Goal: Contribute content: Contribute content

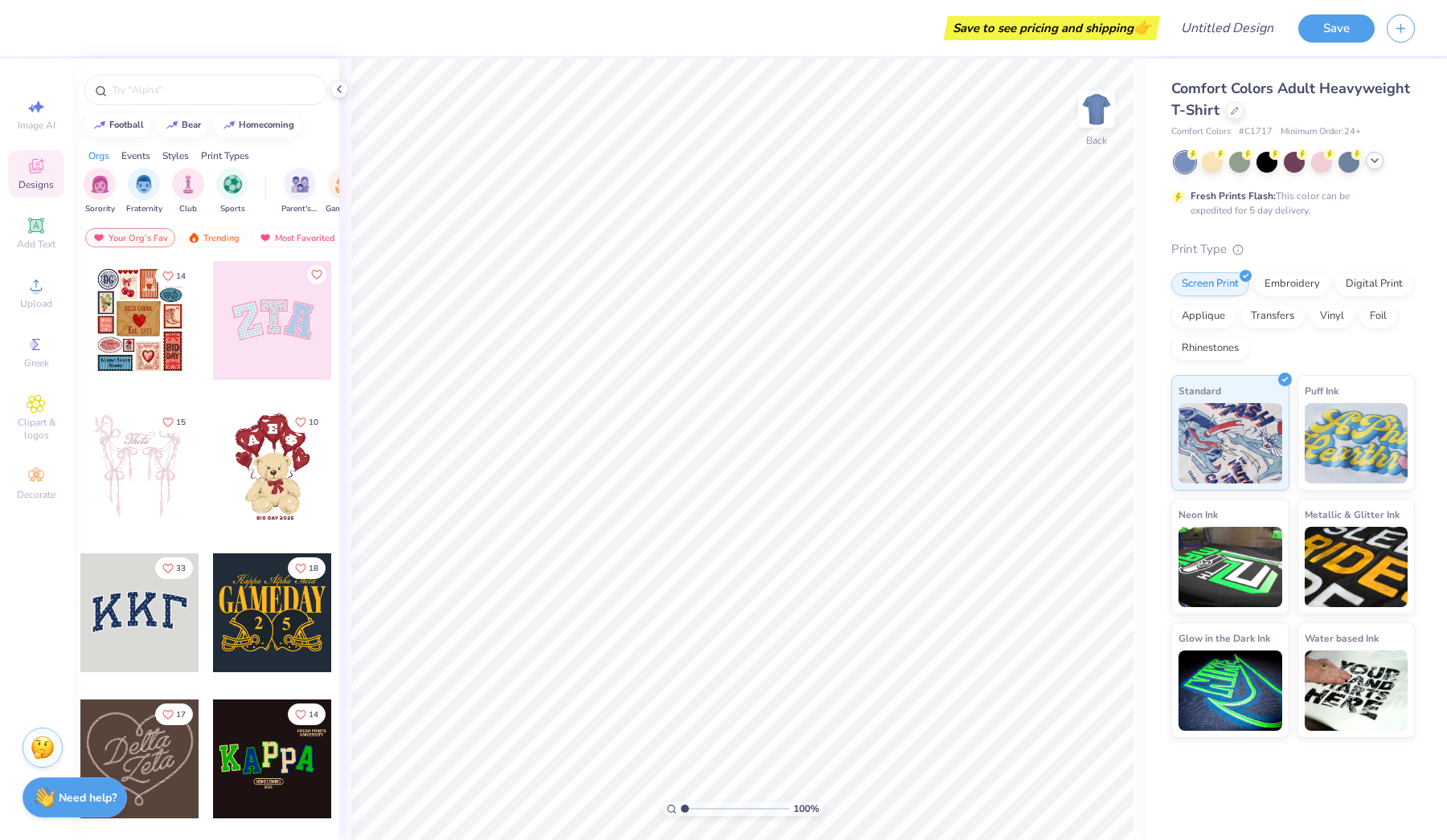
click at [1371, 162] on icon at bounding box center [1374, 161] width 13 height 13
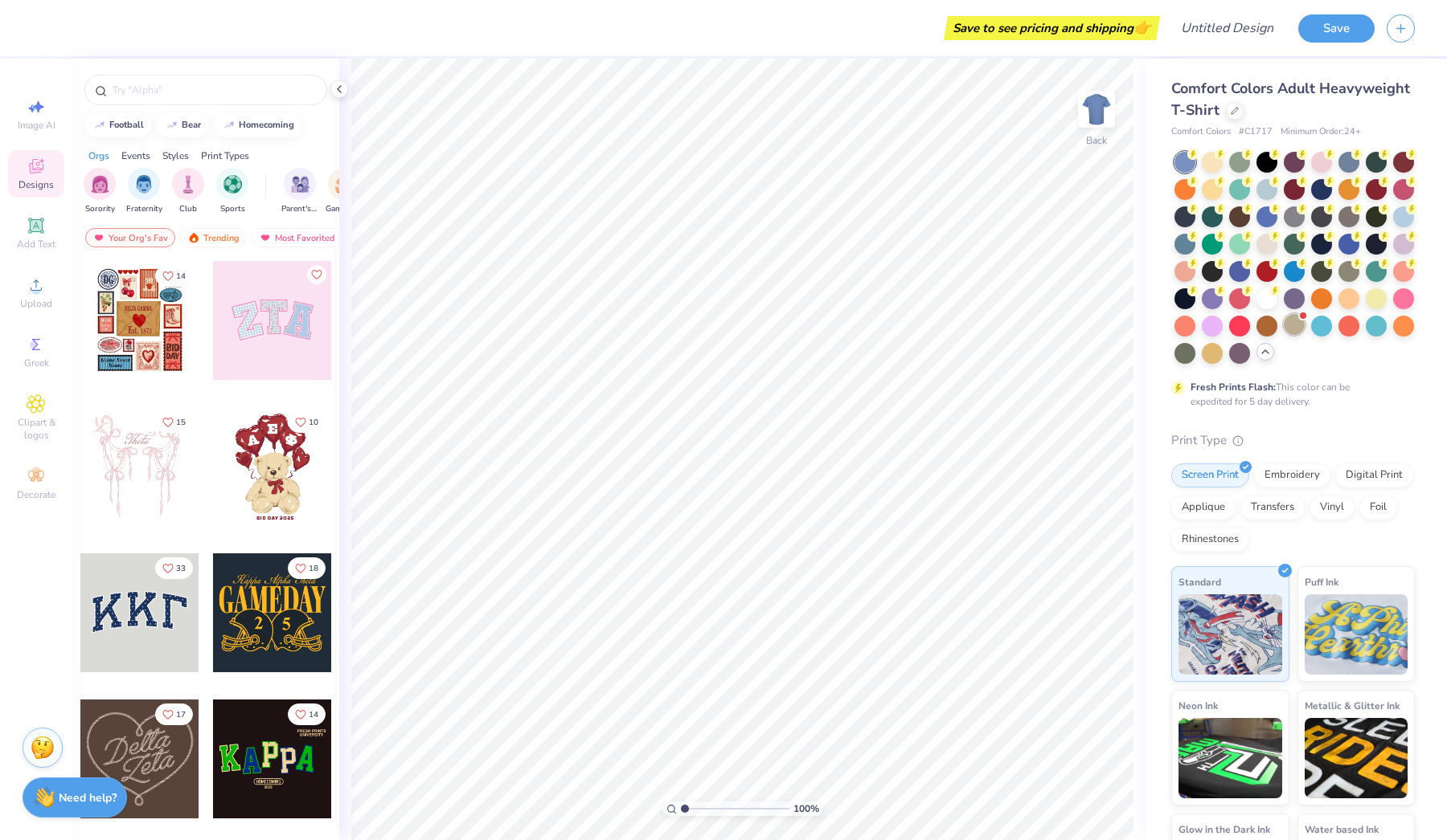
click at [1295, 329] on div at bounding box center [1294, 324] width 21 height 21
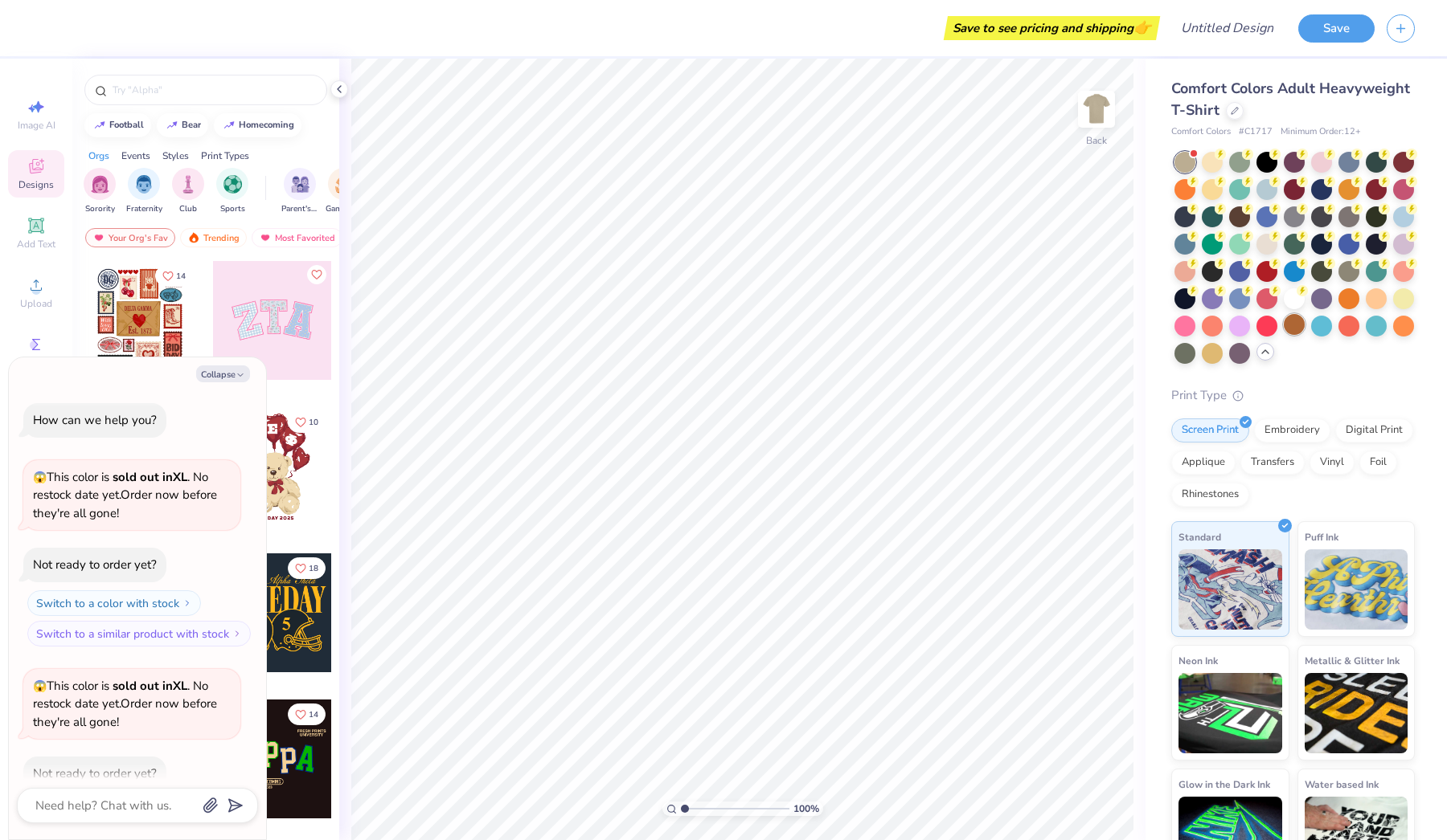
type textarea "x"
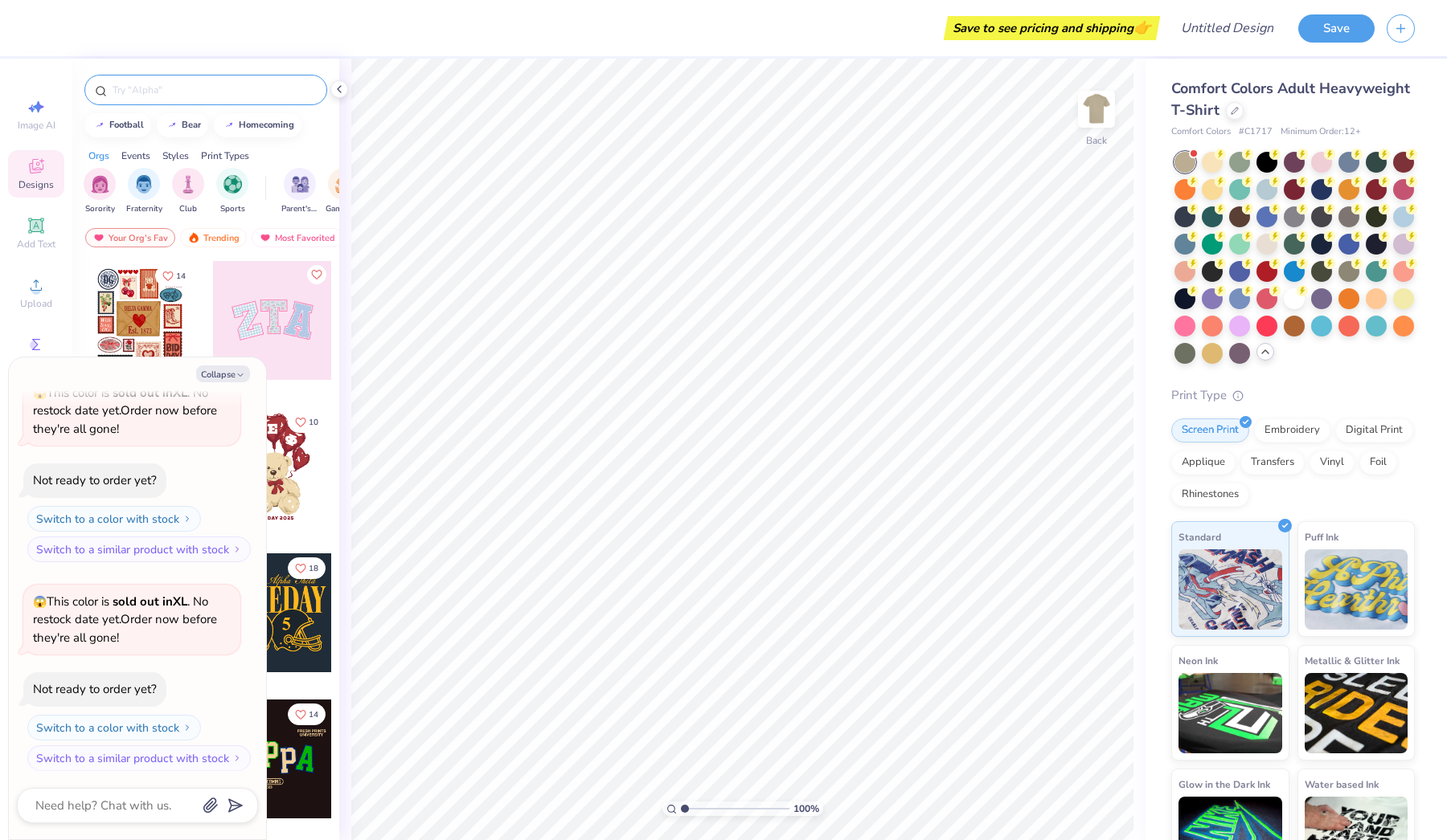
click at [135, 94] on input "text" at bounding box center [213, 90] width 206 height 16
type input "p"
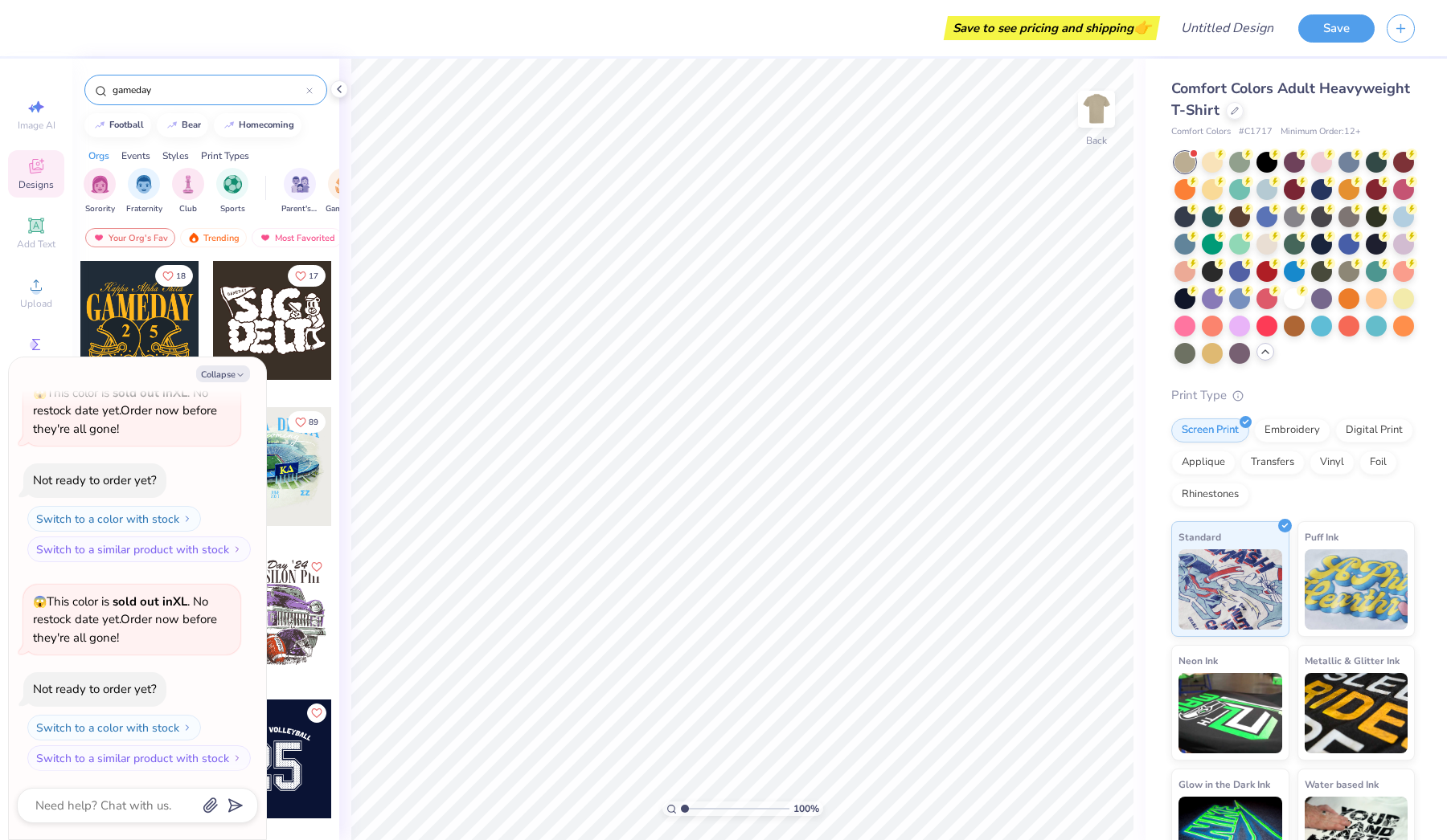
type input "gameday"
click at [175, 85] on input "gameday" at bounding box center [209, 90] width 196 height 16
click at [225, 378] on button "Collapse" at bounding box center [223, 374] width 54 height 17
type textarea "x"
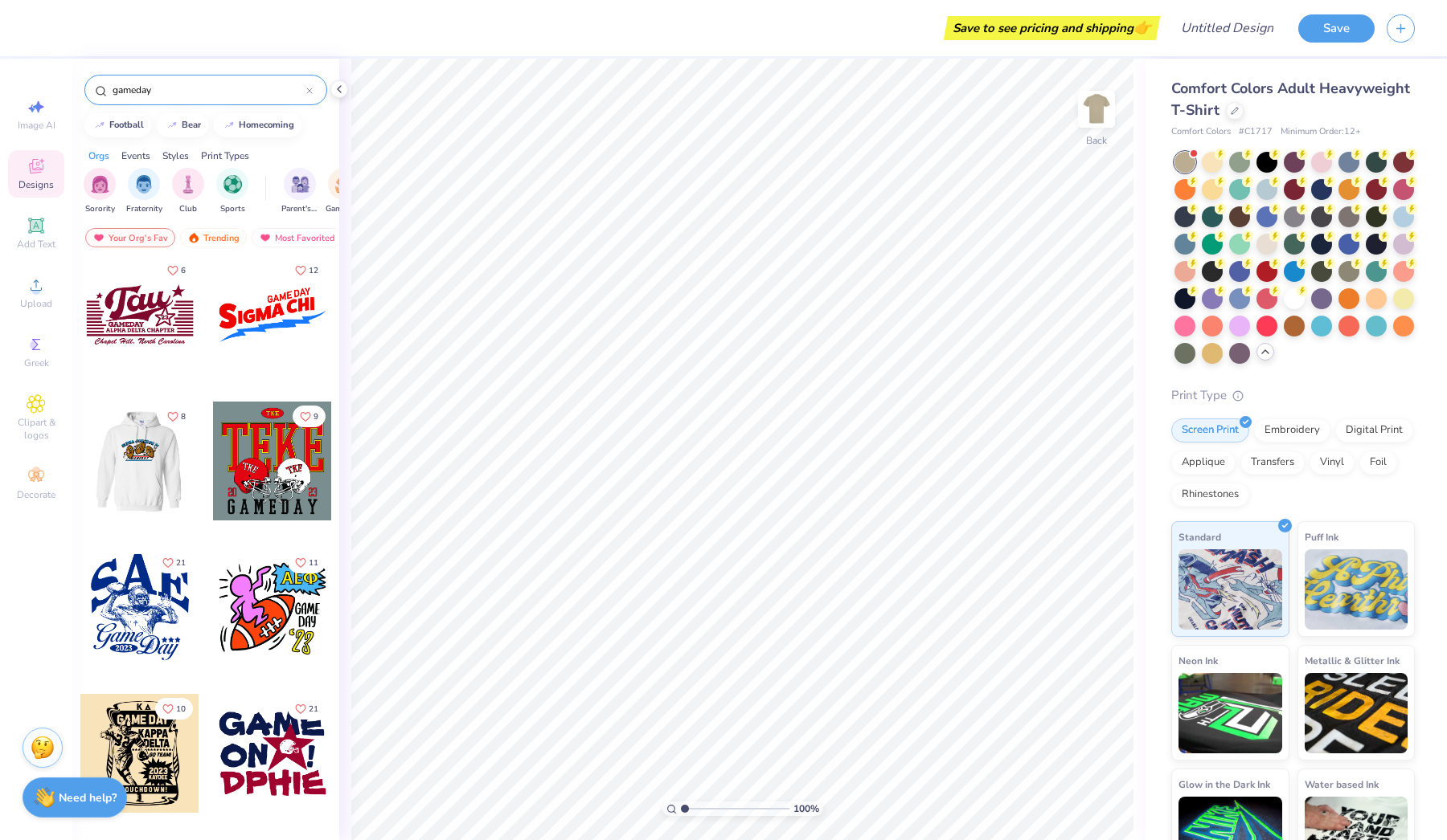
scroll to position [10272, 0]
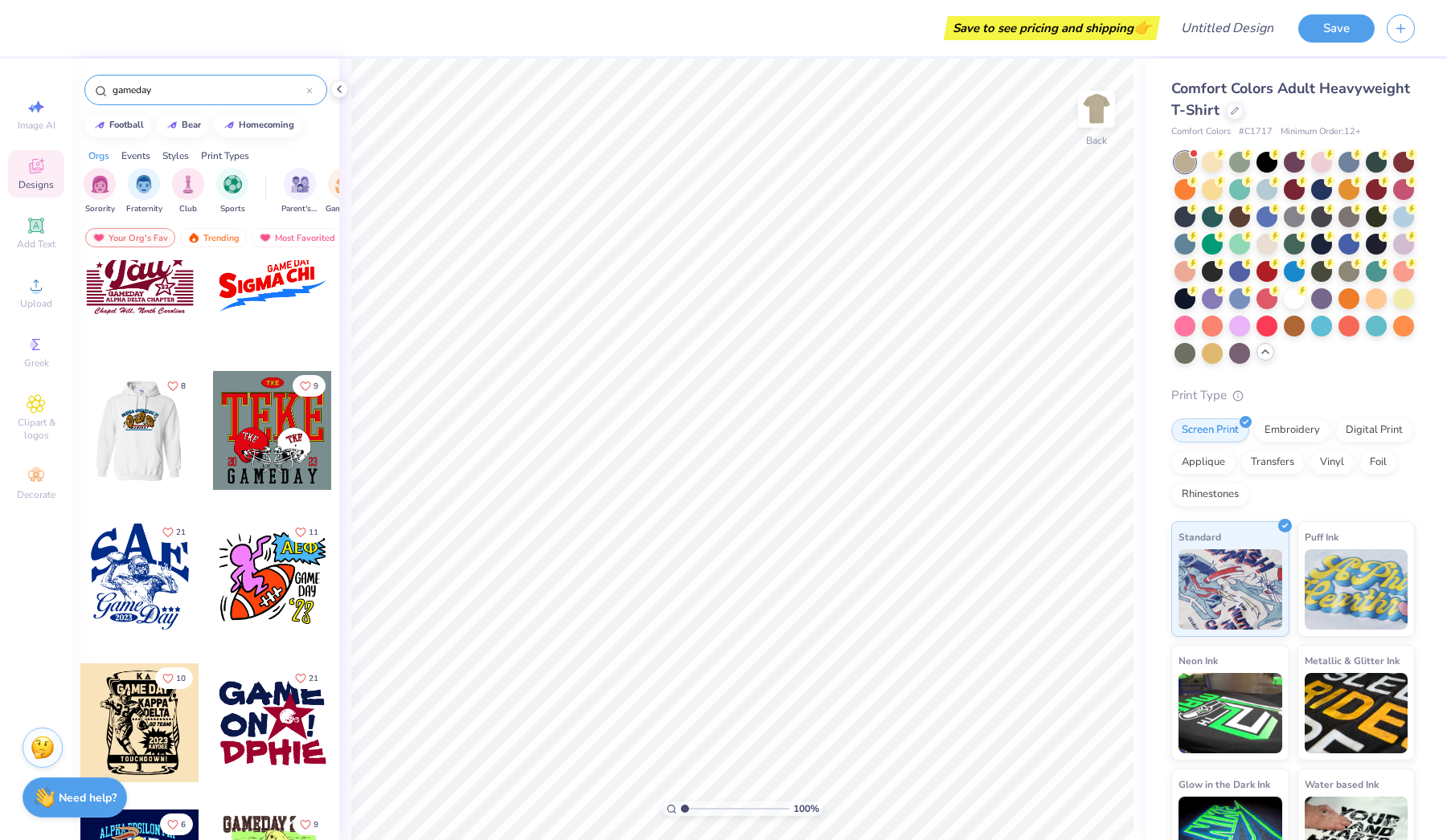
click at [263, 462] on div at bounding box center [272, 430] width 119 height 119
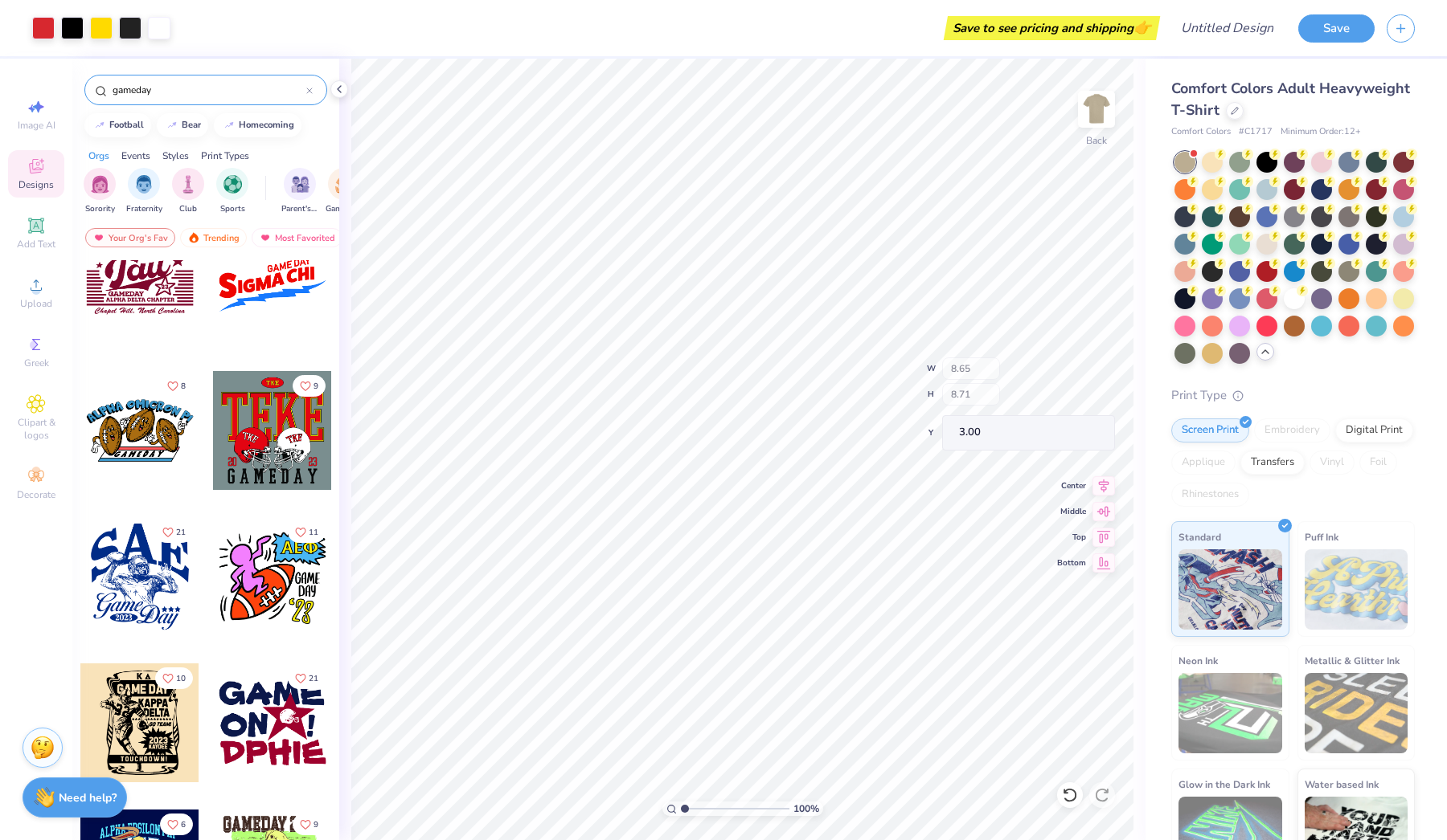
type input "3.61"
type input "4.09"
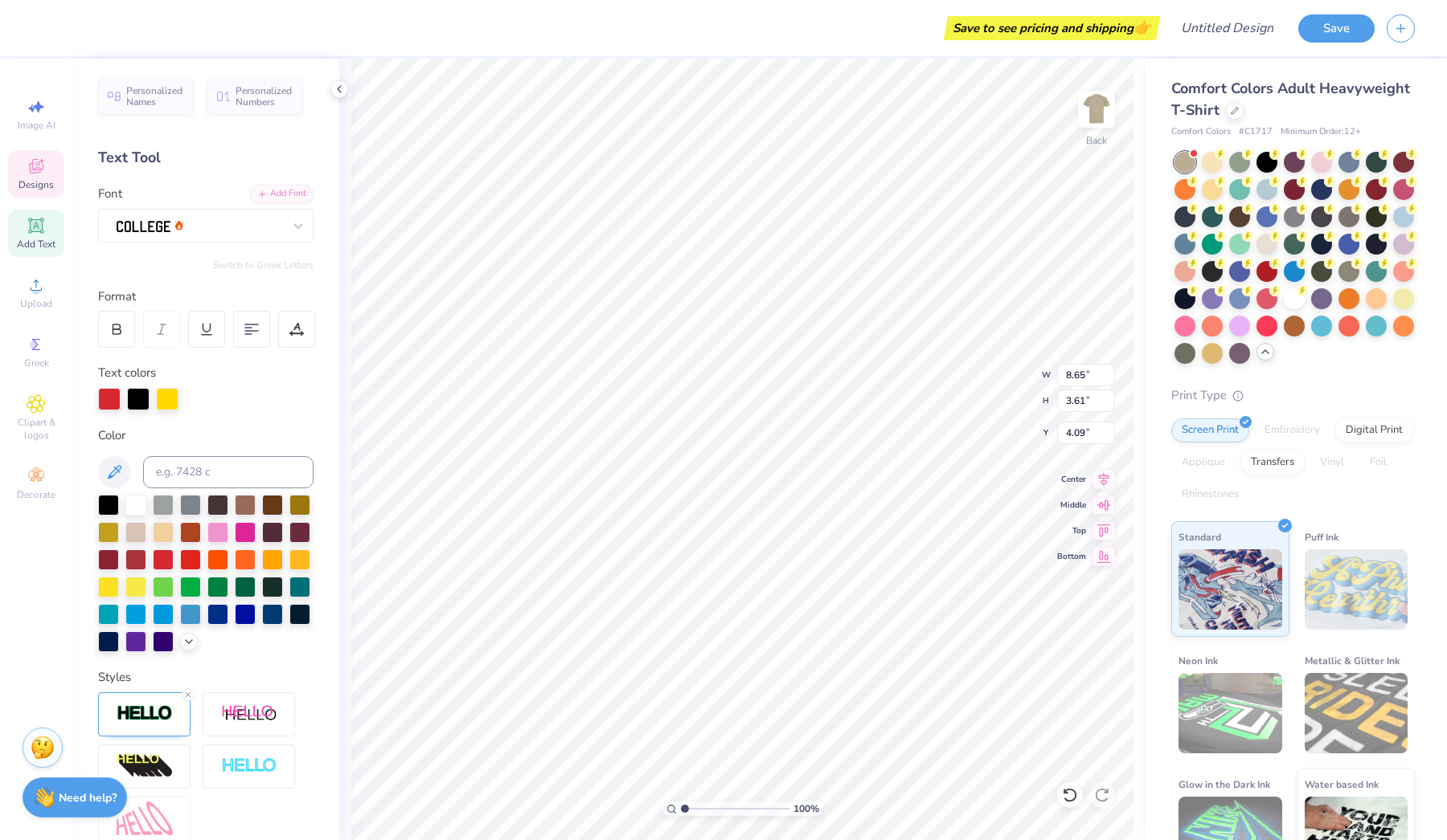
type textarea "AXA"
type input "7.41"
type input "1.11"
type input "10.60"
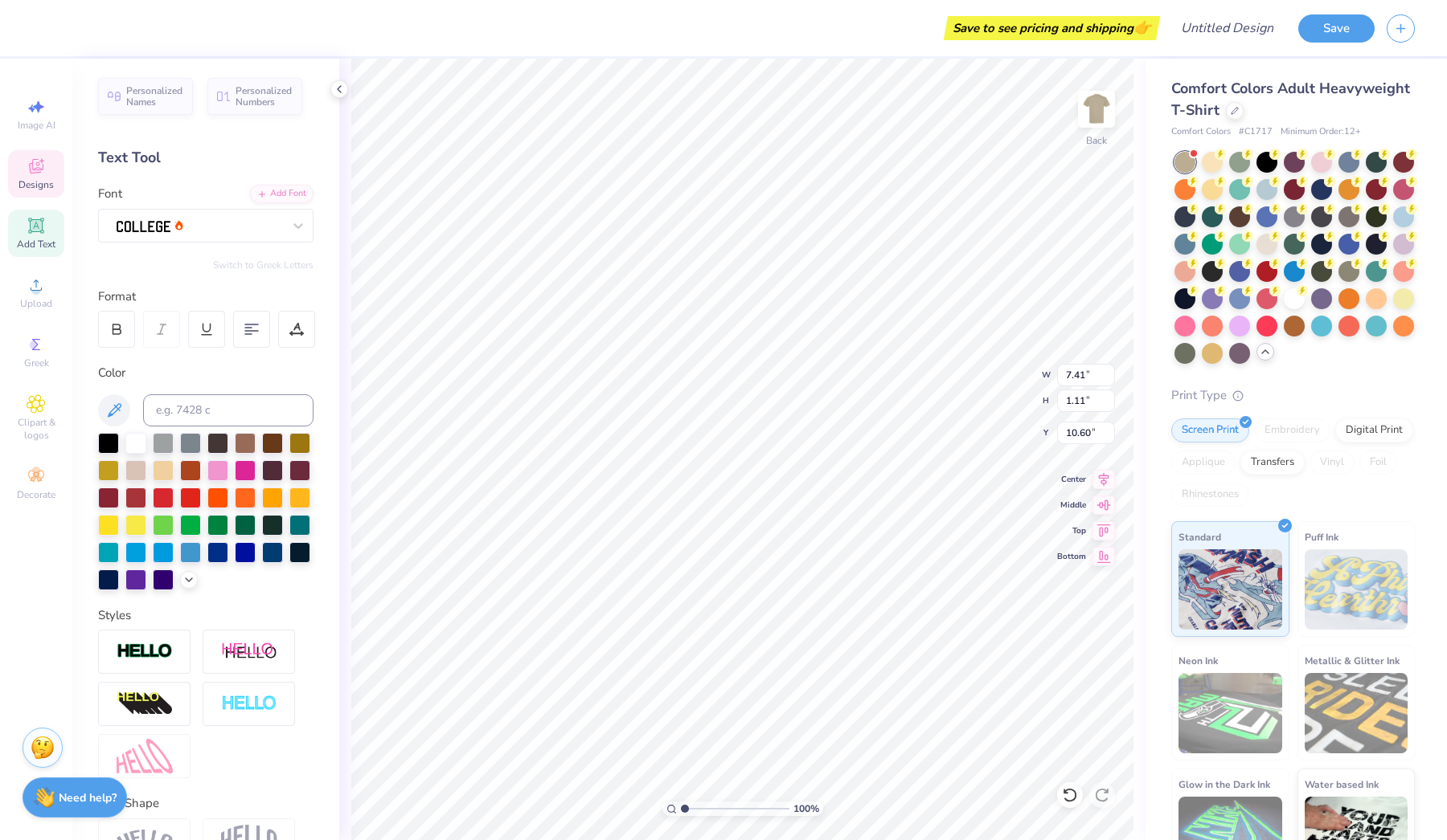
scroll to position [0, 0]
type textarea "PARENTS WEEKEND"
type input "7.47"
type input "0.65"
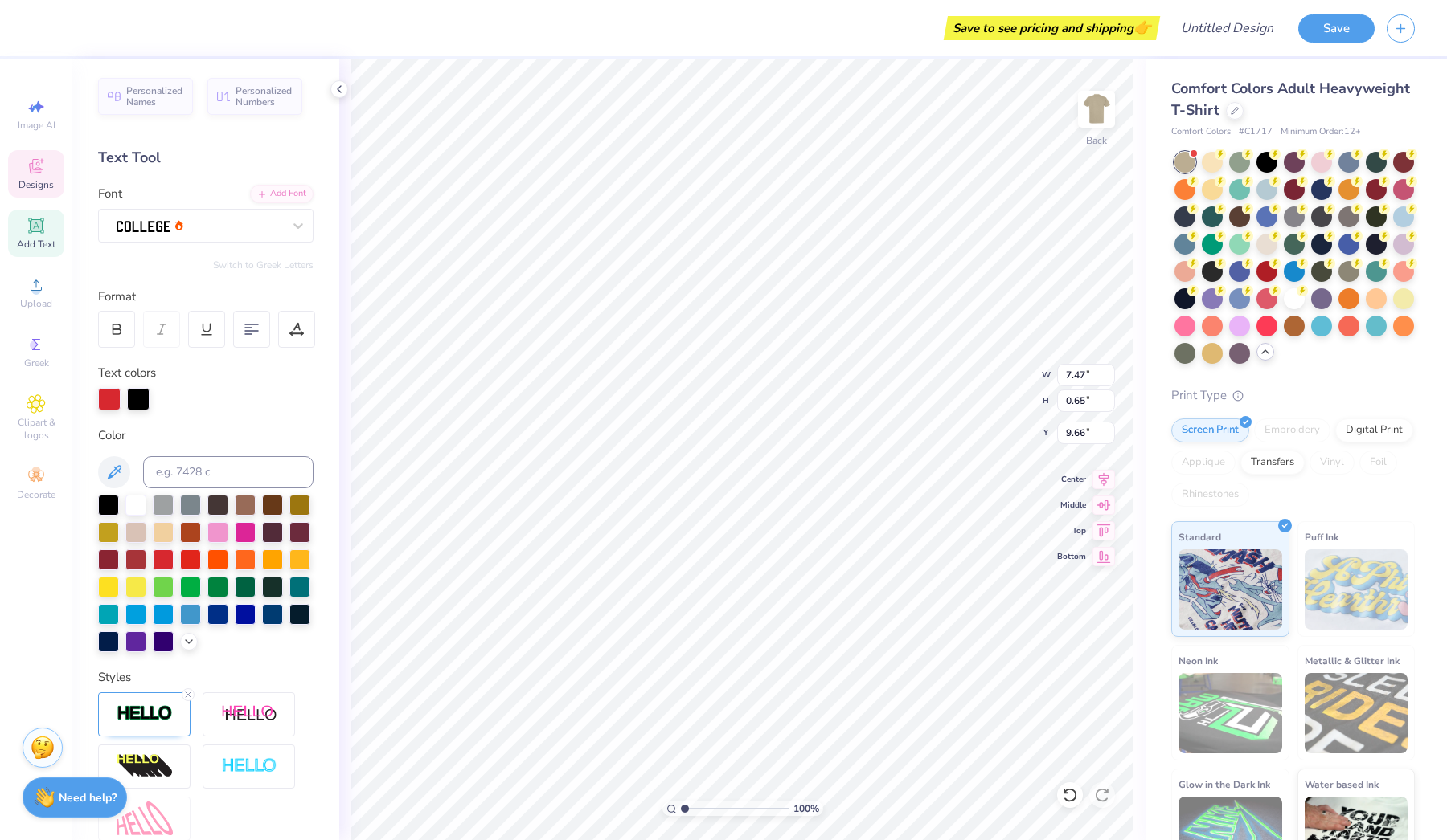
type input "9.55"
type textarea "20 25"
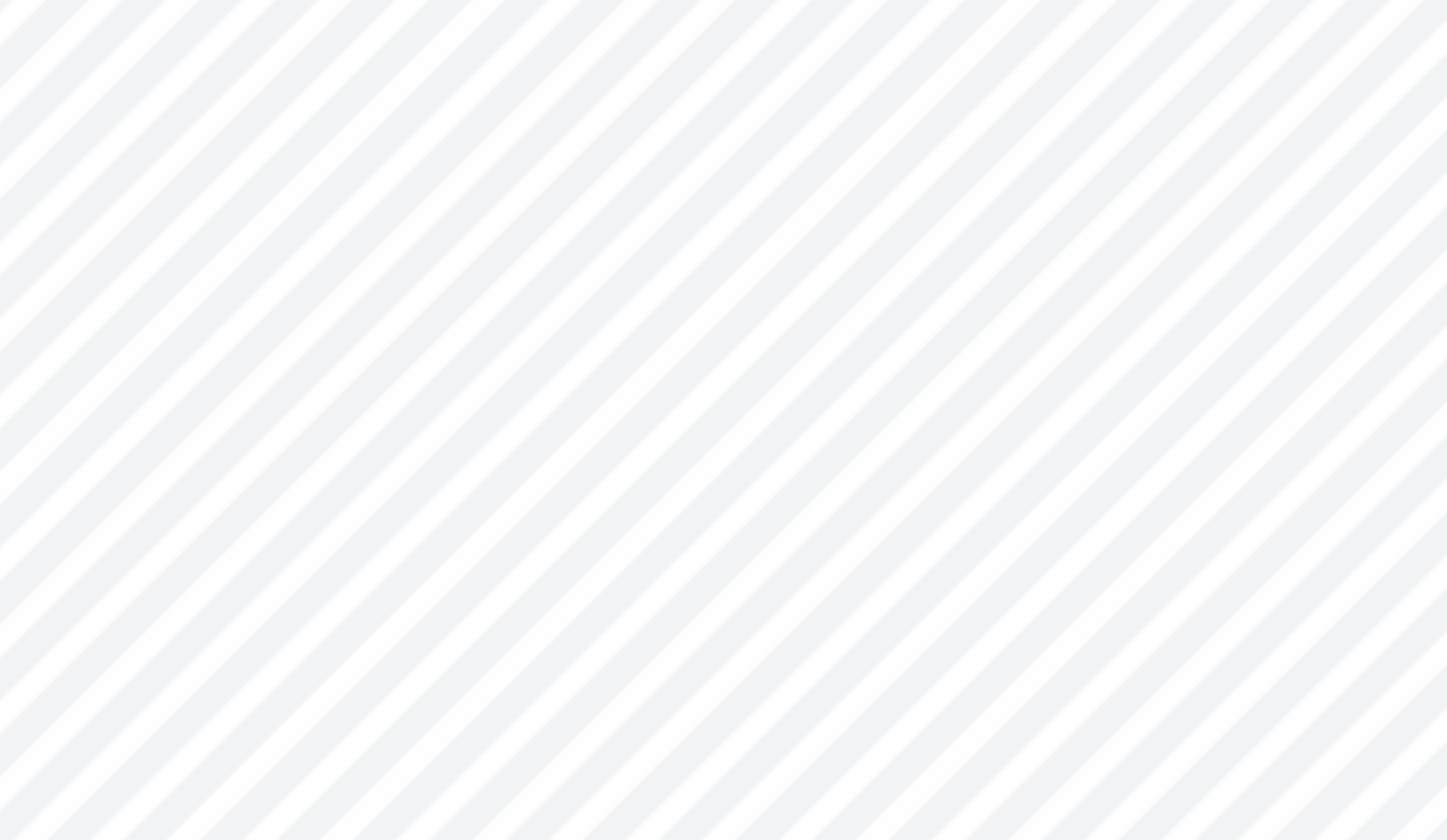
scroll to position [1, 0]
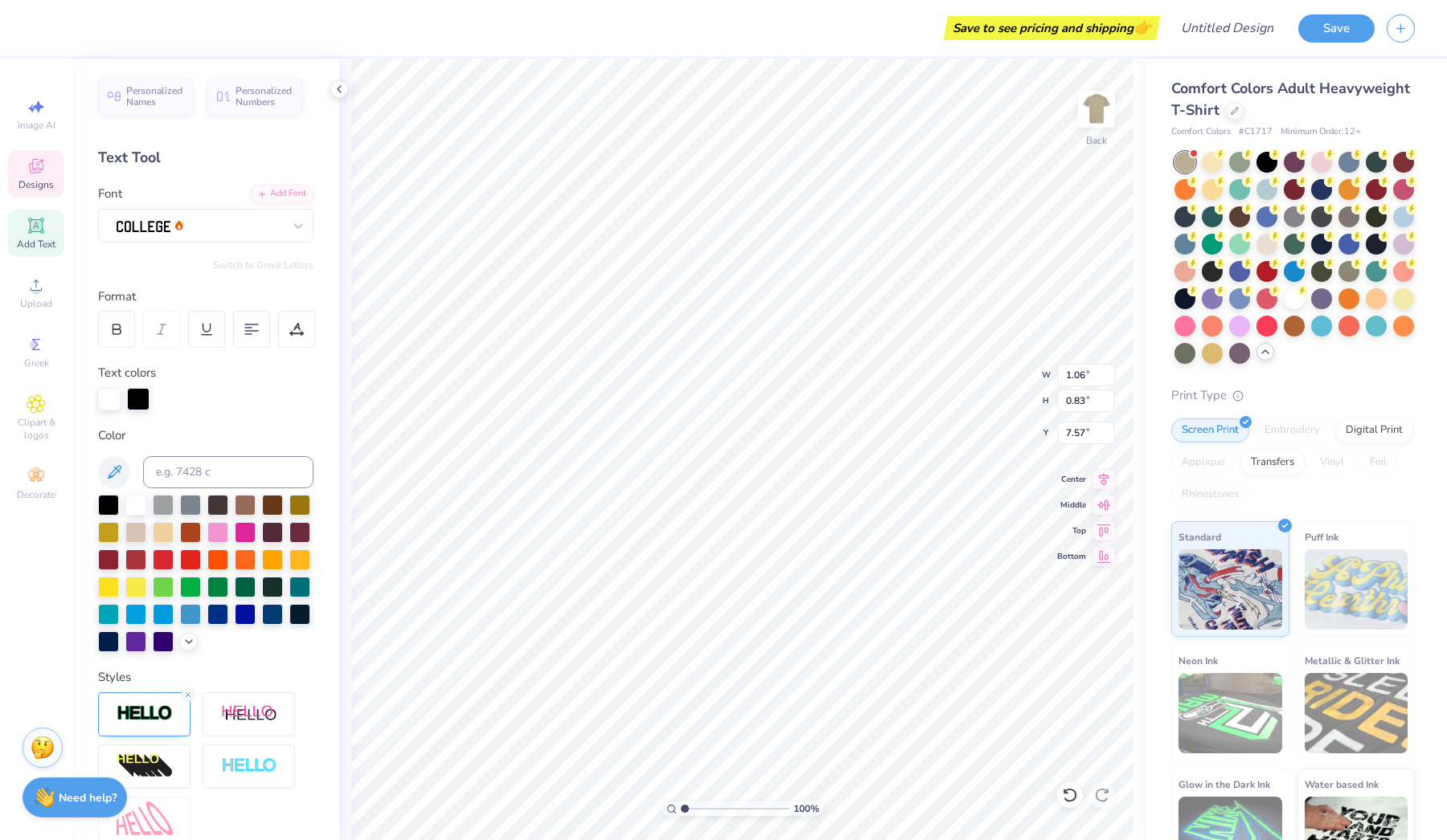
type textarea "KE"
type input "3.05"
type input "2.95"
type input "7.24"
type input "1.09"
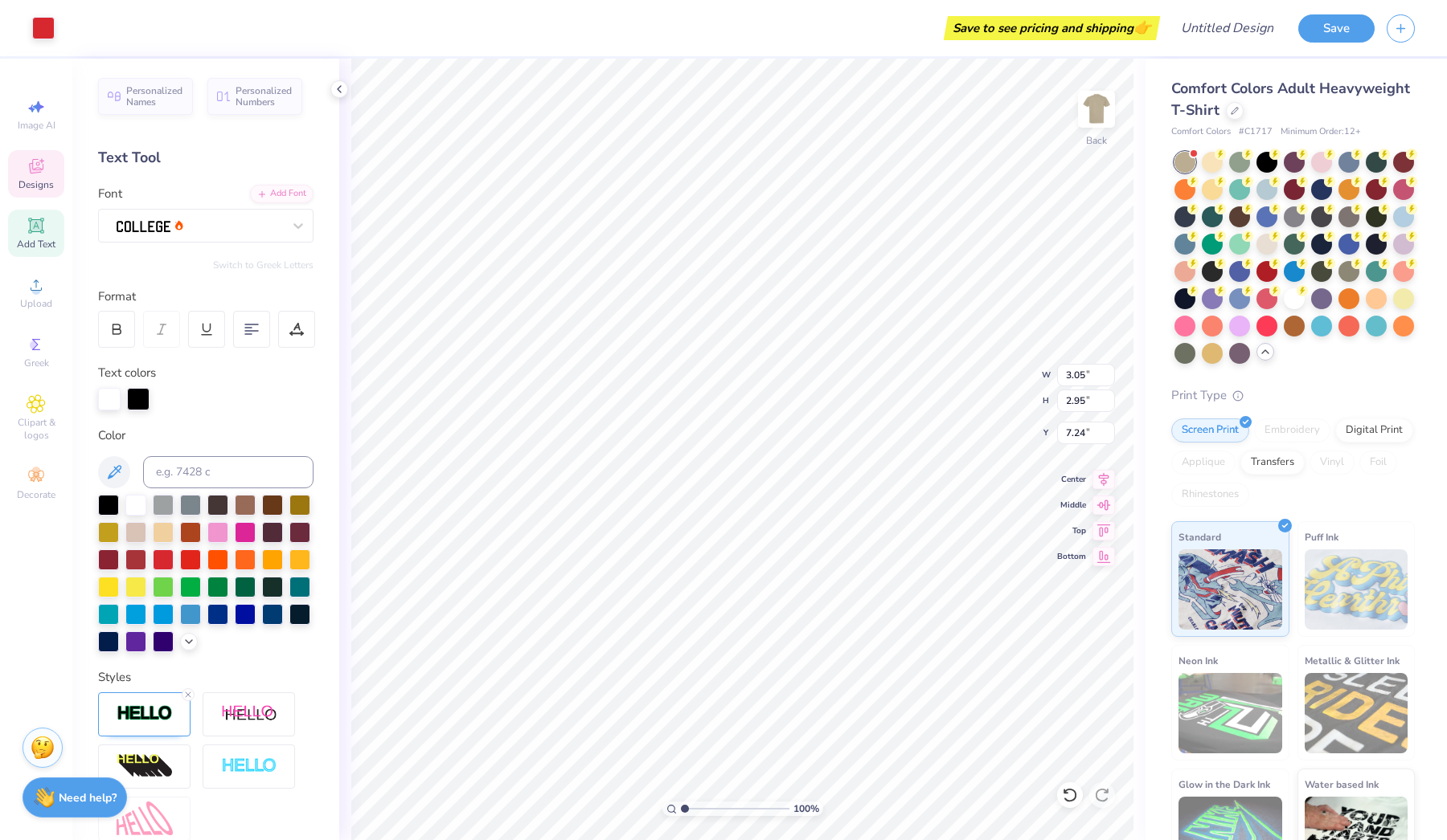
type input "0.72"
type input "7.71"
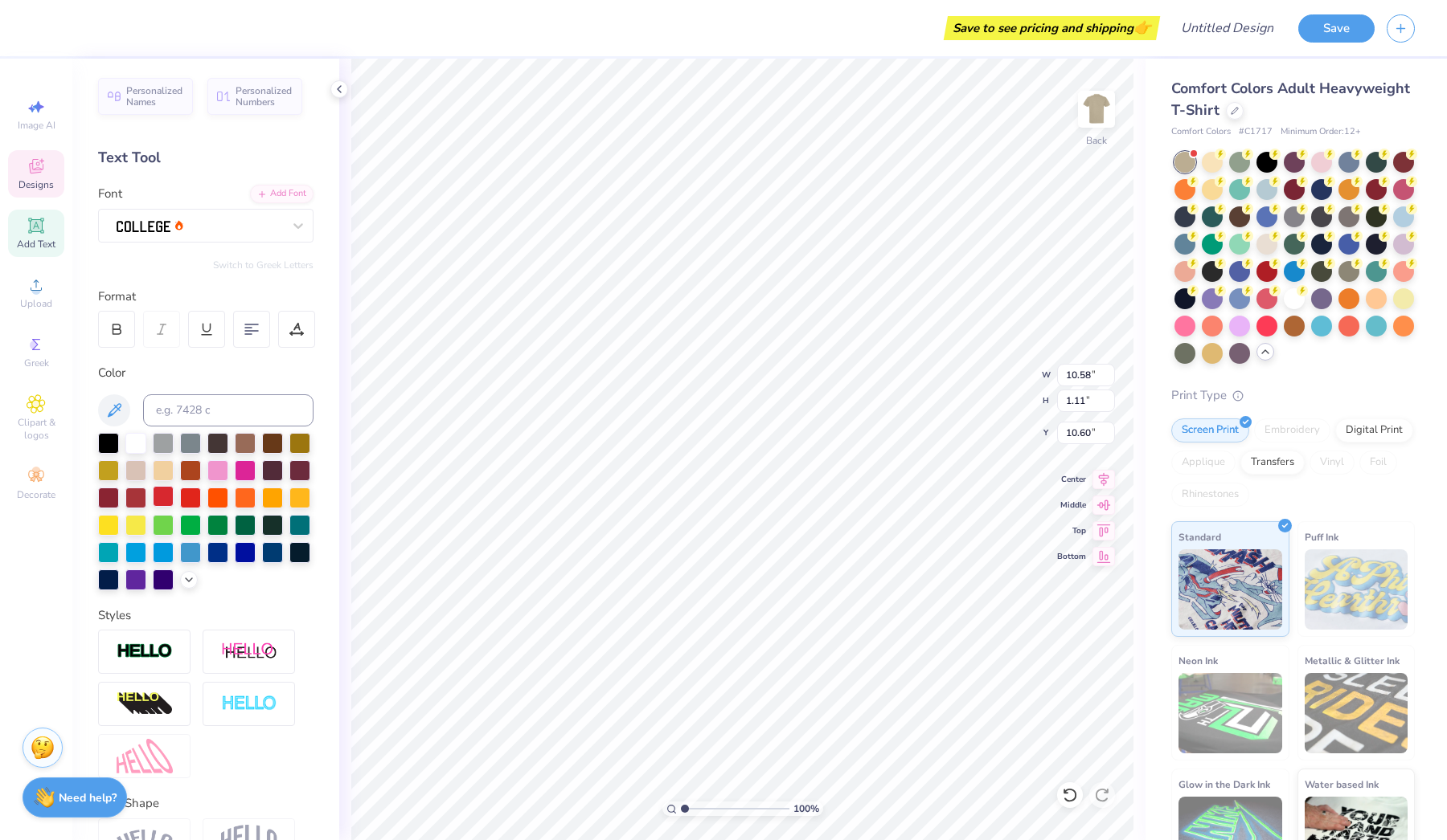
click at [163, 504] on div at bounding box center [163, 497] width 21 height 21
click at [158, 660] on img at bounding box center [144, 652] width 56 height 18
type input "10.60"
type input "10.58"
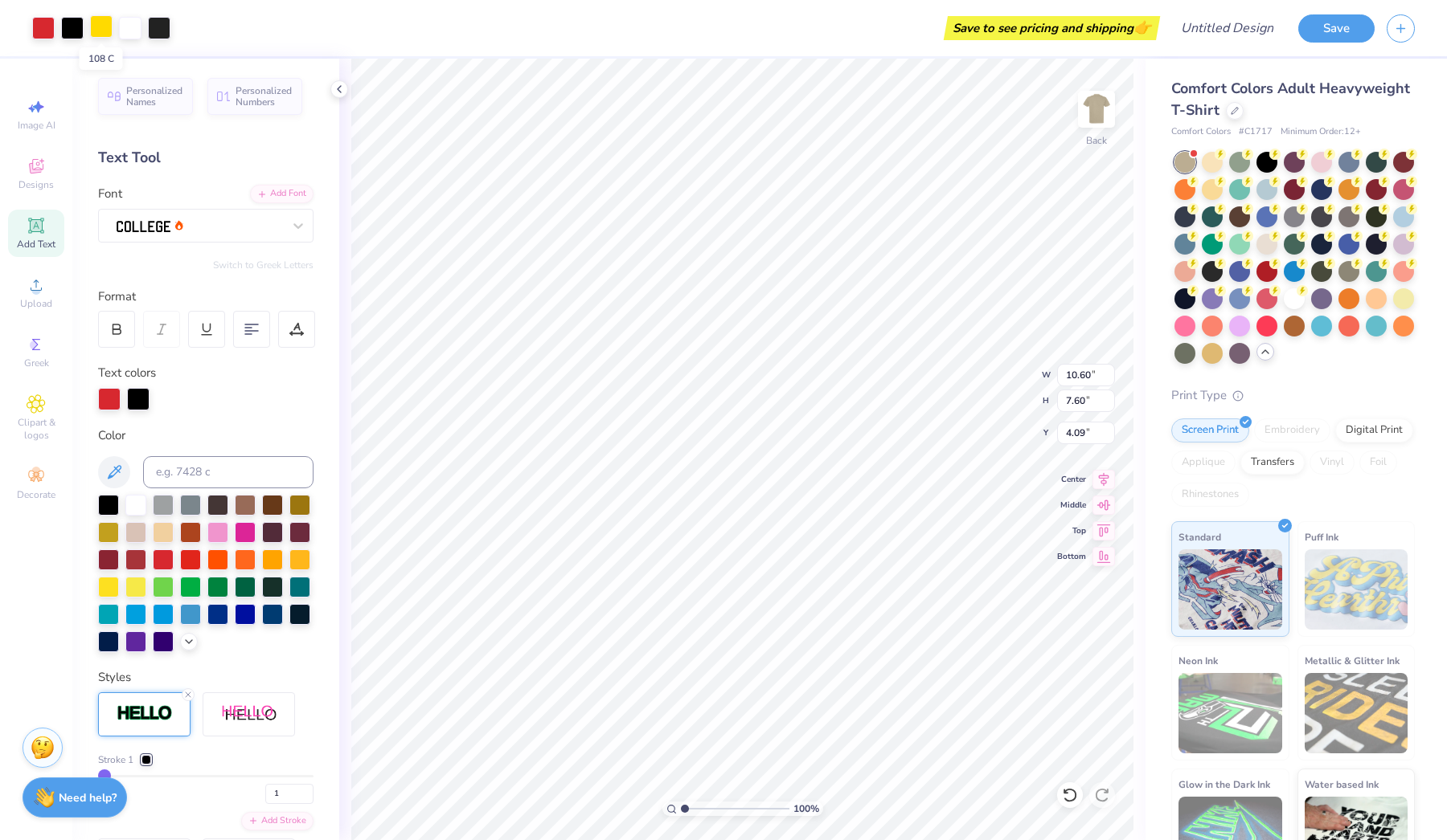
click at [102, 27] on div at bounding box center [101, 27] width 22 height 22
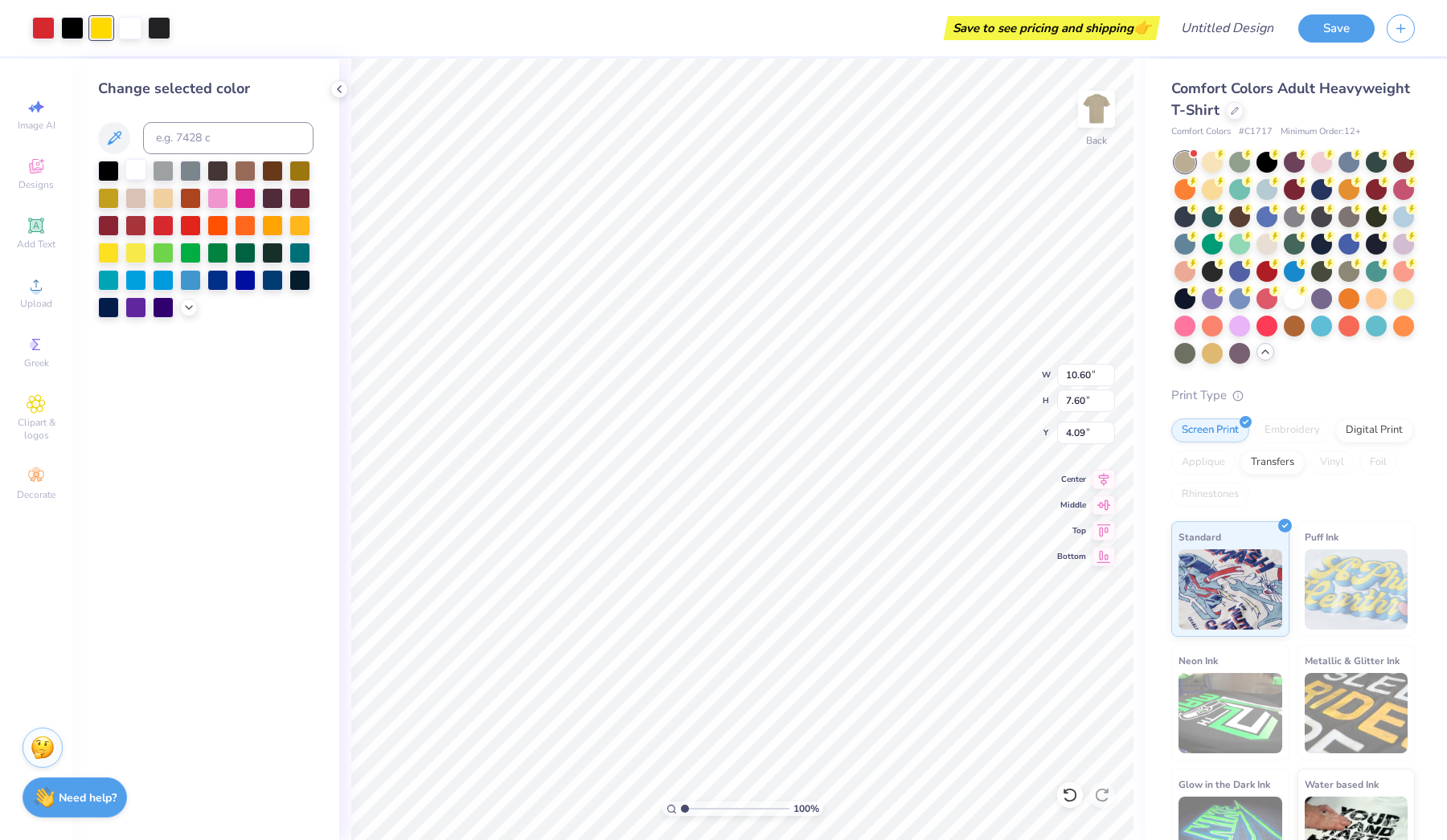
click at [131, 168] on div at bounding box center [136, 169] width 21 height 21
click at [42, 26] on div at bounding box center [43, 27] width 22 height 22
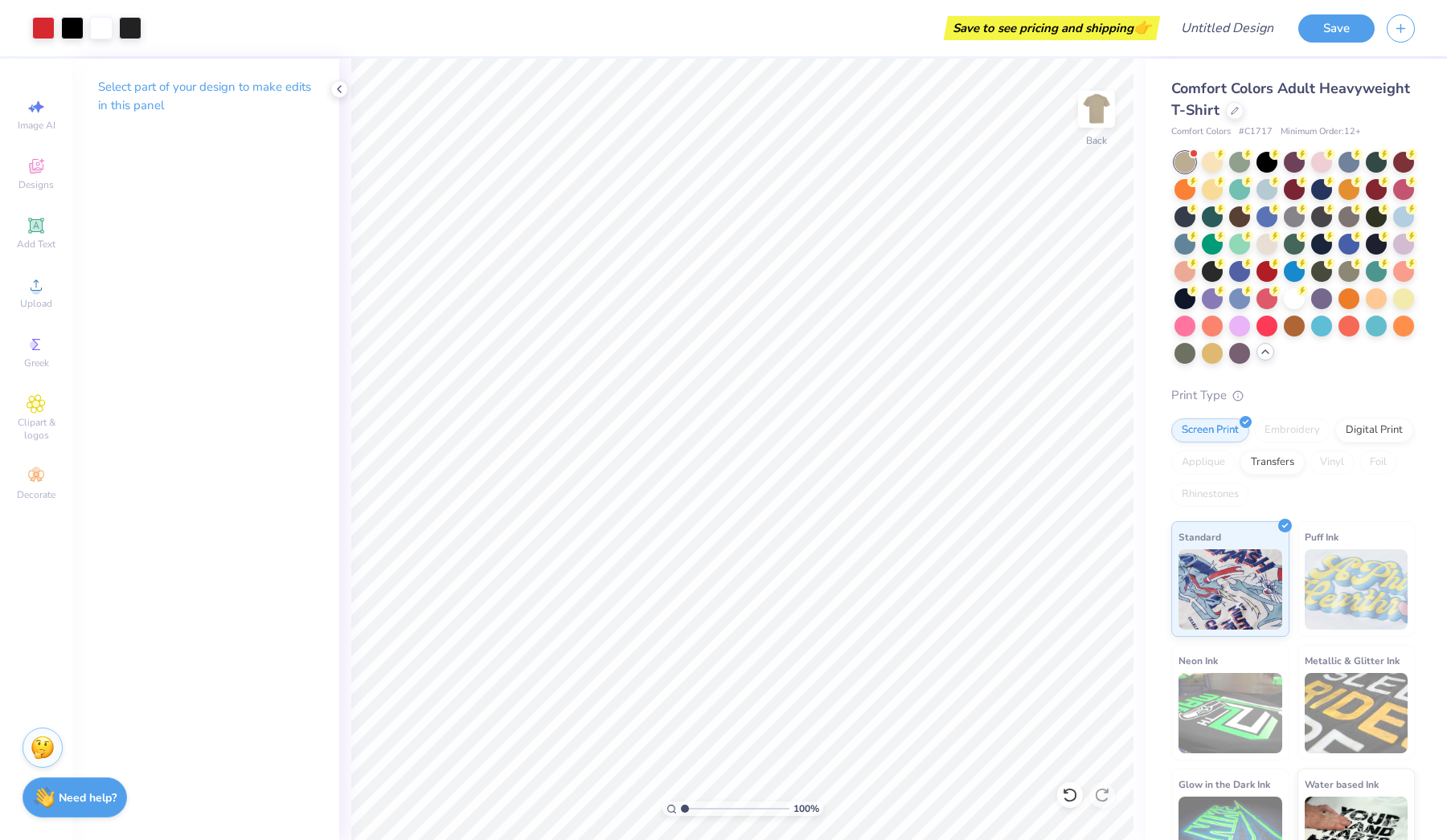
click at [1140, 840] on div "100 % Back" at bounding box center [742, 450] width 806 height 782
click at [40, 25] on div at bounding box center [43, 27] width 22 height 22
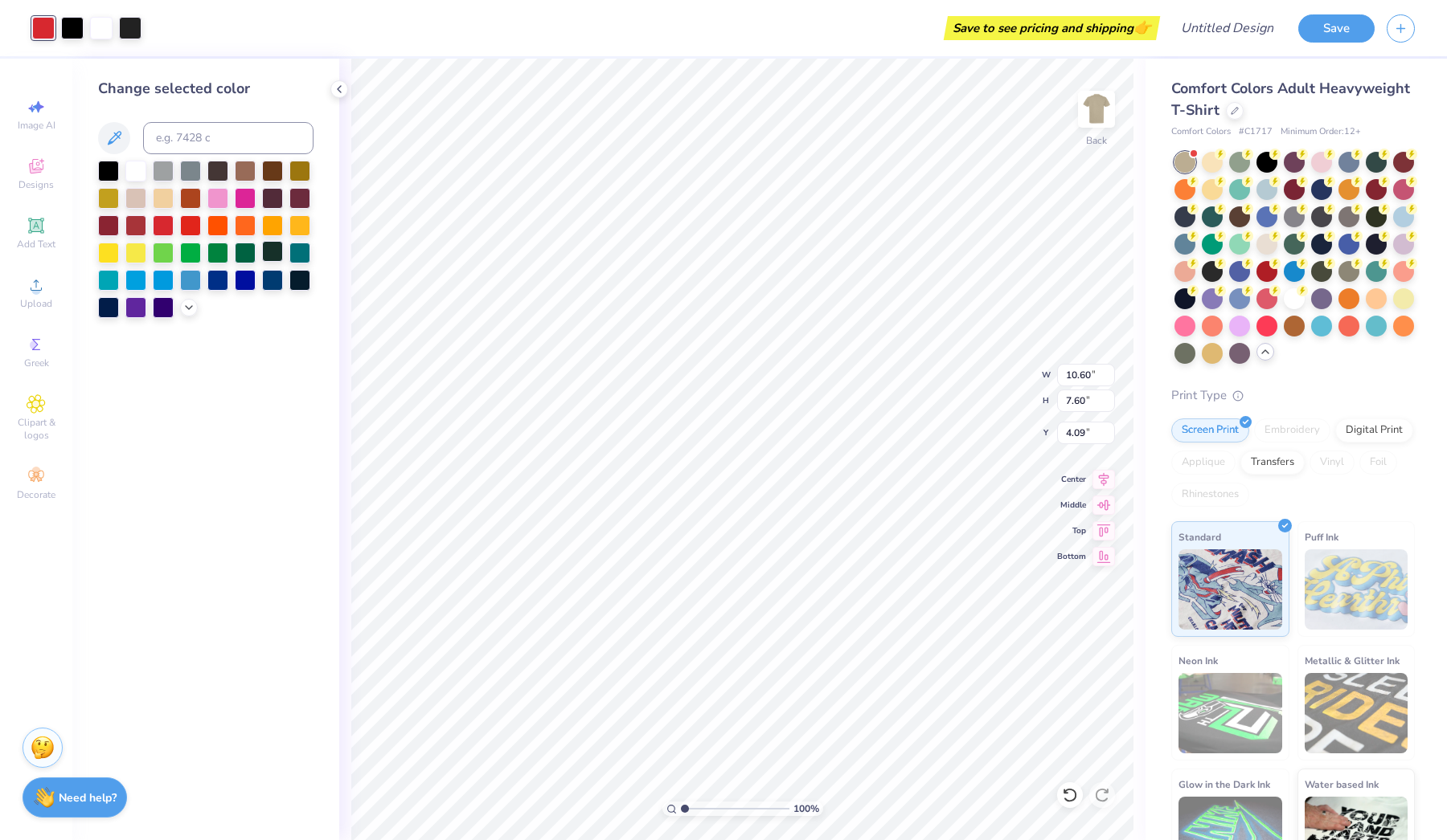
click at [271, 257] on div at bounding box center [272, 251] width 21 height 21
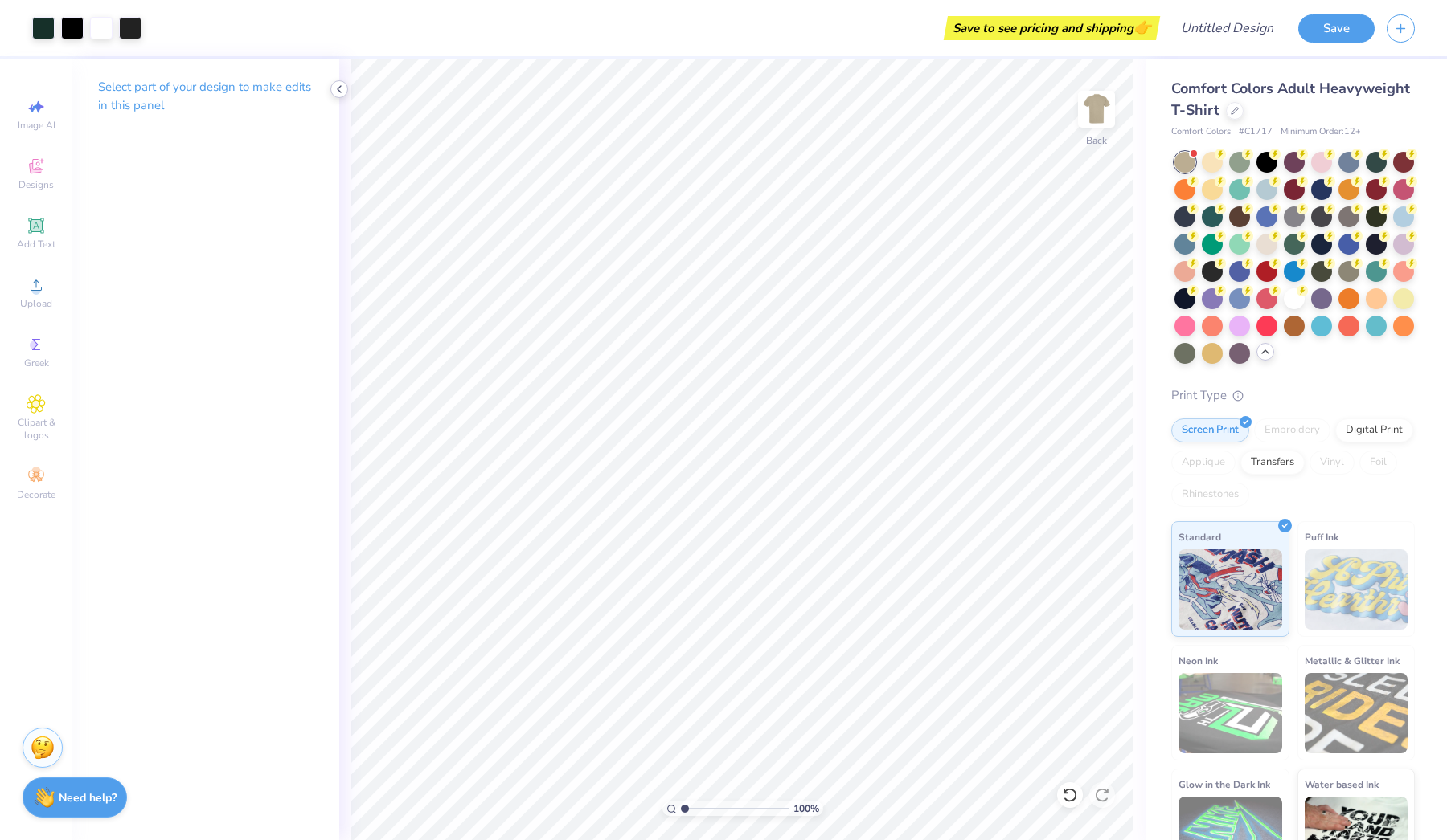
click at [344, 91] on icon at bounding box center [339, 90] width 13 height 13
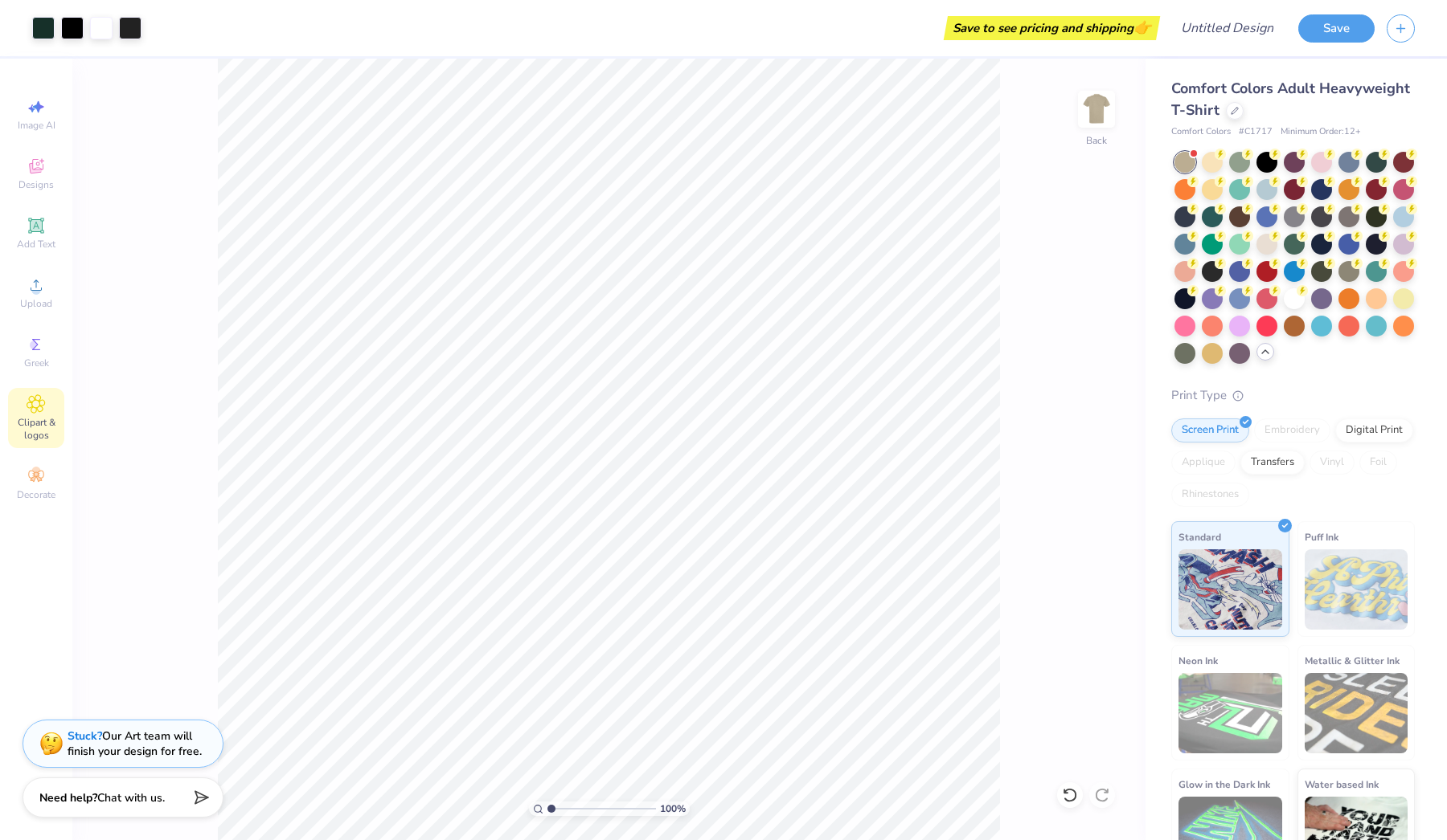
click at [34, 416] on span "Clipart & logos" at bounding box center [36, 429] width 56 height 26
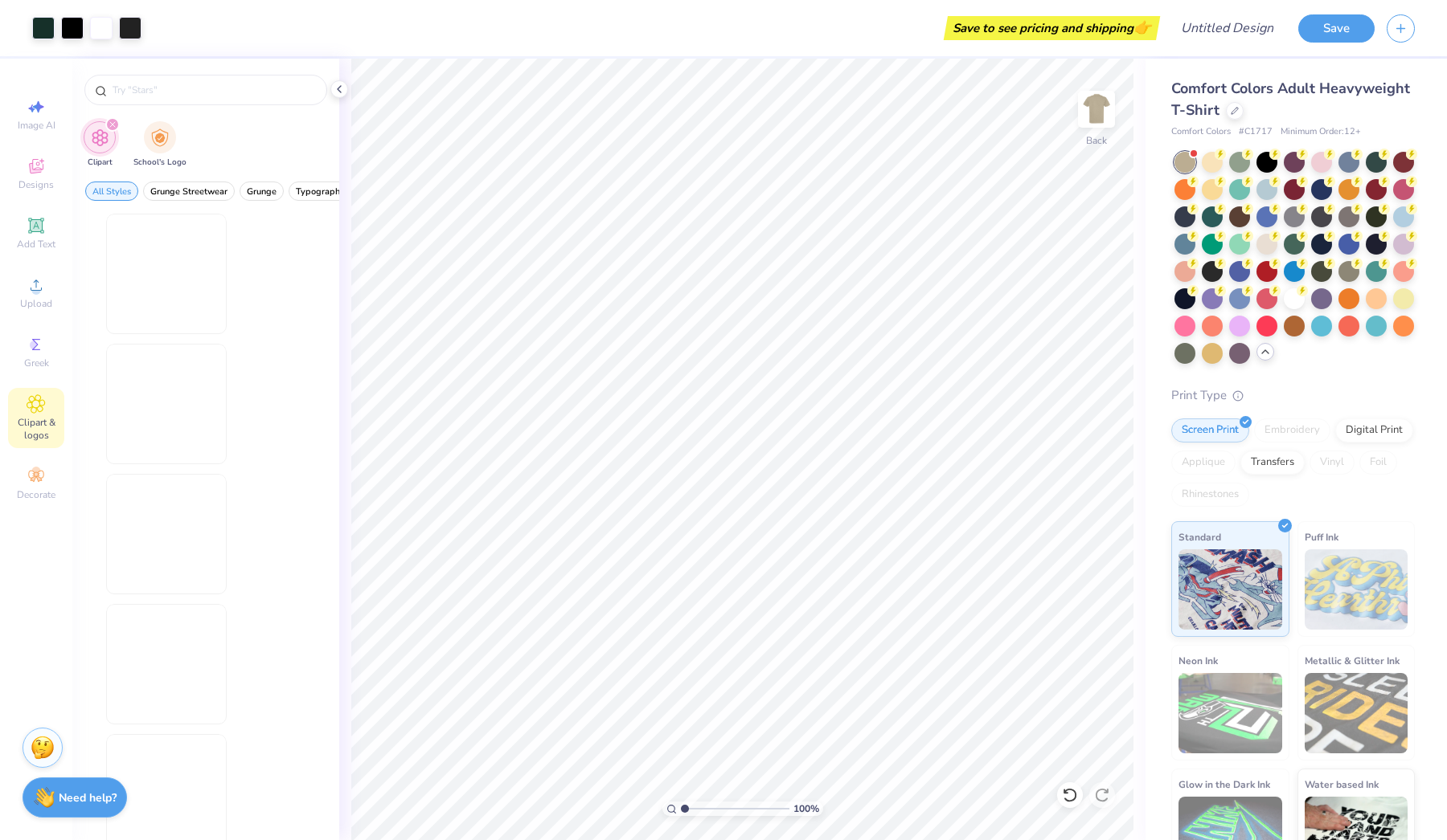
scroll to position [0, 0]
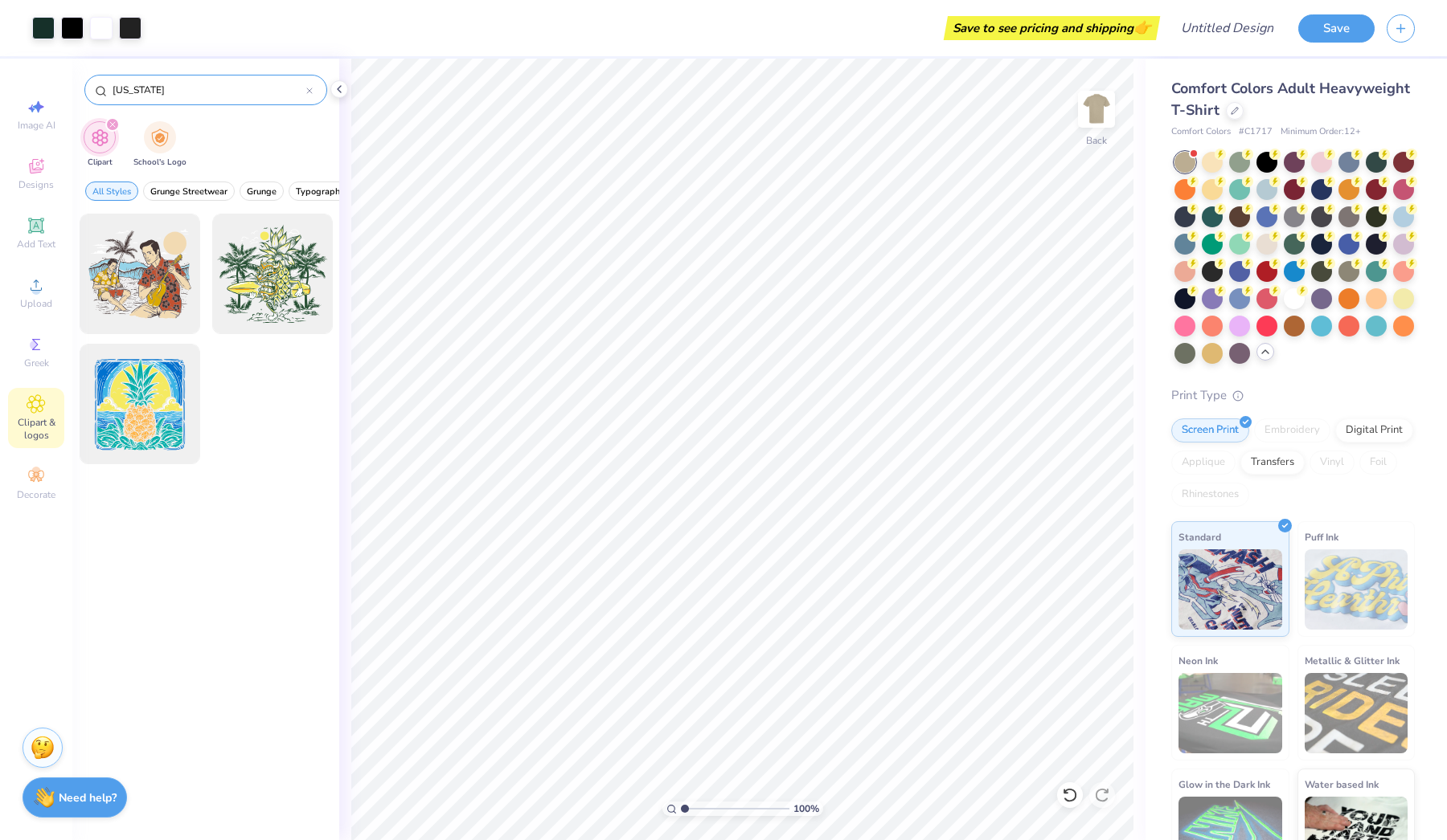
drag, startPoint x: 158, startPoint y: 90, endPoint x: 104, endPoint y: 90, distance: 54.0
click at [111, 90] on input "[US_STATE]" at bounding box center [209, 90] width 196 height 16
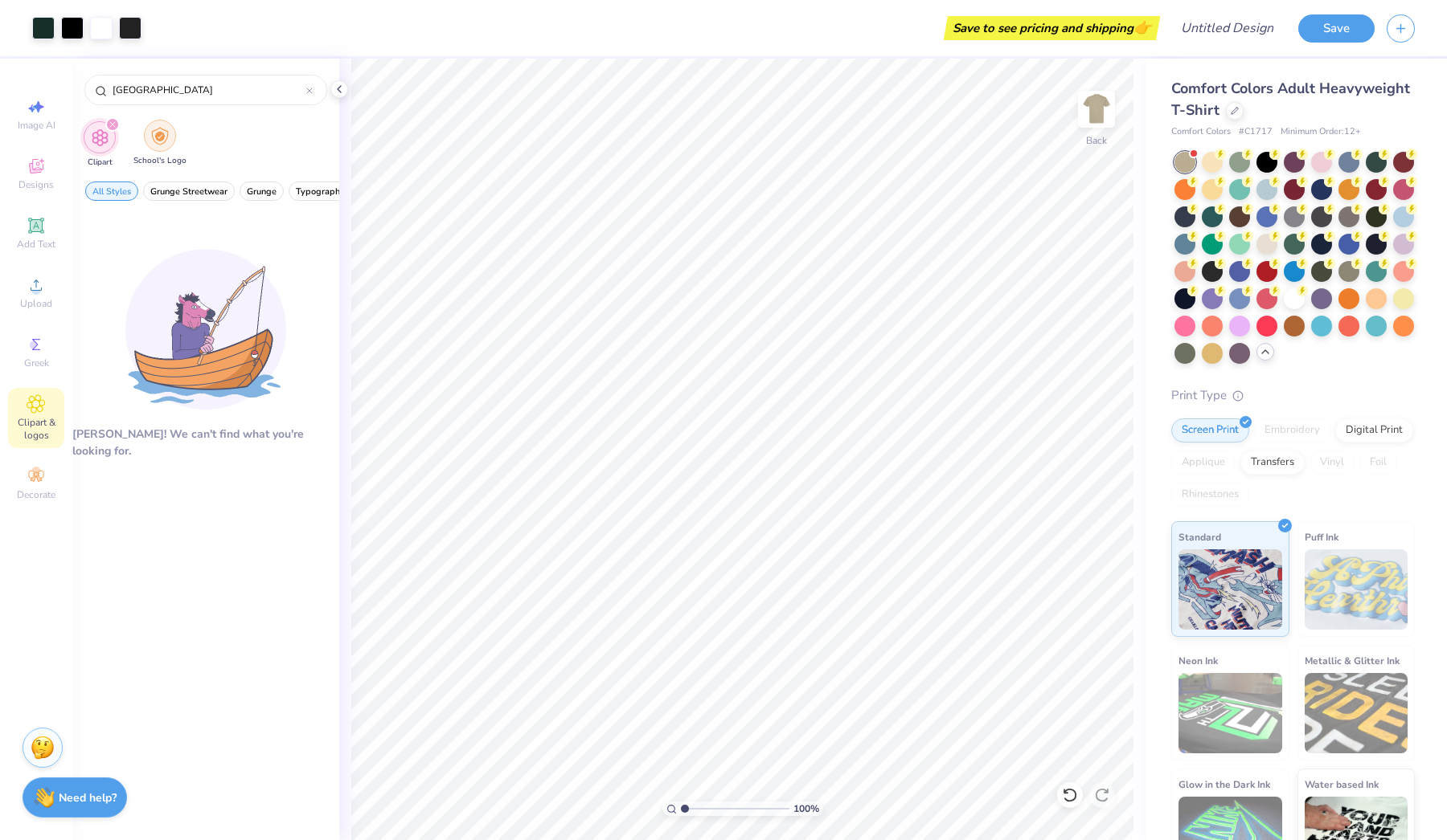
type input "[GEOGRAPHIC_DATA]"
click at [167, 137] on img "filter for School's Logo" at bounding box center [160, 137] width 18 height 18
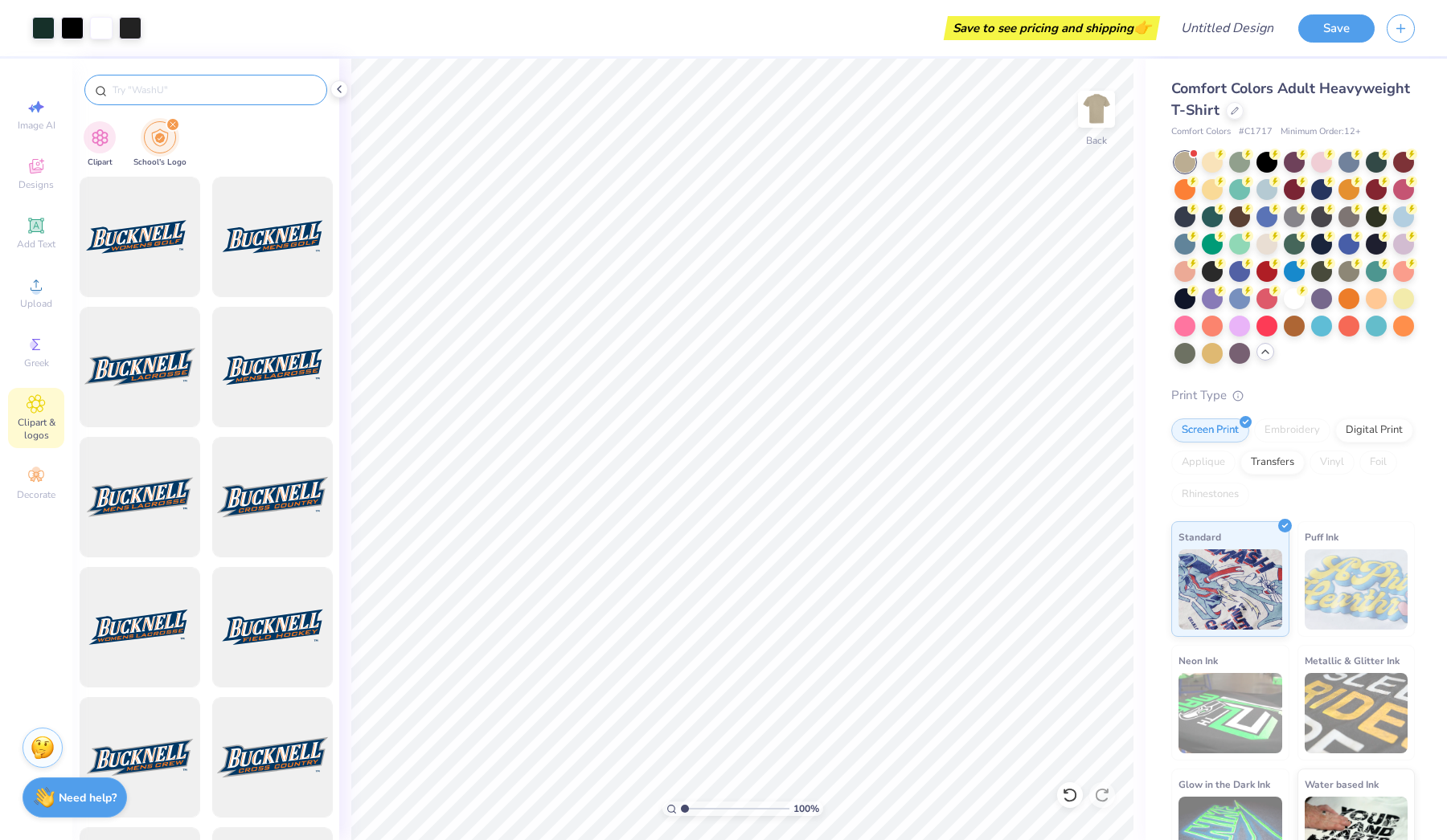
click at [163, 86] on input "text" at bounding box center [213, 90] width 206 height 16
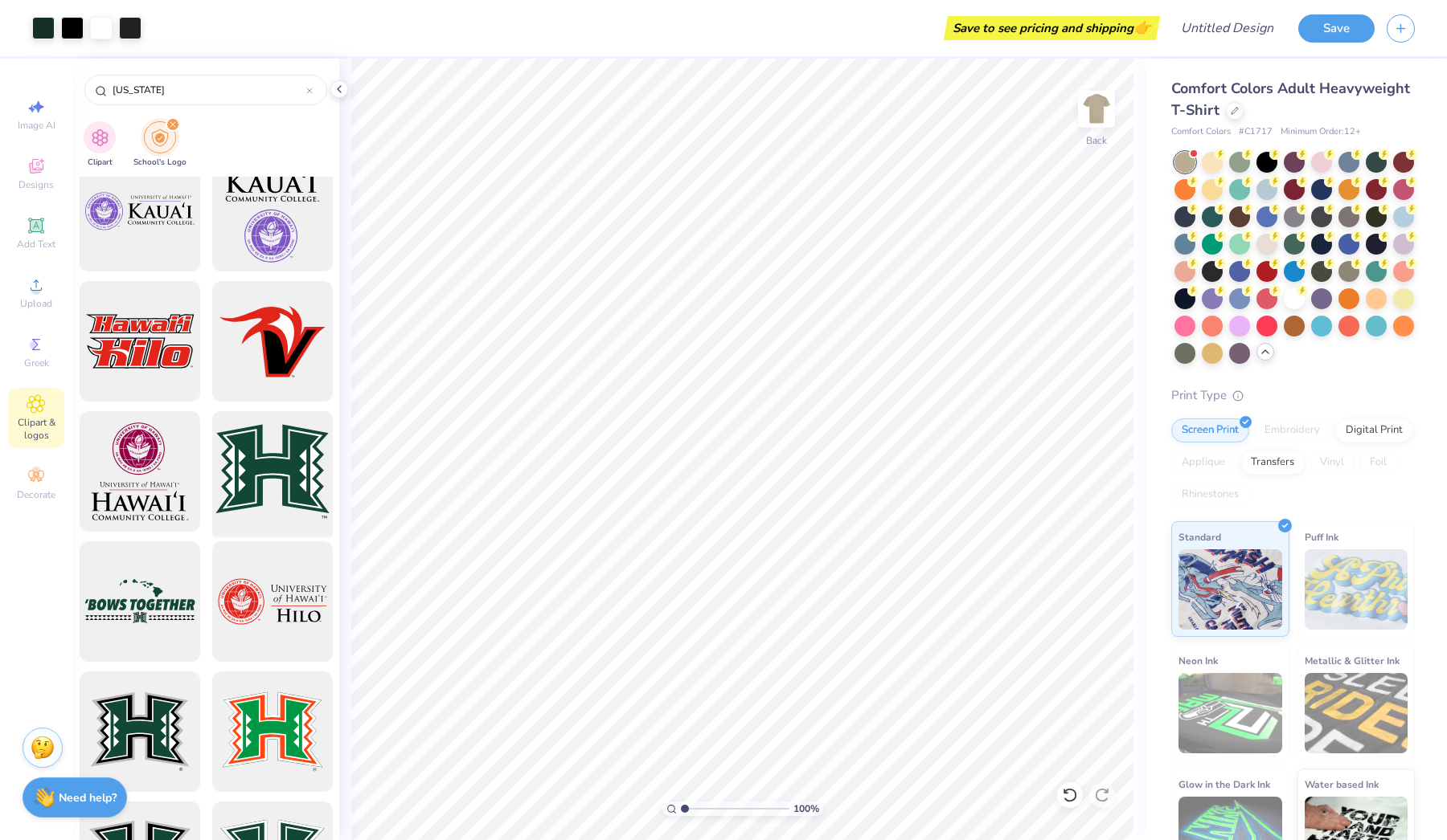
scroll to position [1669, 0]
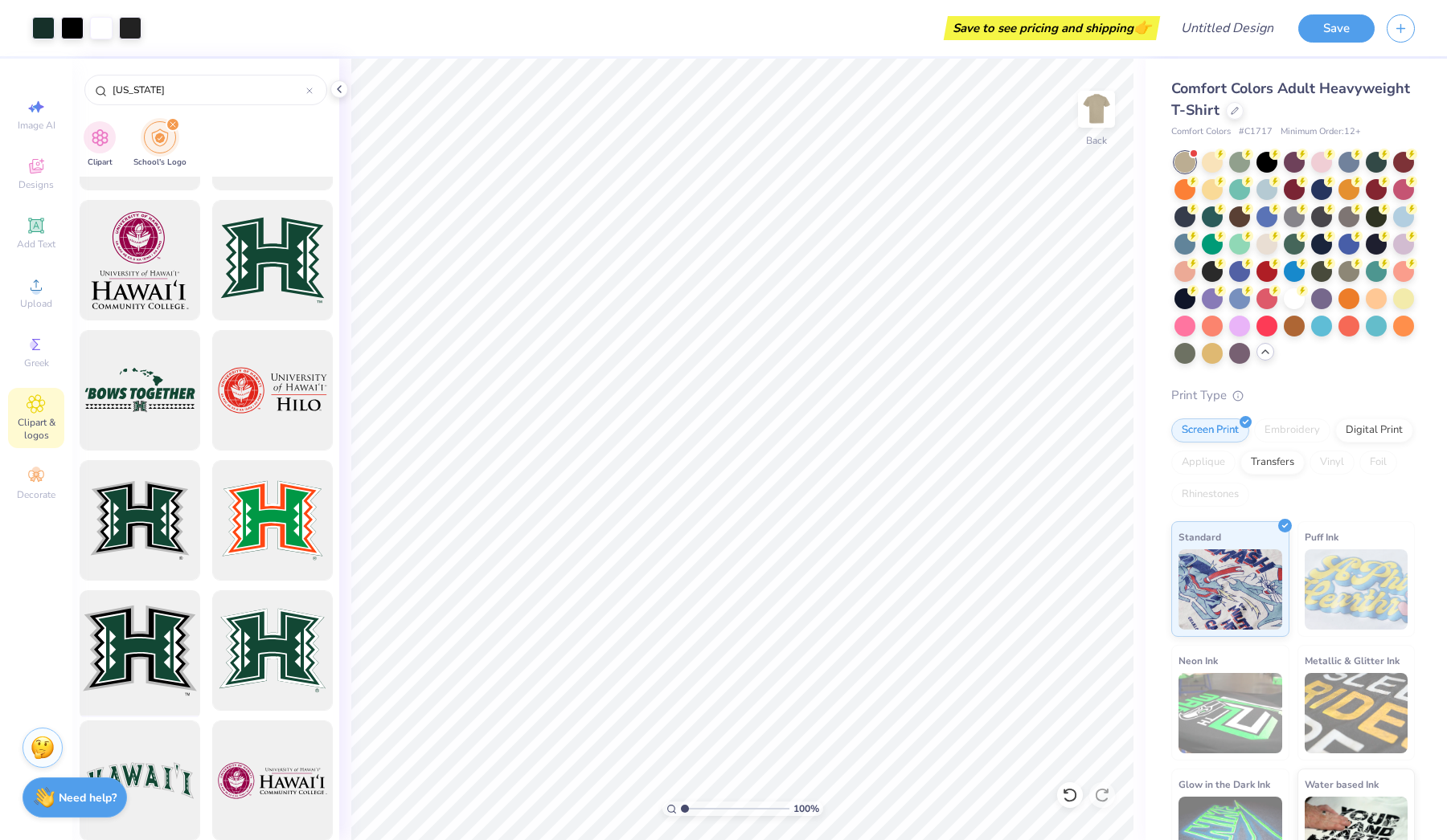
type input "[US_STATE]"
click at [154, 630] on div at bounding box center [139, 652] width 133 height 133
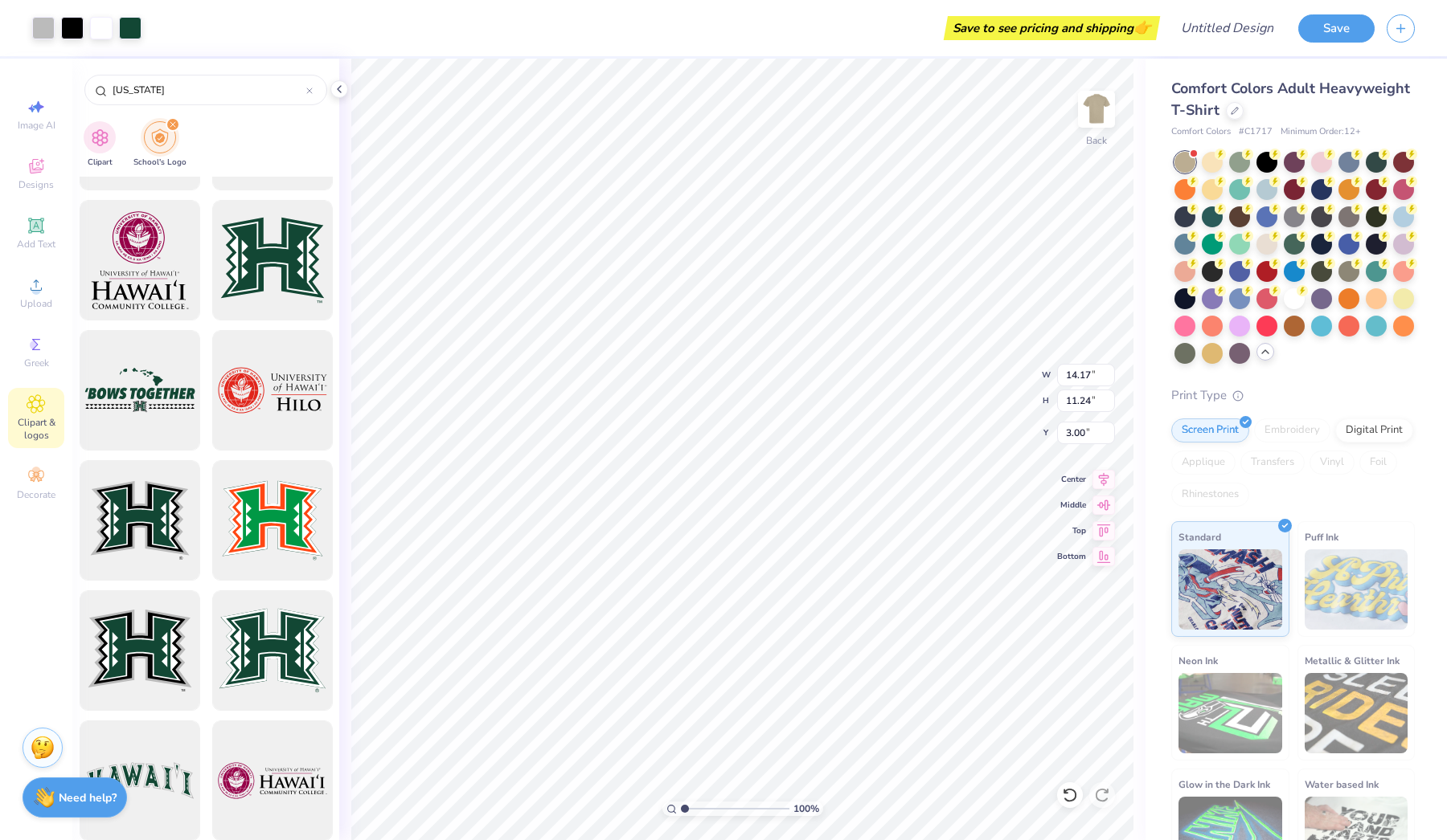
type input "1.88"
type input "1.49"
type input "12.74"
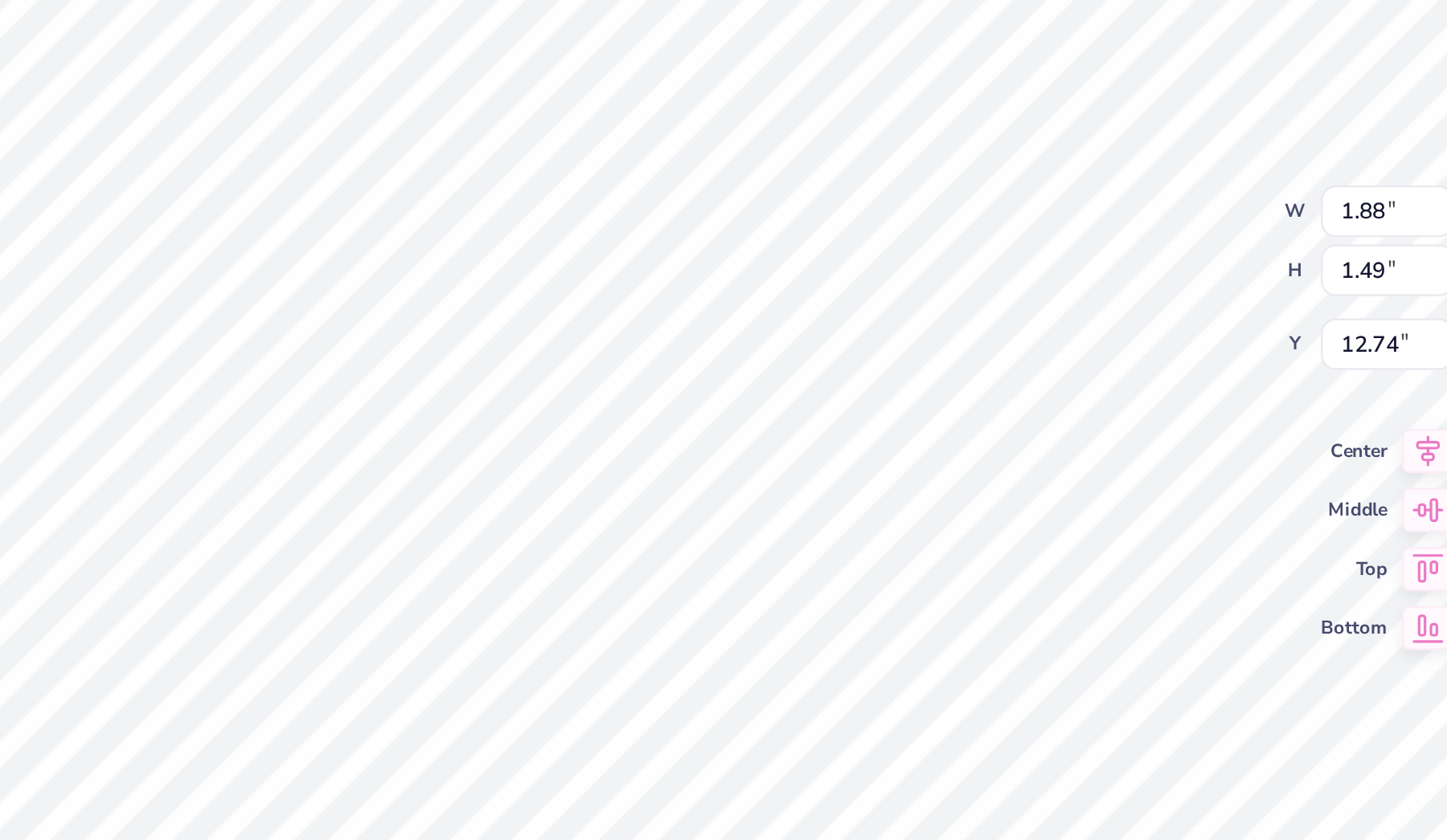
type input "1.35"
type input "1.07"
type input "7.65"
type input "1.57"
type input "1.33"
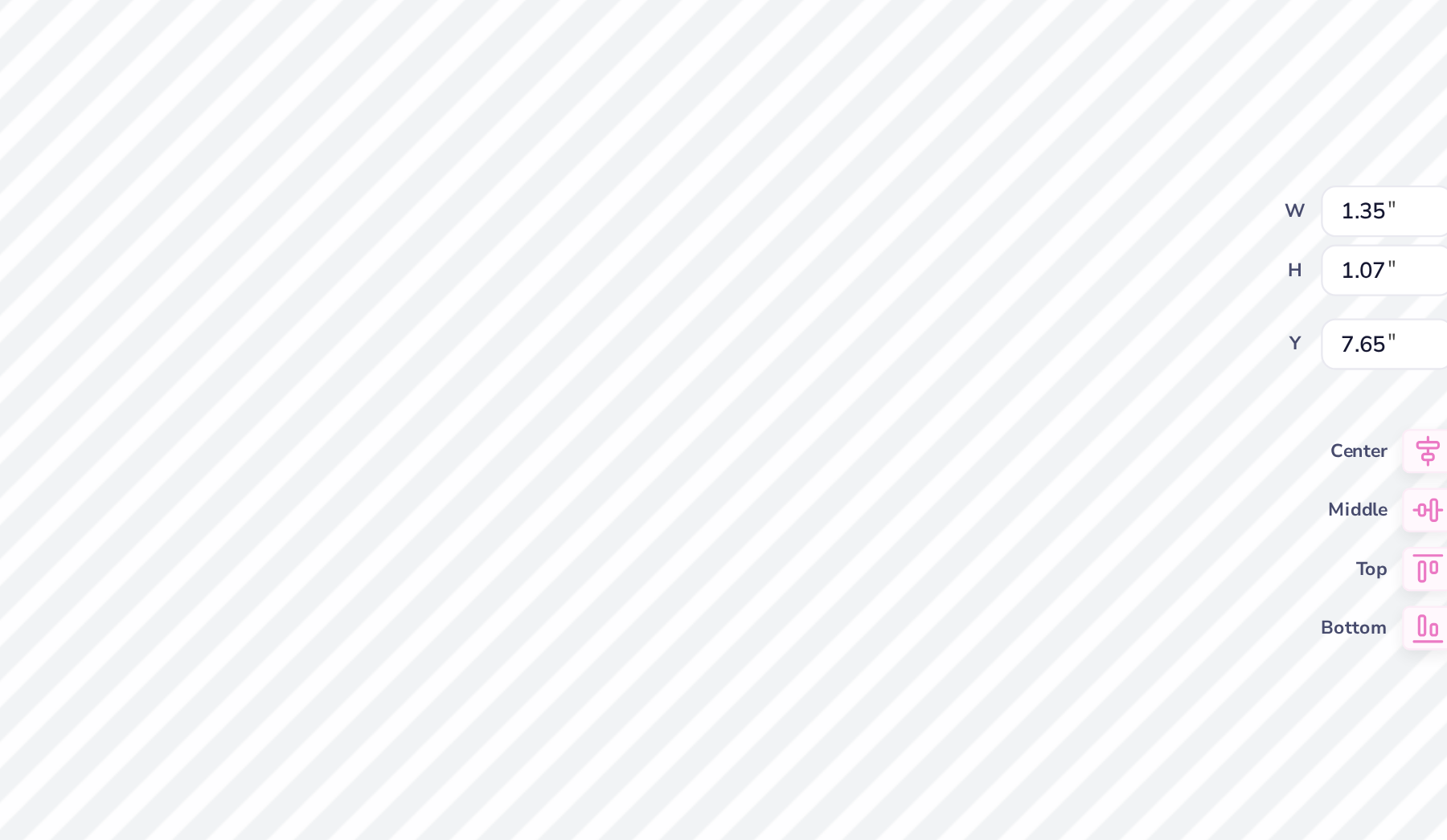
type input "7.55"
type input "7.39"
type input "1.29"
type input "1.09"
type input "7.63"
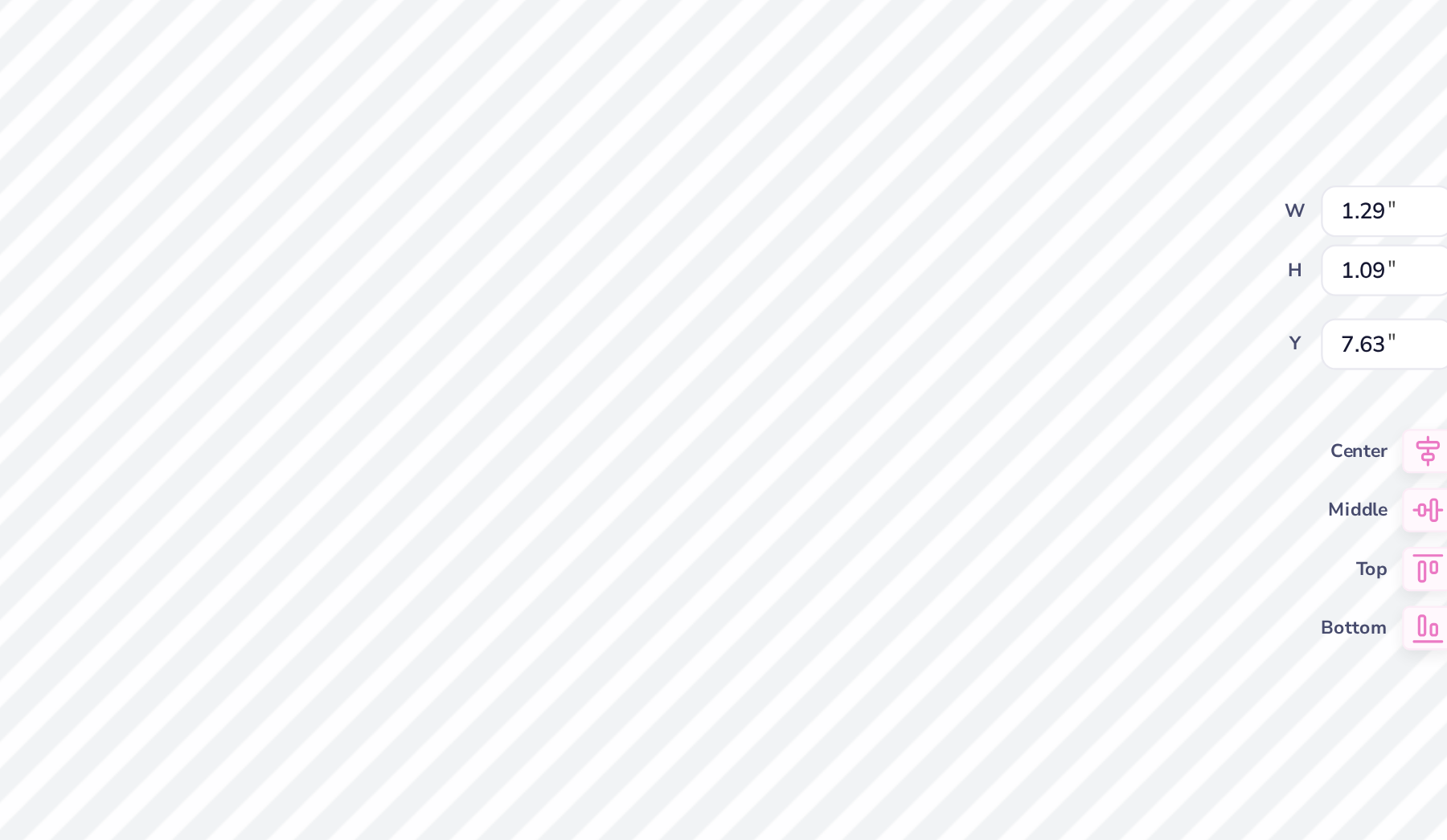
type input "7.42"
type input "3.07"
type input "3.78"
type input "7.24"
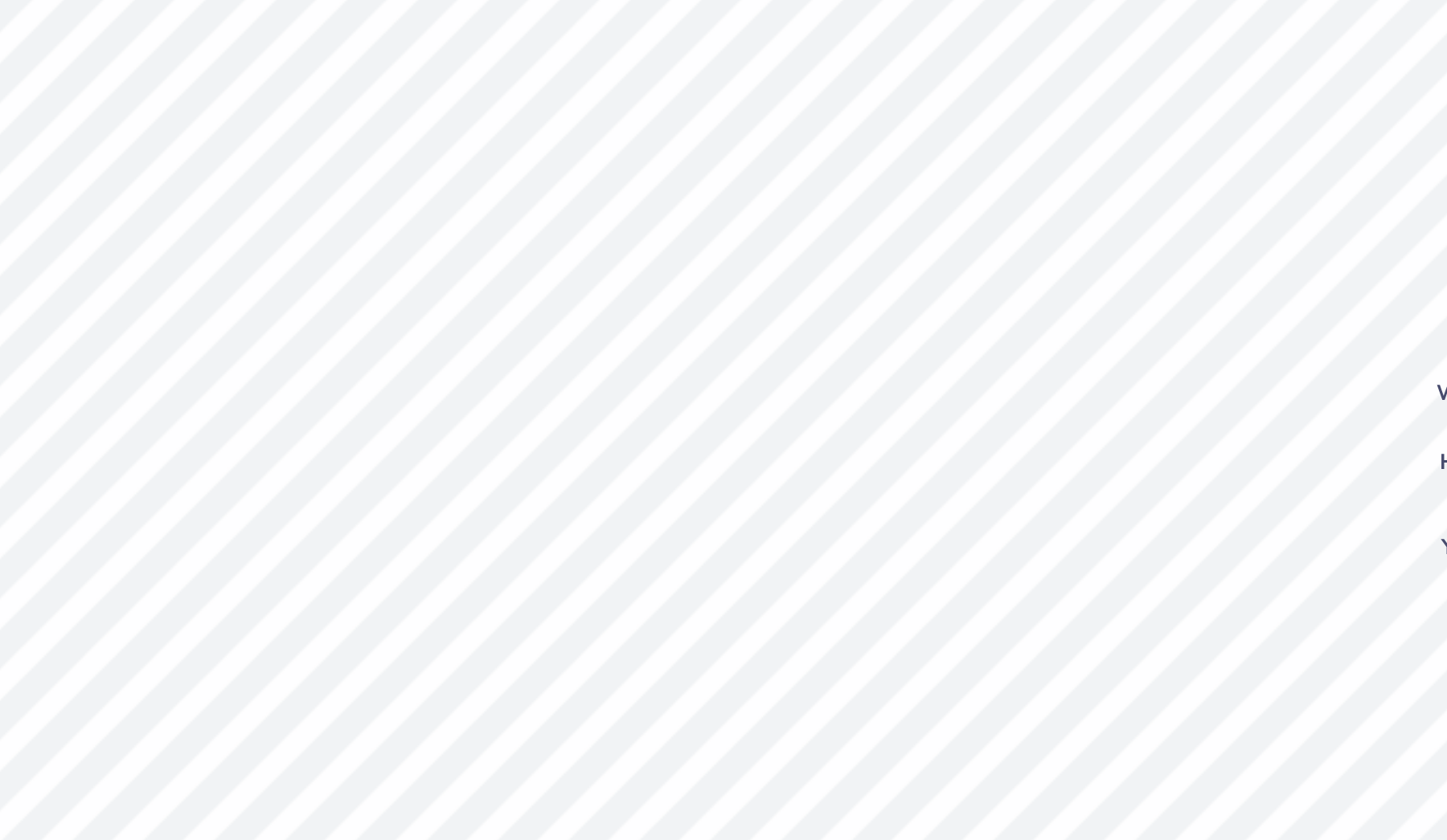
type input "7.63"
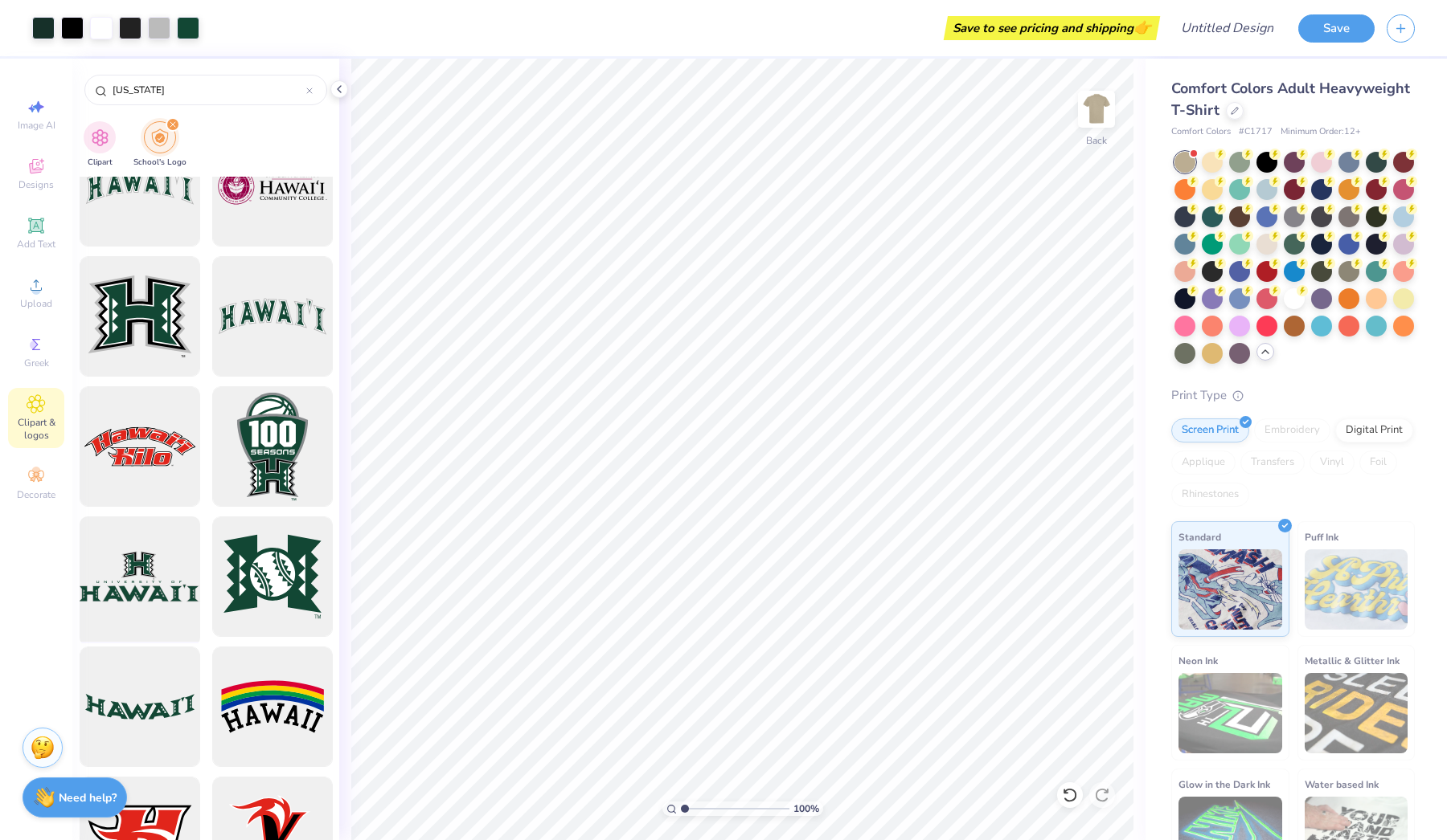
scroll to position [2330, 0]
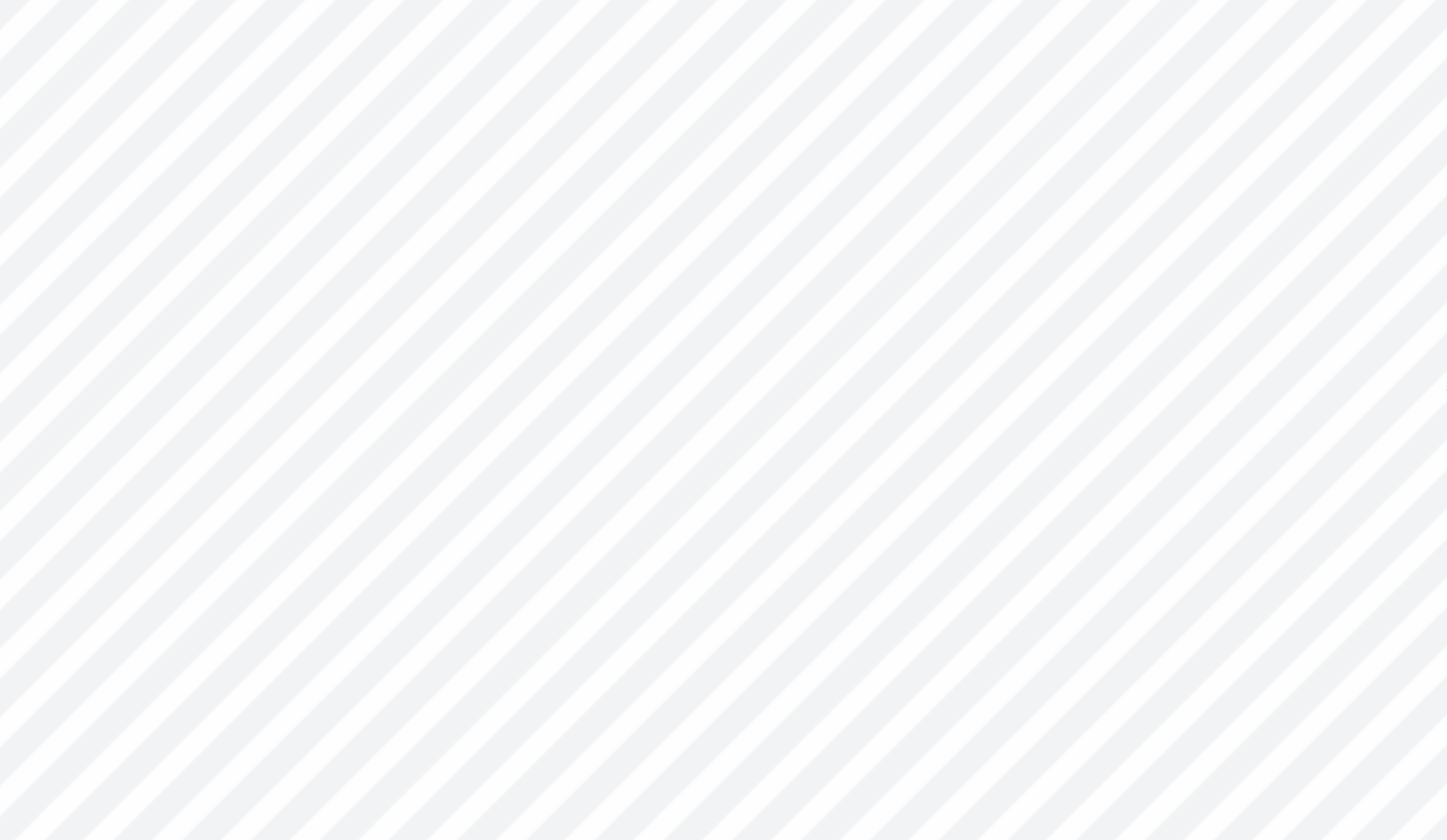
type input "1.06"
type input "0.90"
type input "7.61"
type input "0.94"
type input "0.75"
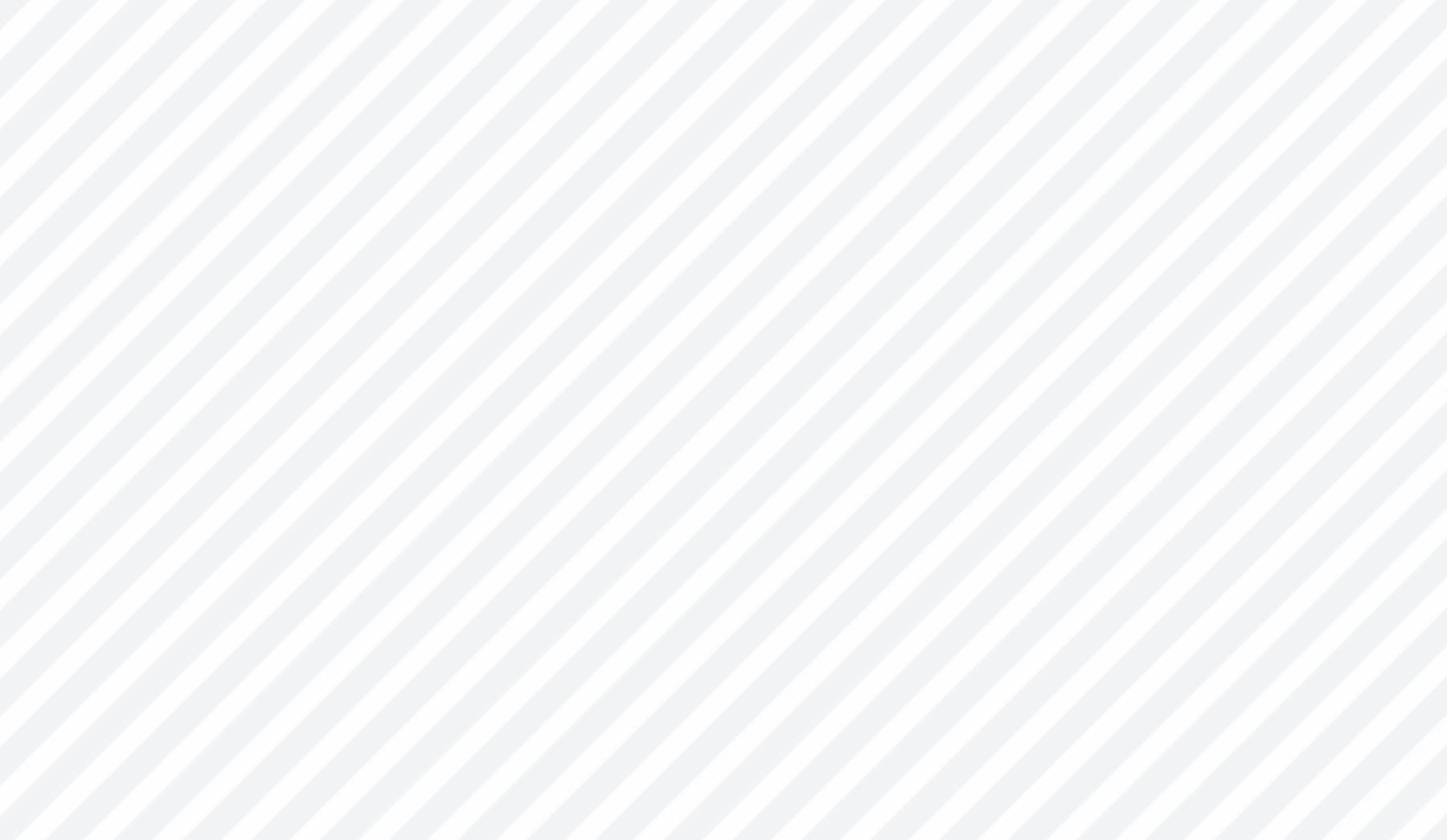
type input "7.70"
type input "1.22"
type input "0.98"
type input "7.47"
type input "7.50"
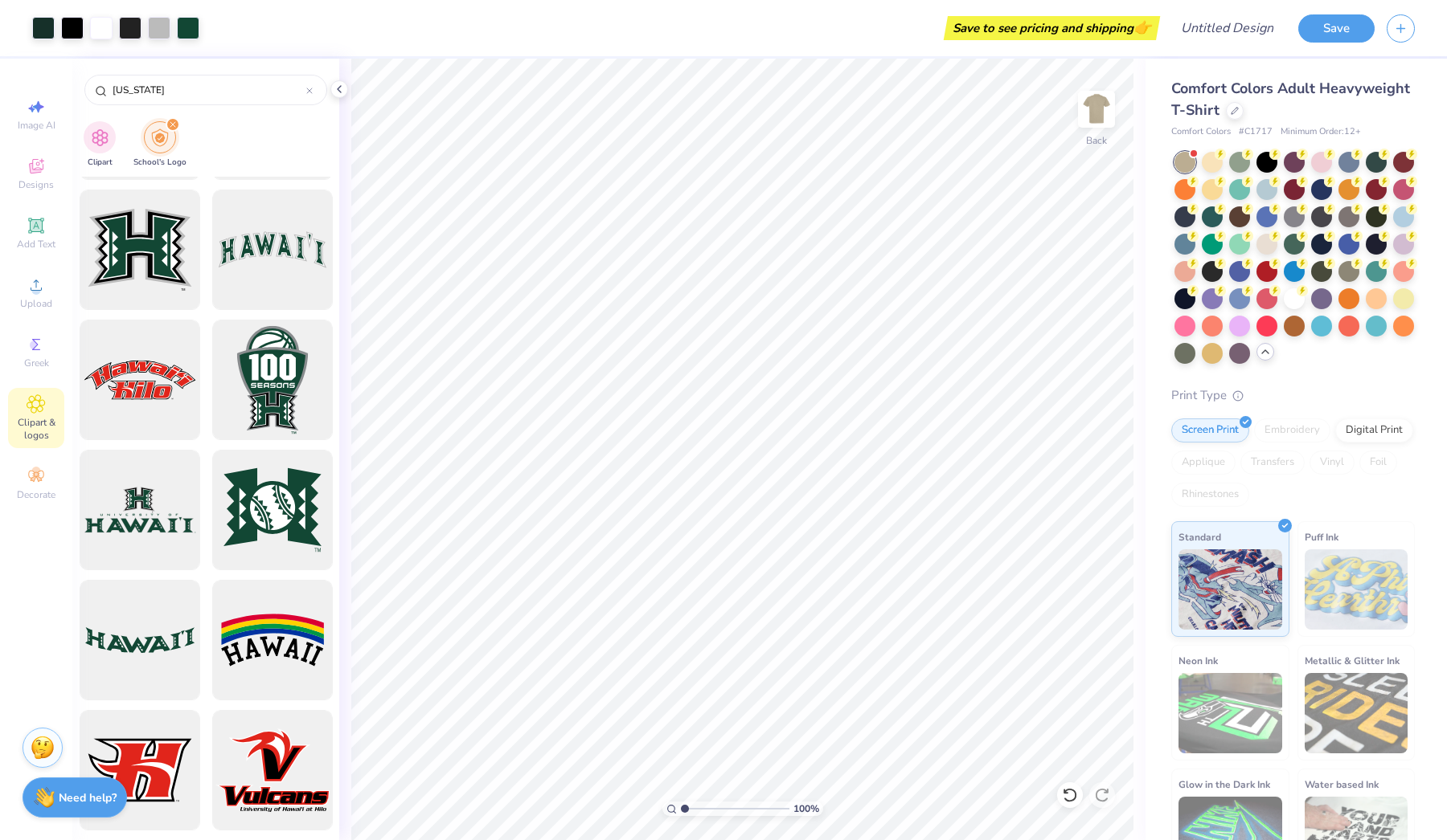
drag, startPoint x: 174, startPoint y: 97, endPoint x: 36, endPoint y: 84, distance: 138.6
click at [36, 84] on div "Art colors Save to see pricing and shipping 👉 Design Title Save Image AI Design…" at bounding box center [723, 420] width 1447 height 840
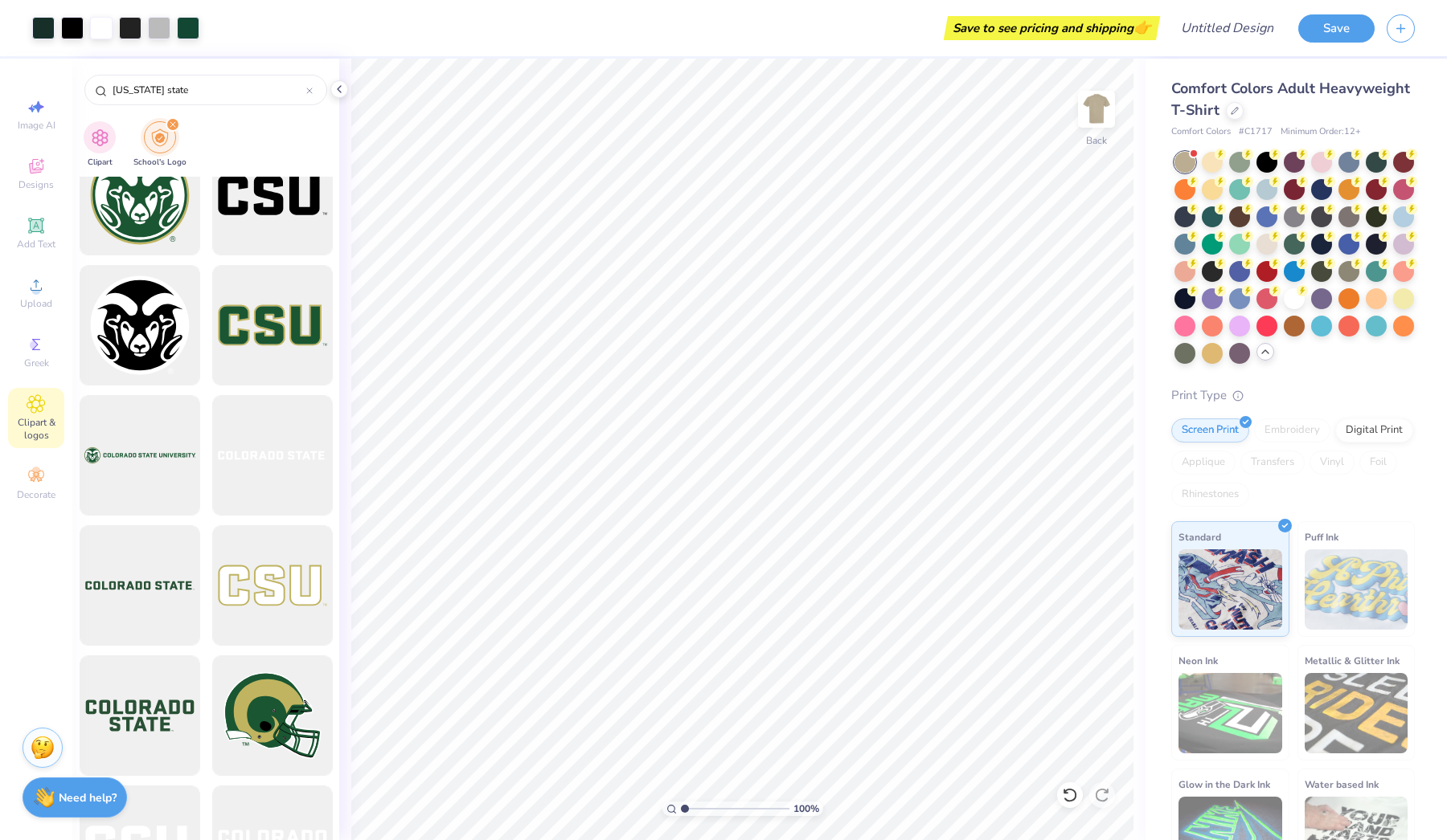
scroll to position [563, 0]
type input "[US_STATE] state"
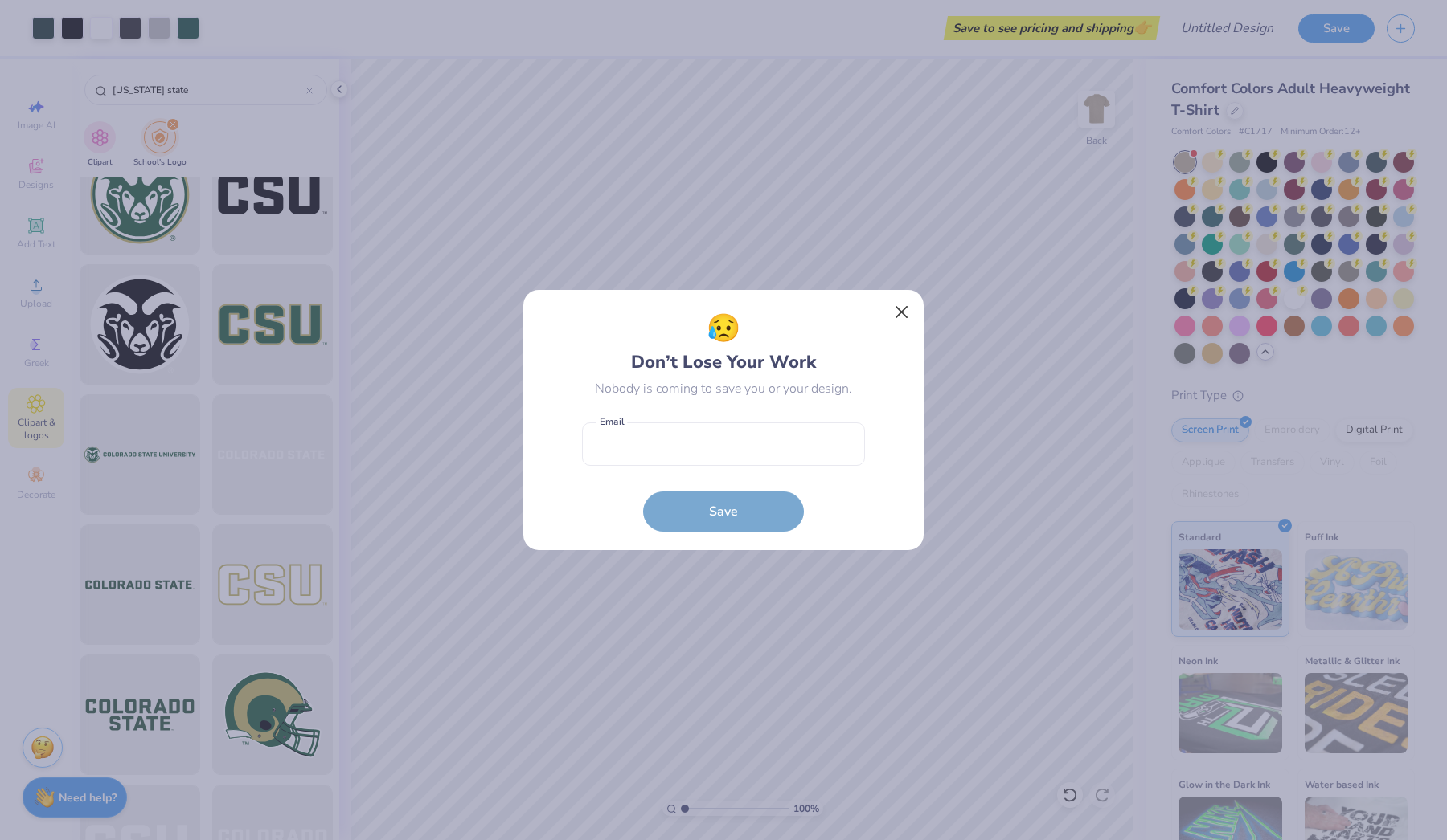
click at [901, 312] on button "Close" at bounding box center [901, 312] width 30 height 30
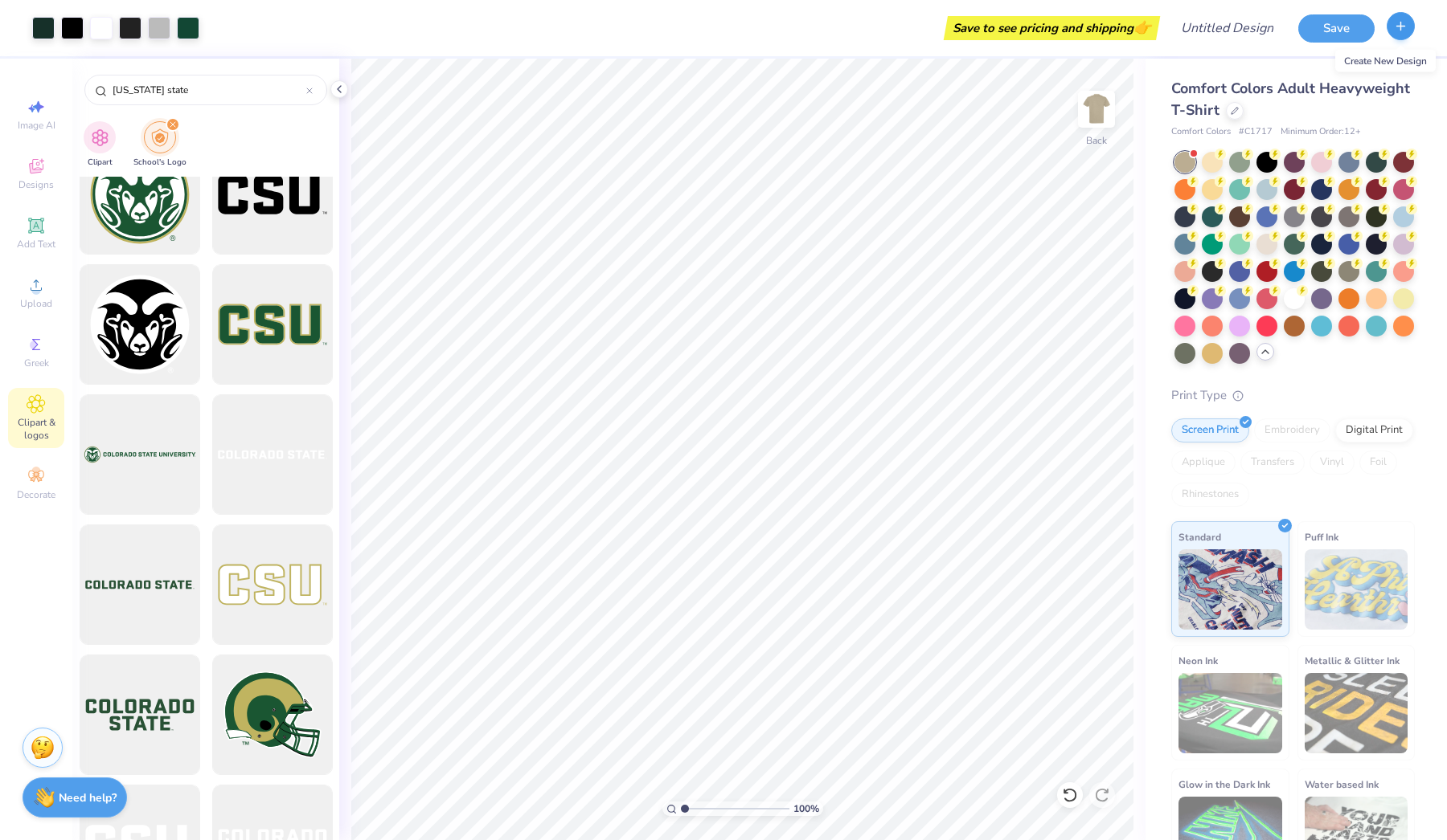
click at [1405, 19] on icon "button" at bounding box center [1400, 26] width 14 height 14
click at [1348, 23] on button "Save" at bounding box center [1336, 26] width 77 height 28
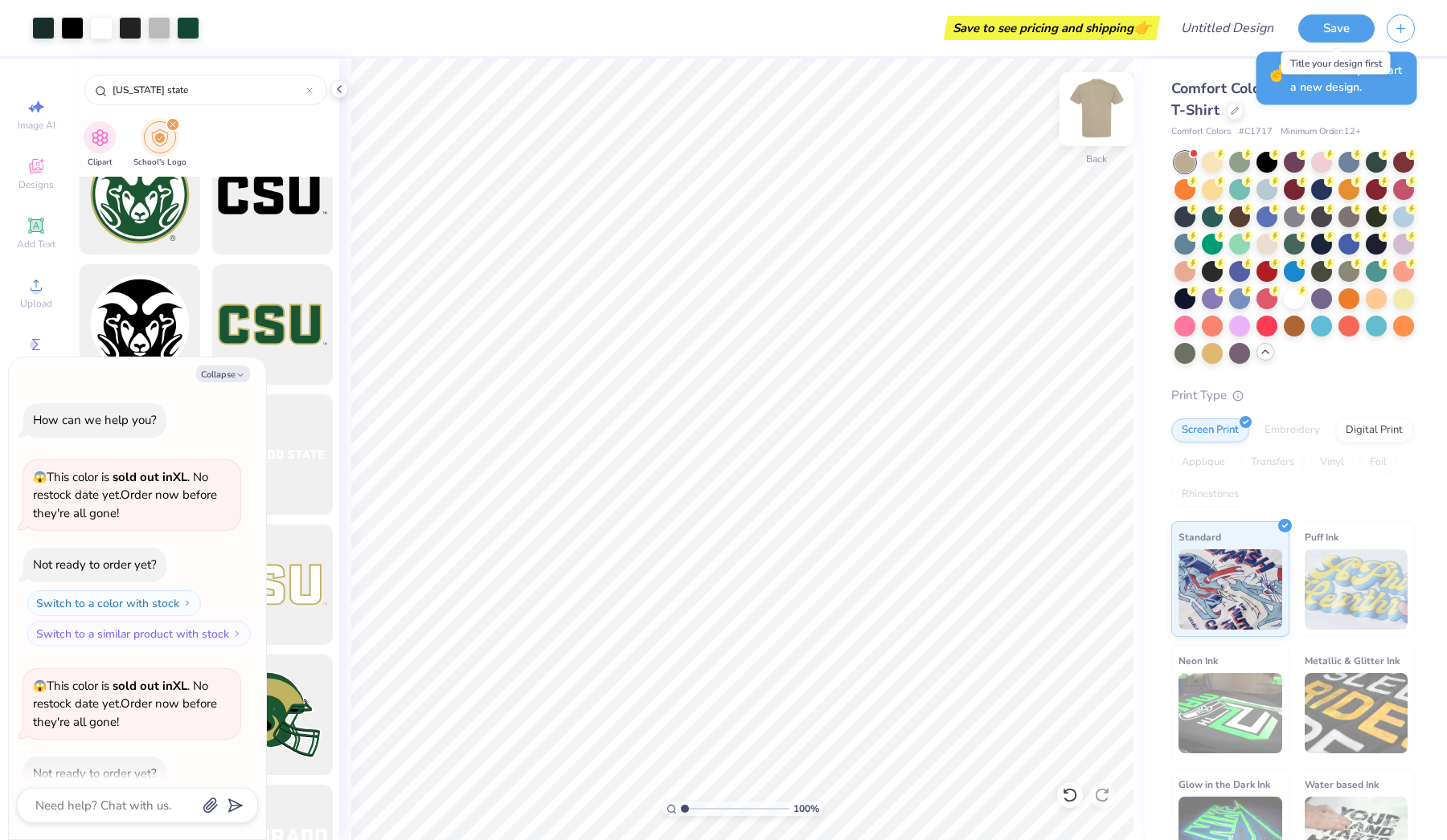
scroll to position [127, 0]
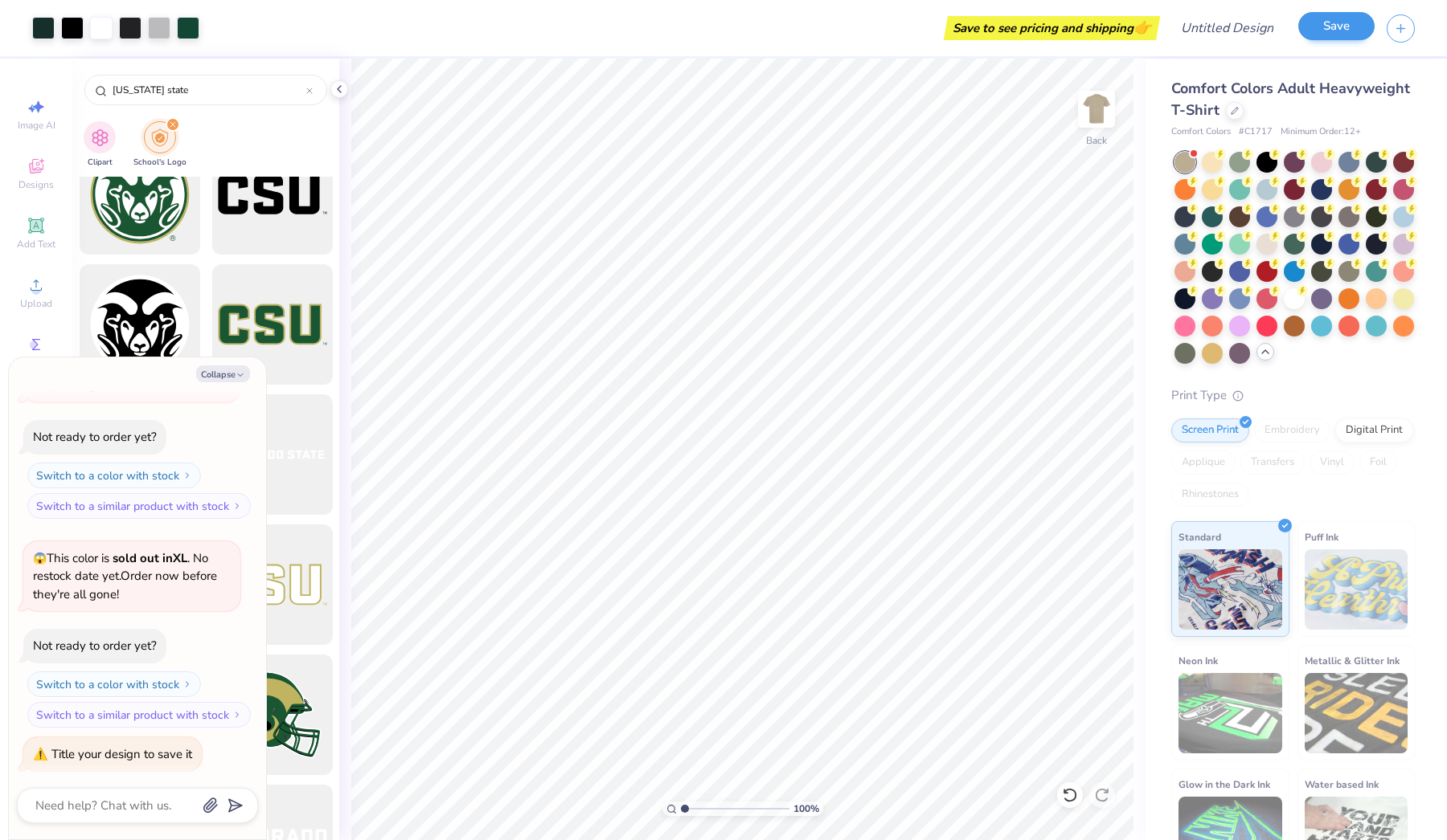
click at [1336, 14] on button "Save" at bounding box center [1336, 26] width 77 height 28
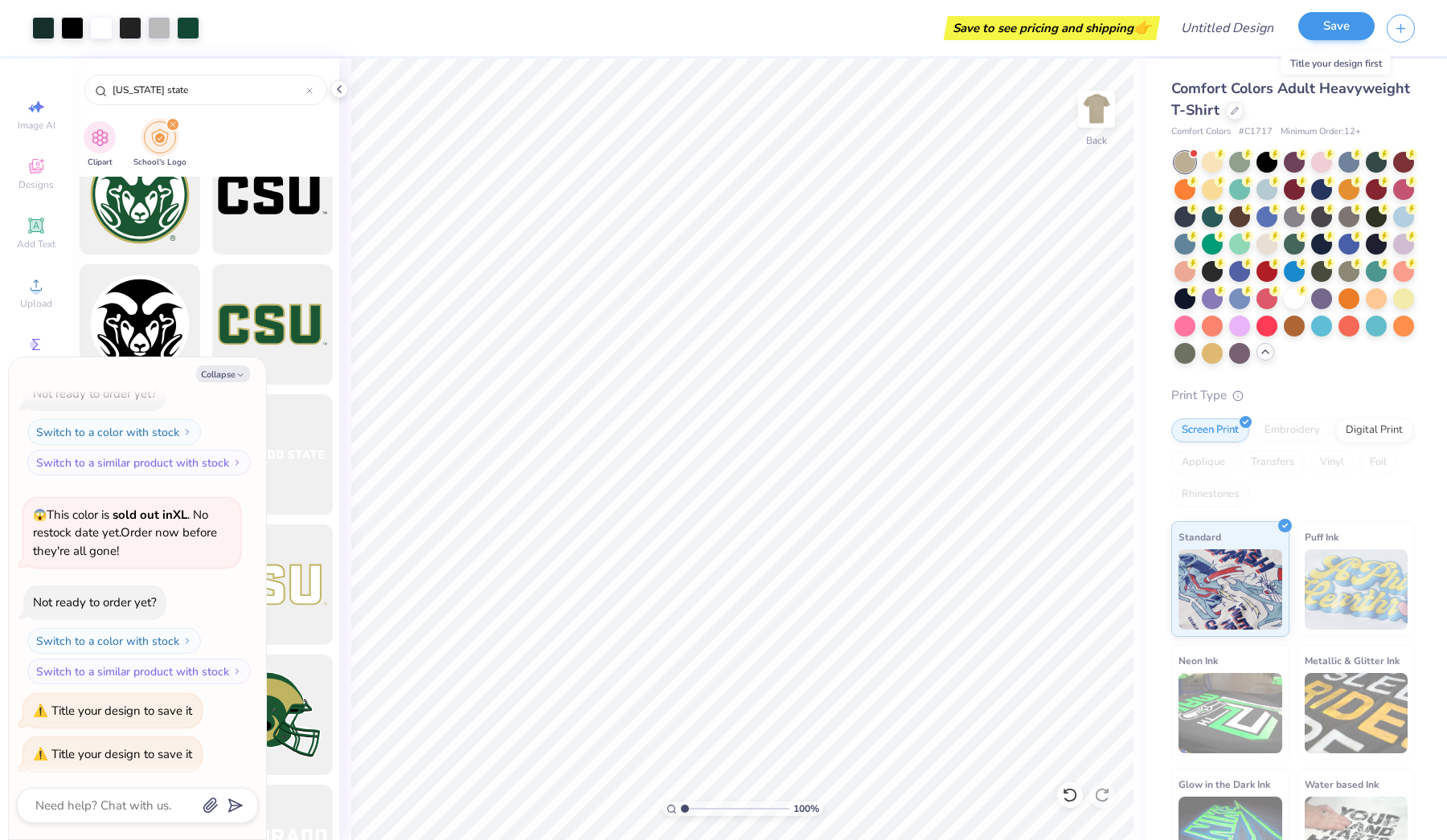
click at [1338, 22] on button "Save" at bounding box center [1336, 26] width 77 height 28
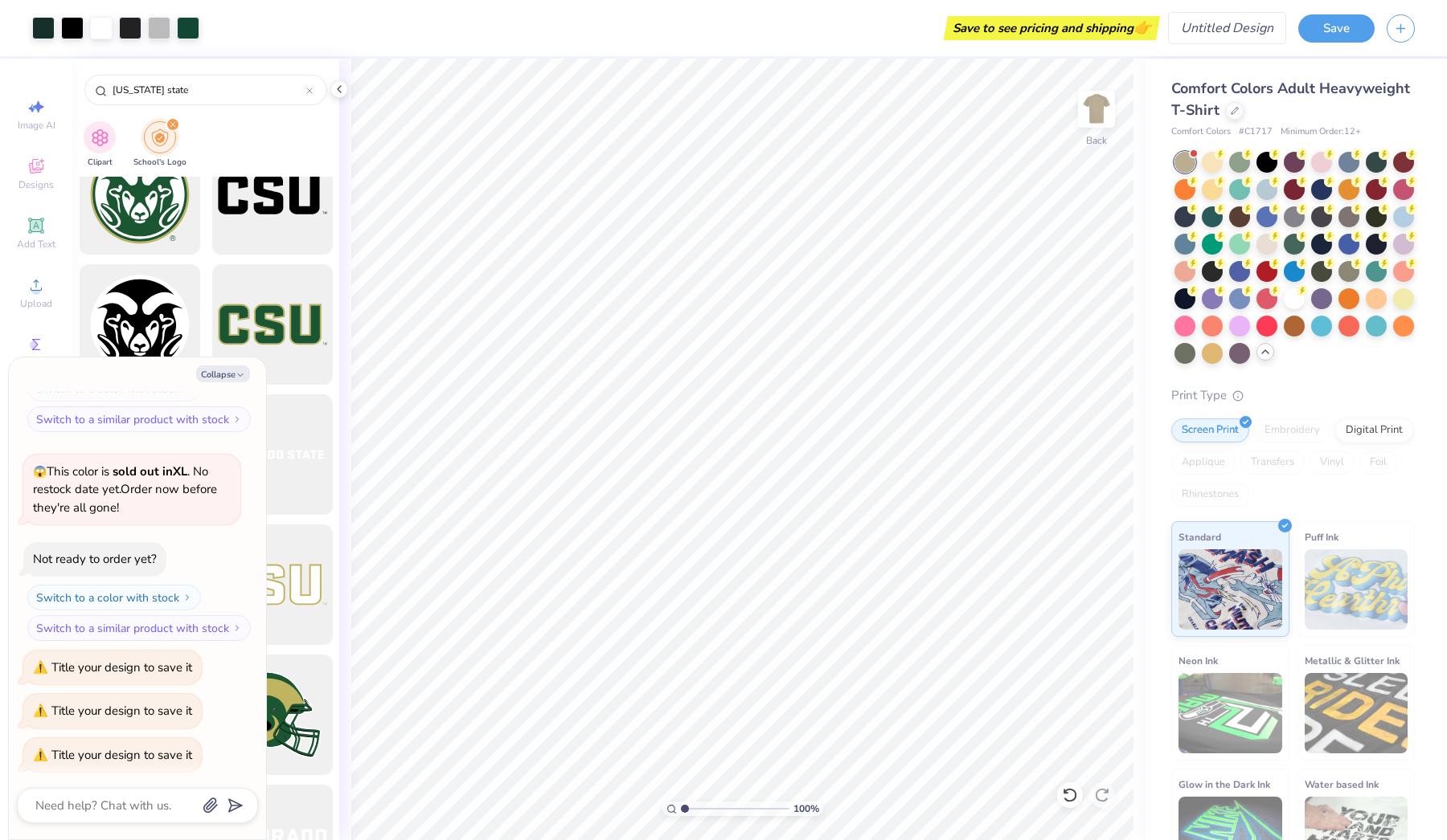
type textarea "x"
click at [1212, 34] on input "Design Title" at bounding box center [1207, 28] width 158 height 32
type input "P"
type textarea "x"
type input "PA"
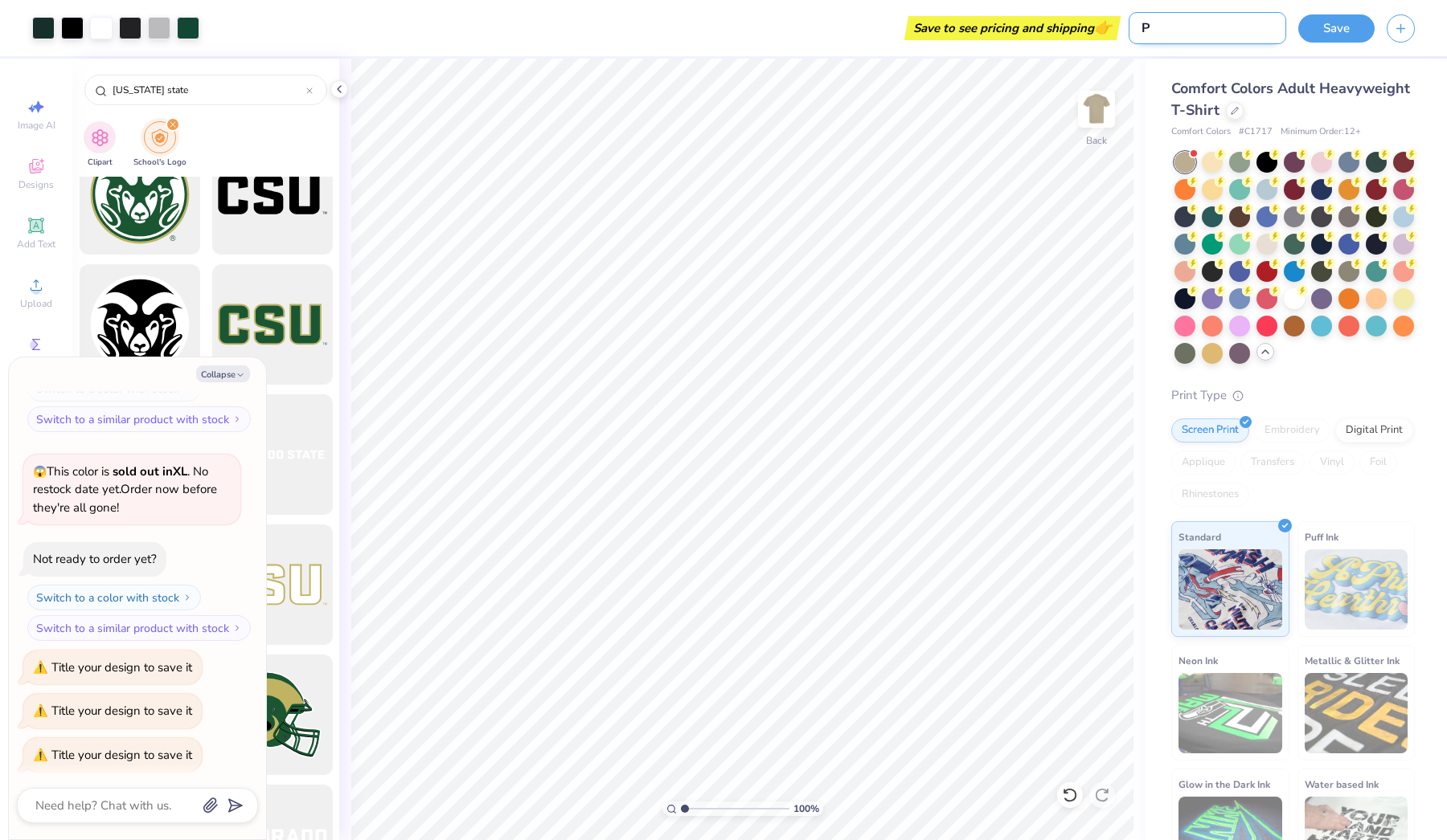
type textarea "x"
type input "PAR"
type textarea "x"
type input "PARE"
type textarea "x"
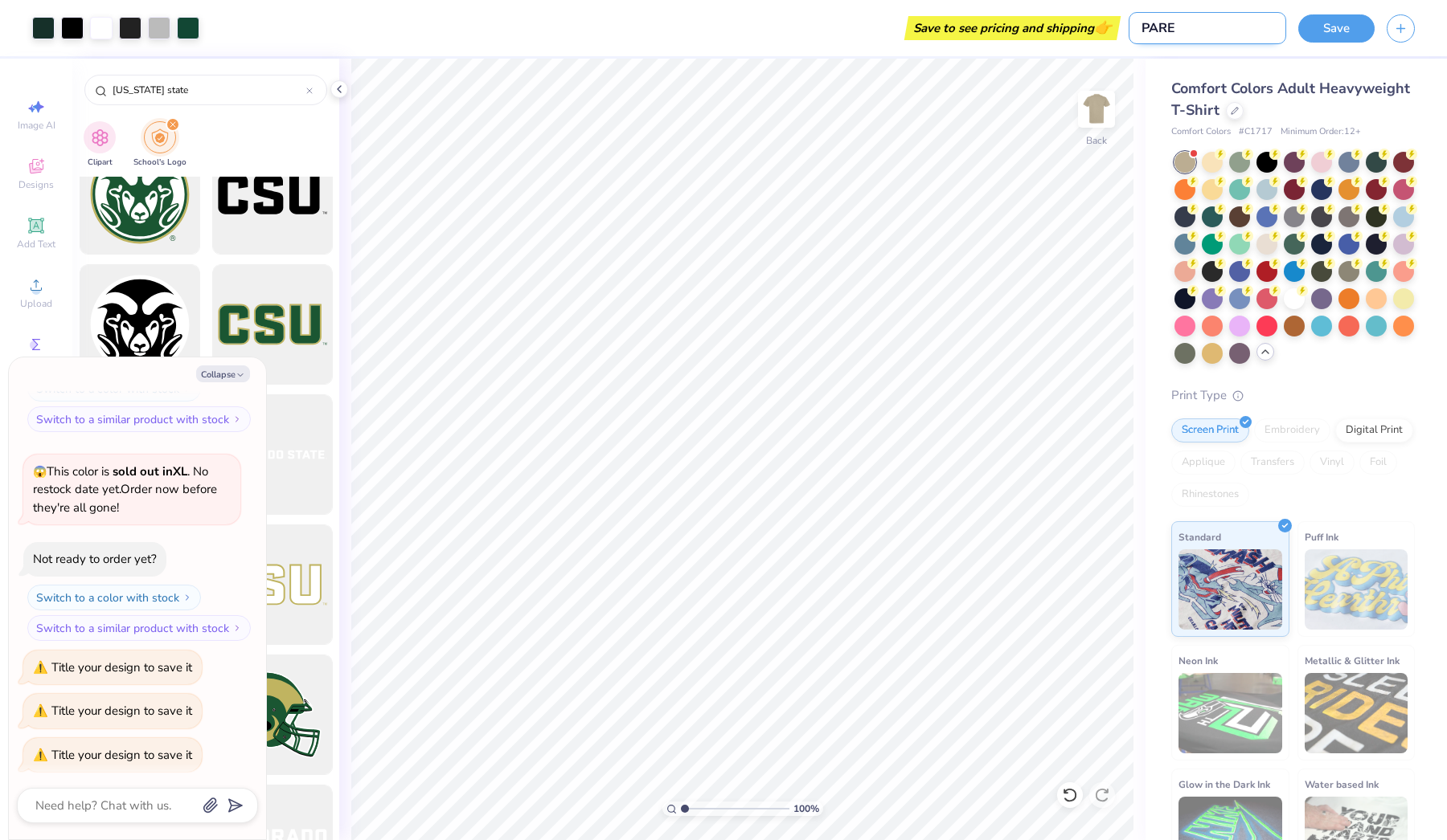
type input "PAREN"
type textarea "x"
type input "PARENT"
type textarea "x"
type input "PARENT"
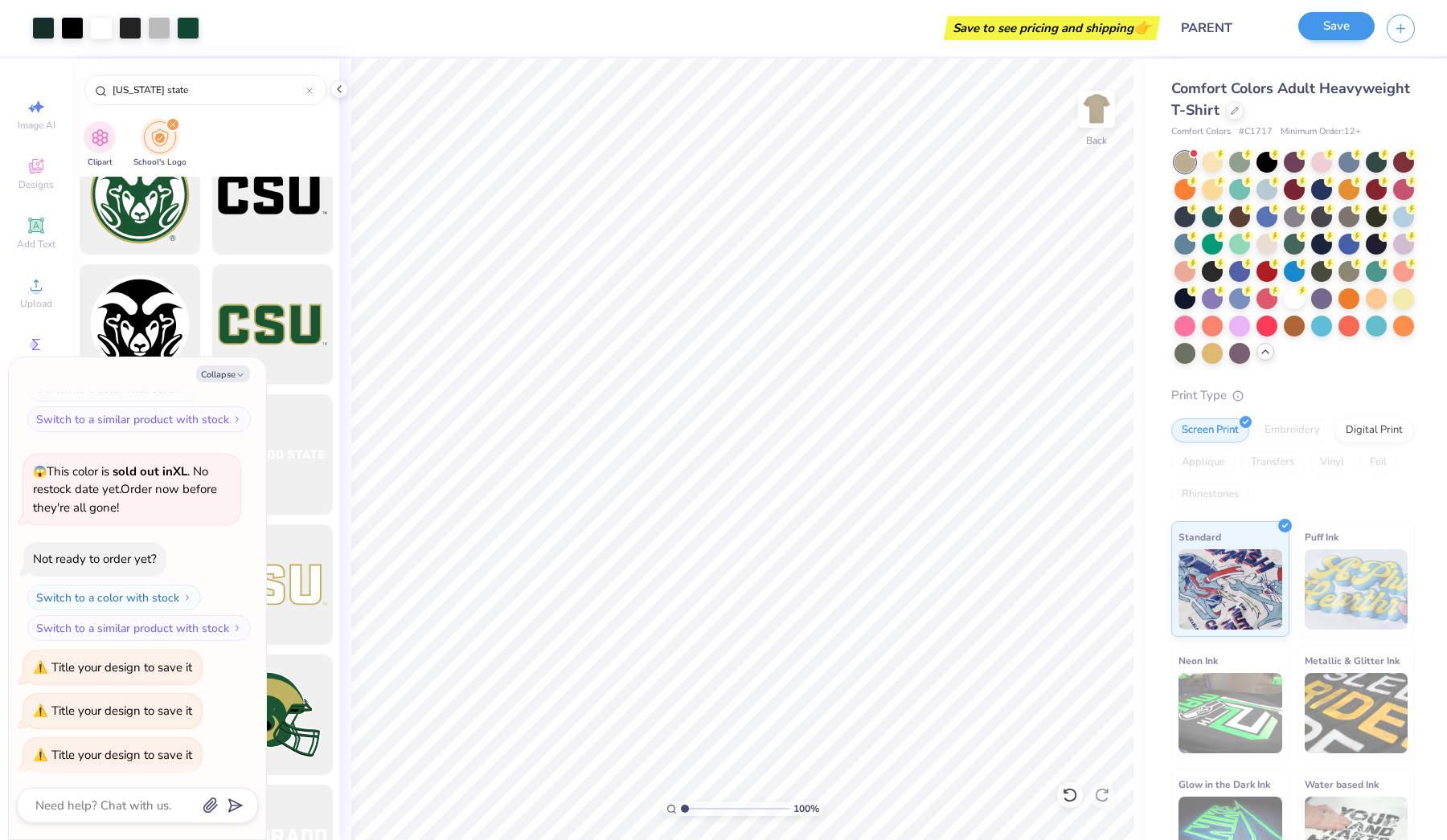
click at [1341, 40] on button "Save" at bounding box center [1336, 26] width 77 height 28
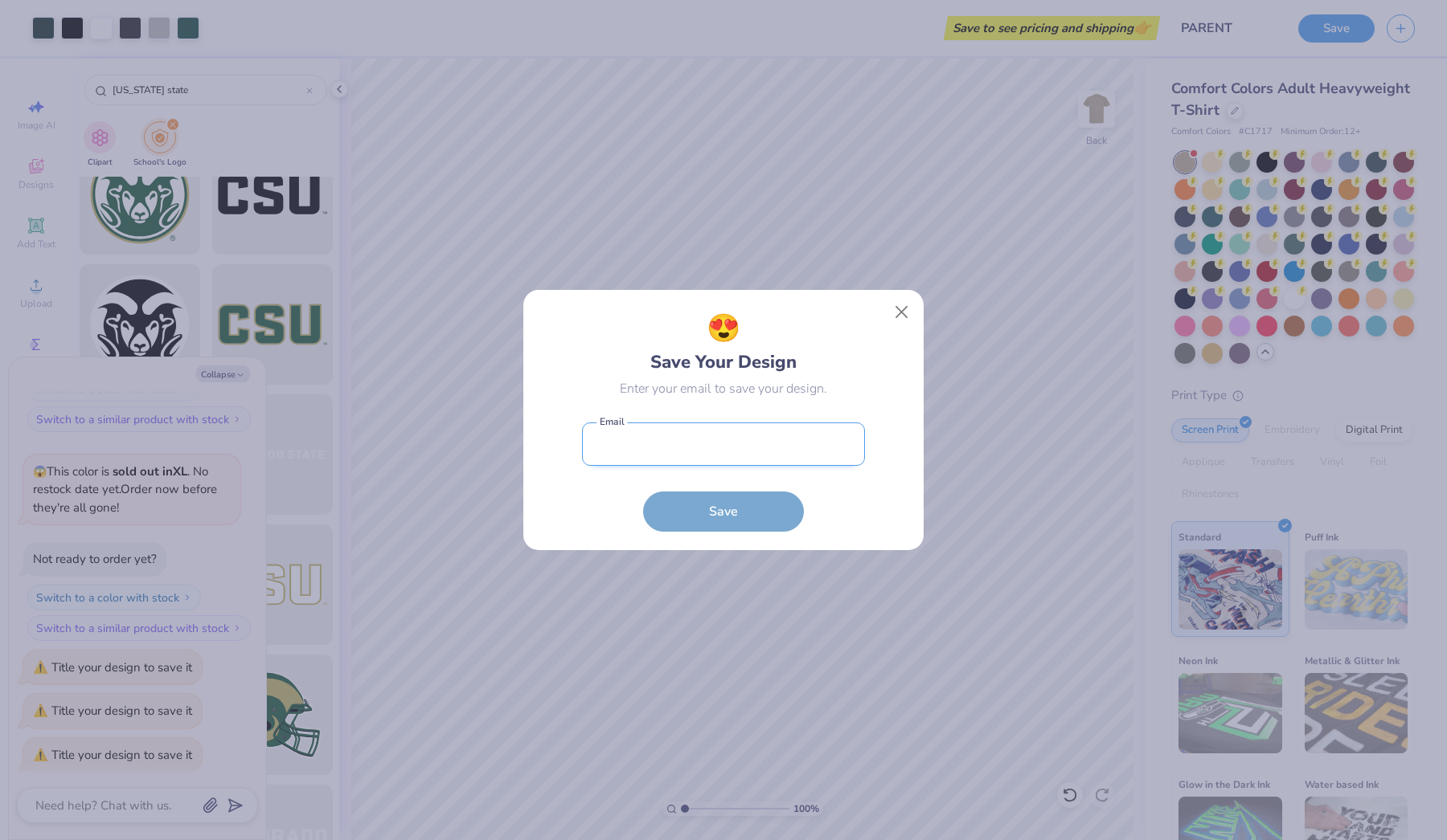
click at [762, 462] on input "email" at bounding box center [723, 445] width 283 height 44
type input "[EMAIL_ADDRESS][DOMAIN_NAME]"
click at [741, 507] on button "Save" at bounding box center [723, 508] width 161 height 41
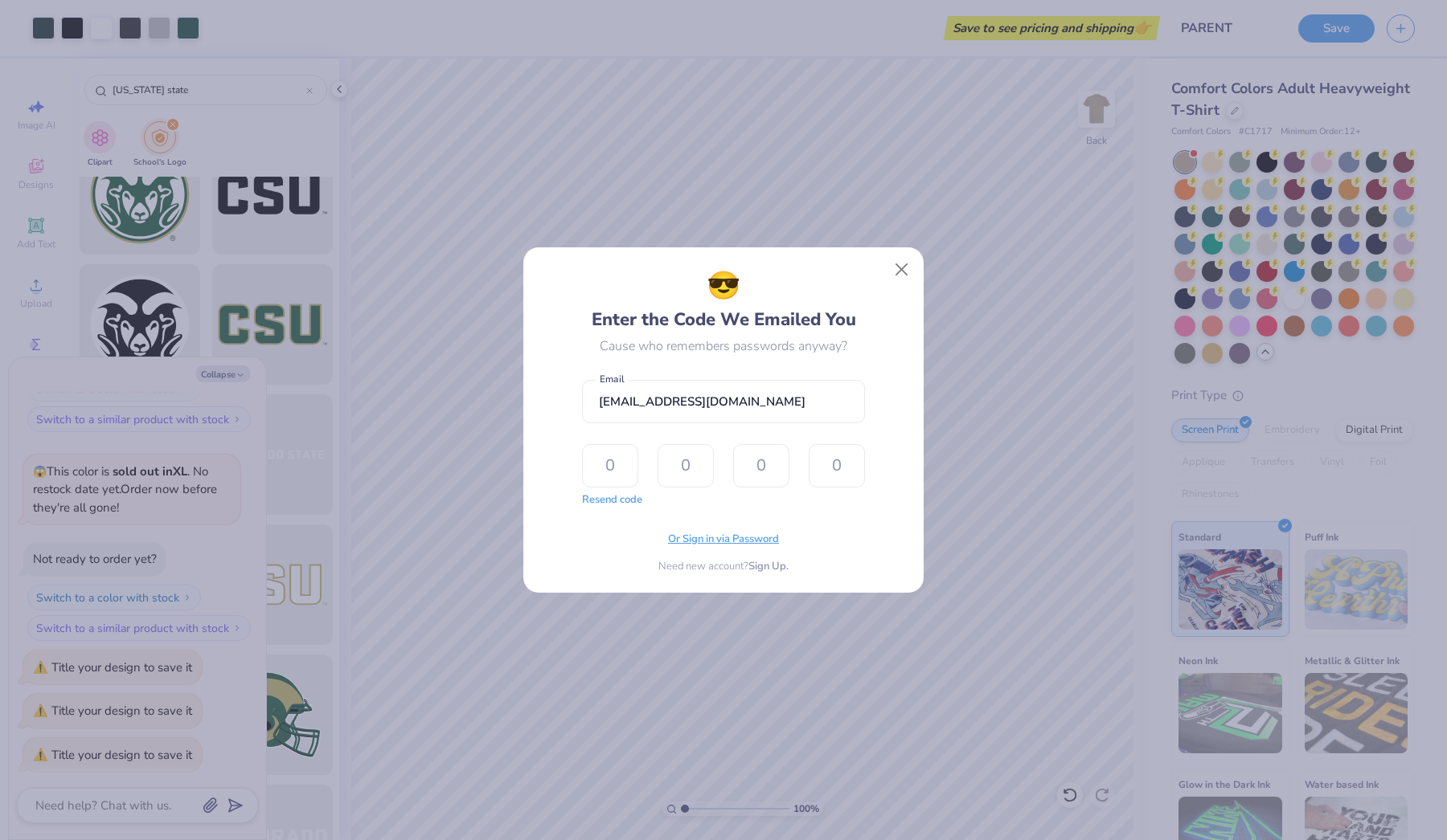
click at [715, 544] on span "Or Sign in via Password" at bounding box center [723, 539] width 111 height 16
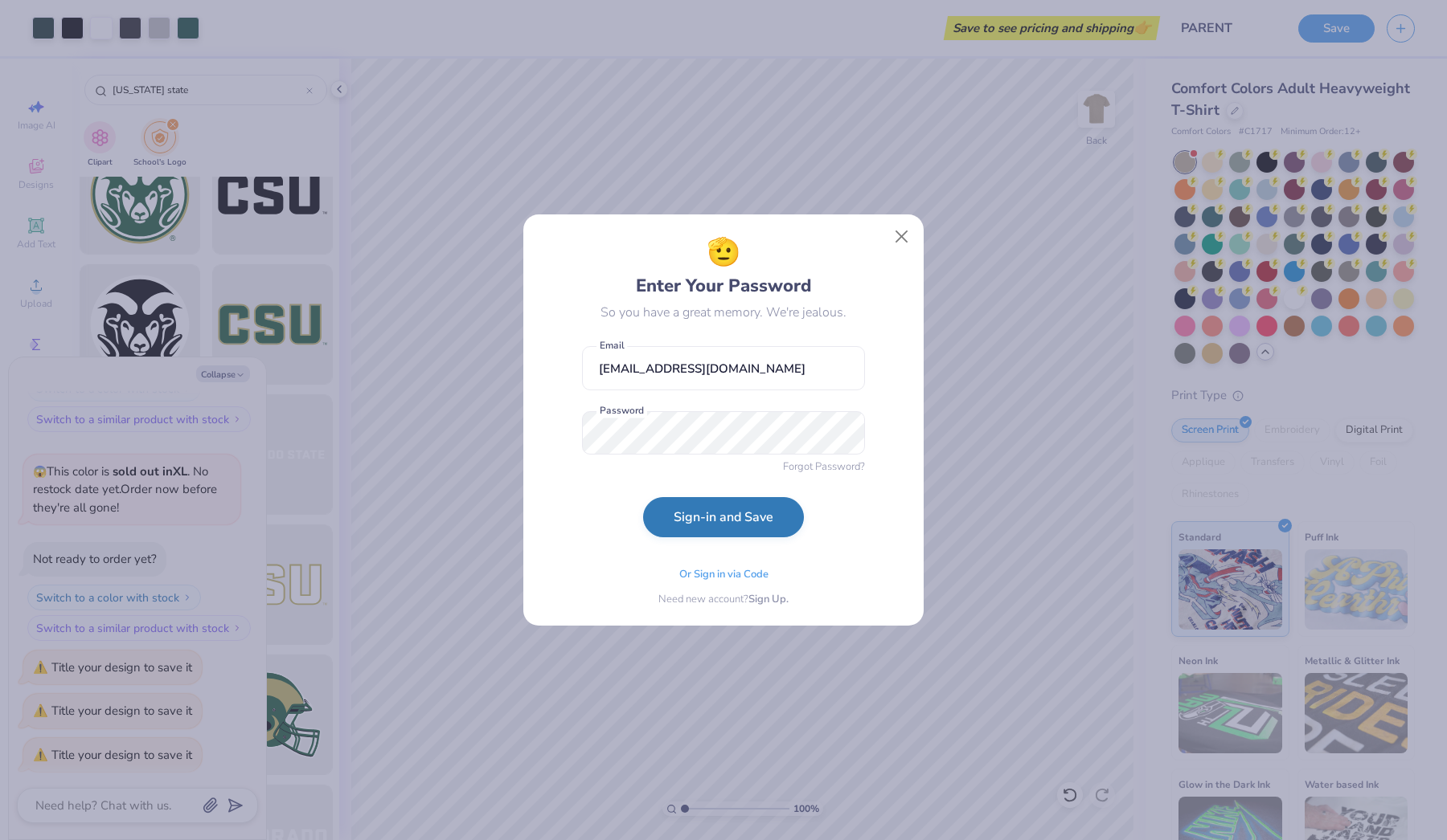
click at [690, 528] on button "Sign-in and Save" at bounding box center [723, 518] width 161 height 41
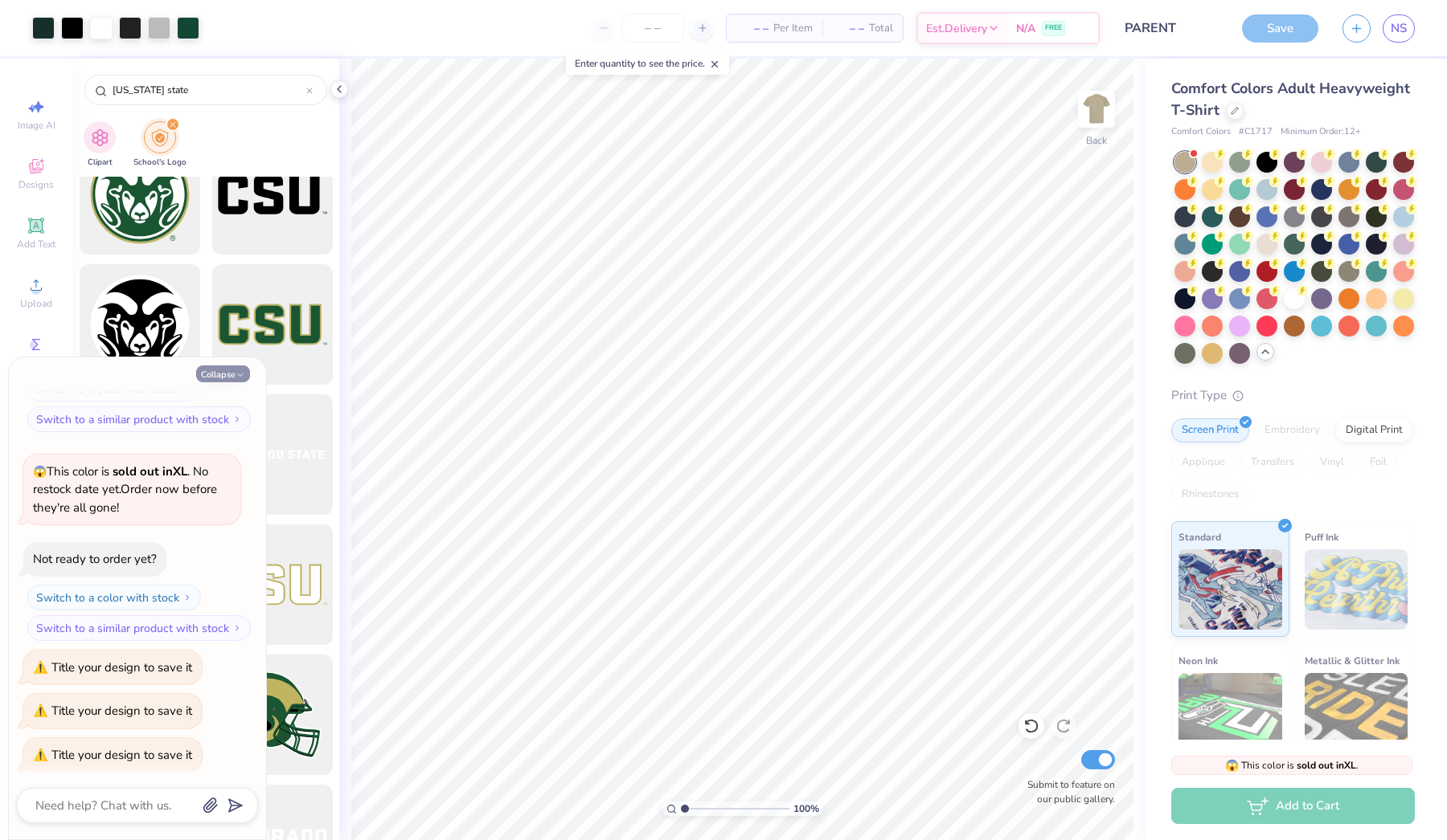
click at [226, 377] on button "Collapse" at bounding box center [223, 374] width 54 height 17
type textarea "x"
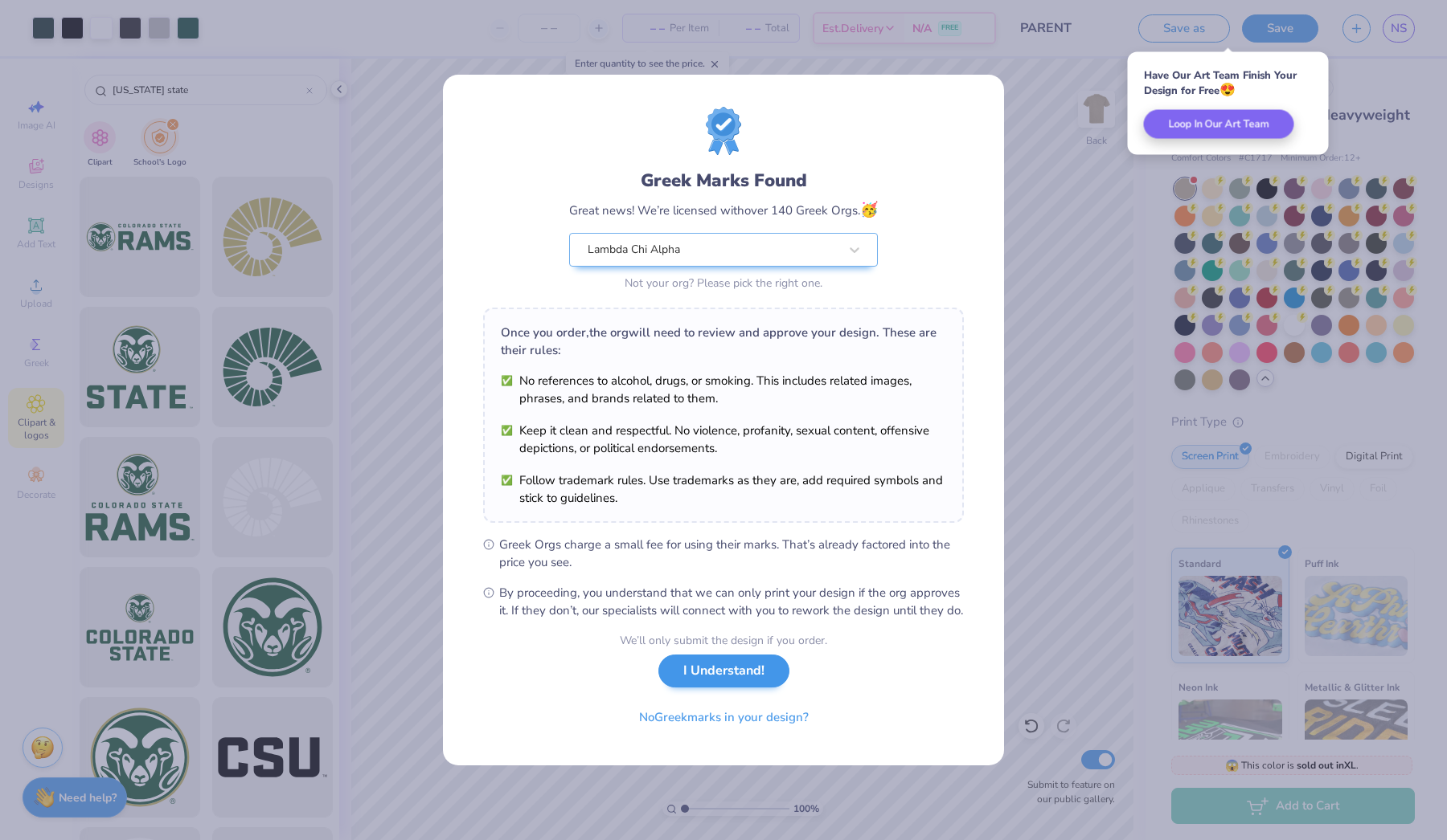
click at [730, 688] on button "I Understand!" at bounding box center [724, 671] width 131 height 33
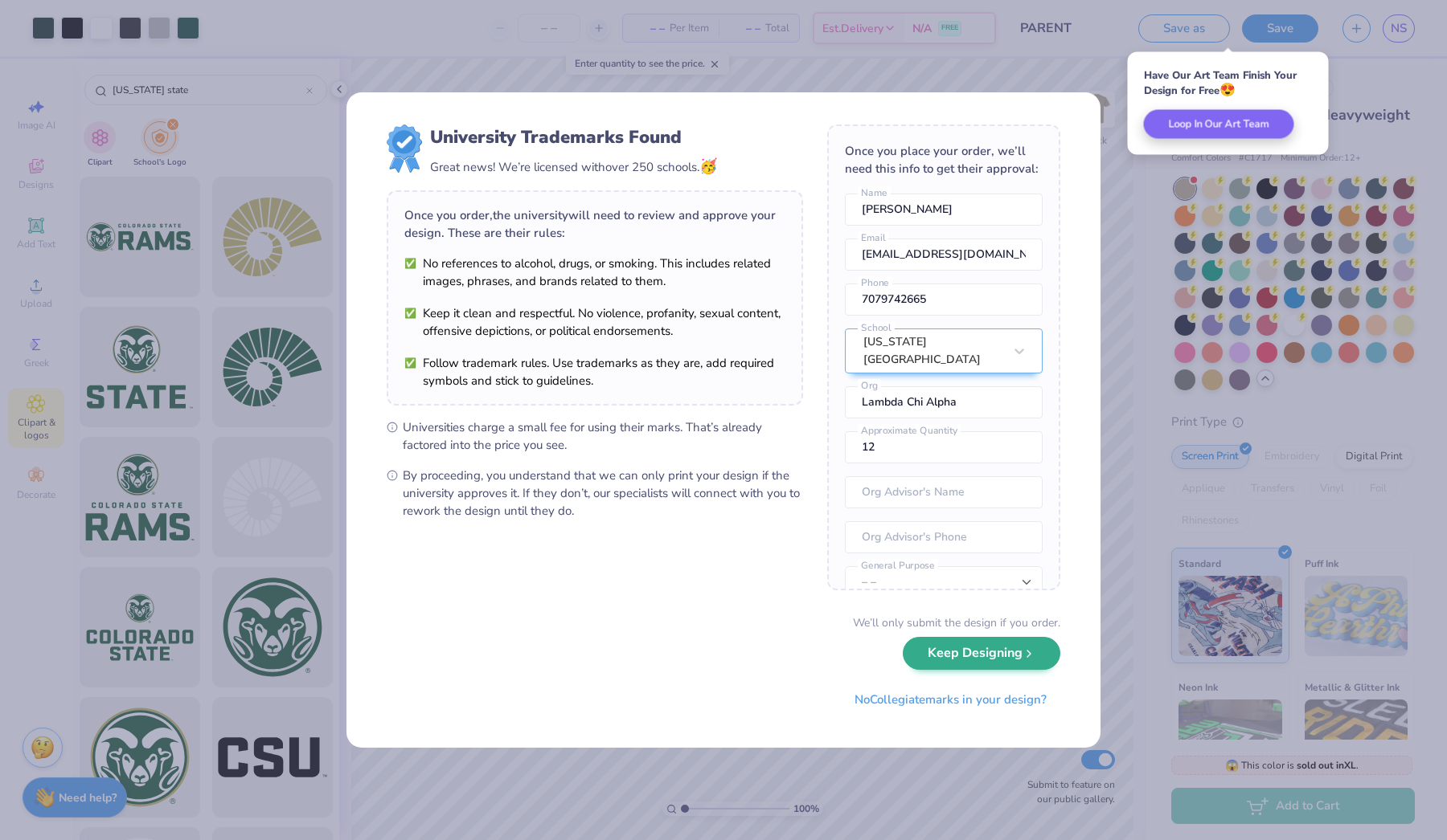
click at [995, 654] on button "Keep Designing" at bounding box center [981, 654] width 158 height 33
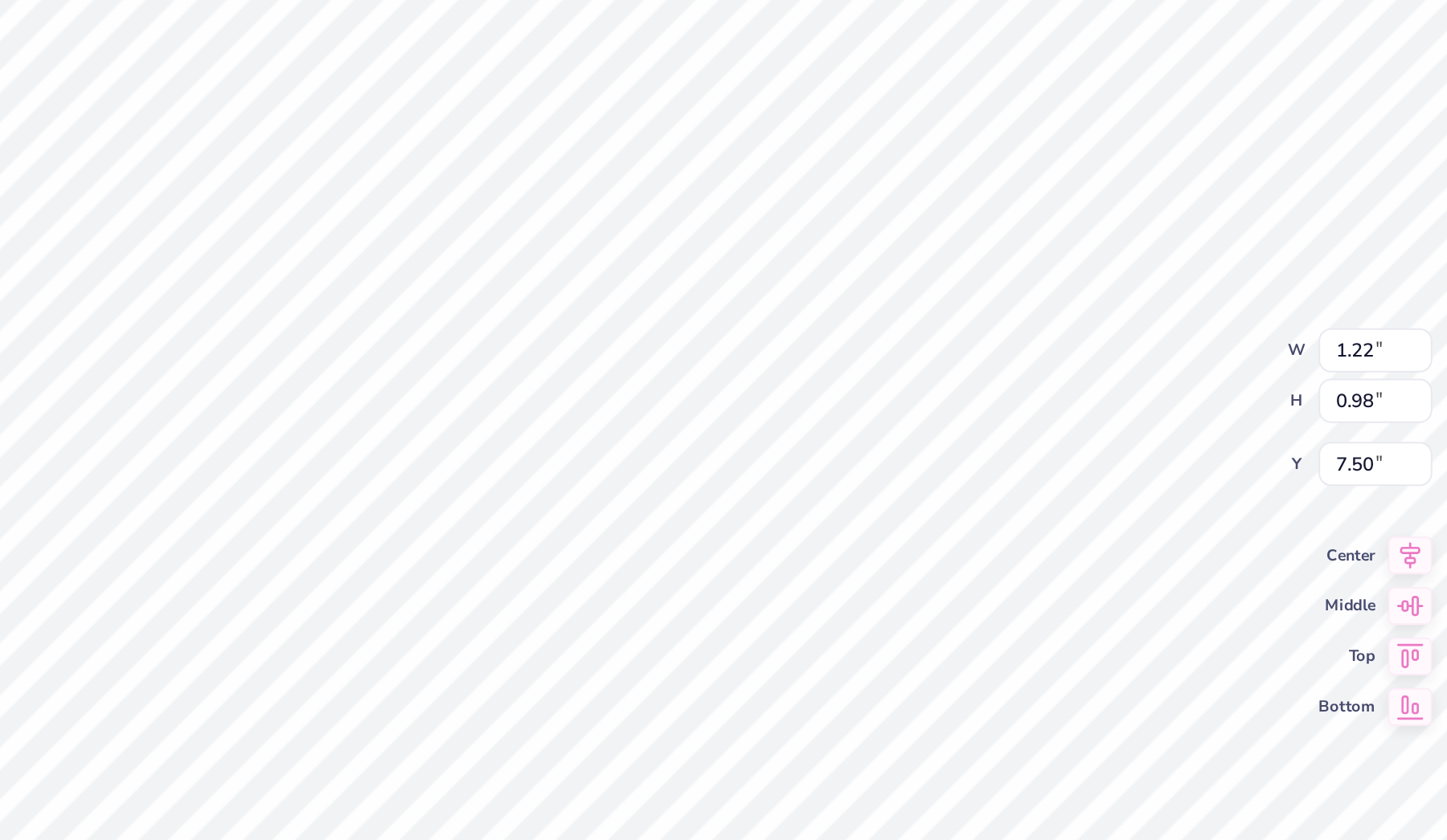
type input "1.51"
type input "1.20"
type input "7.52"
type input "7.45"
type input "3.61"
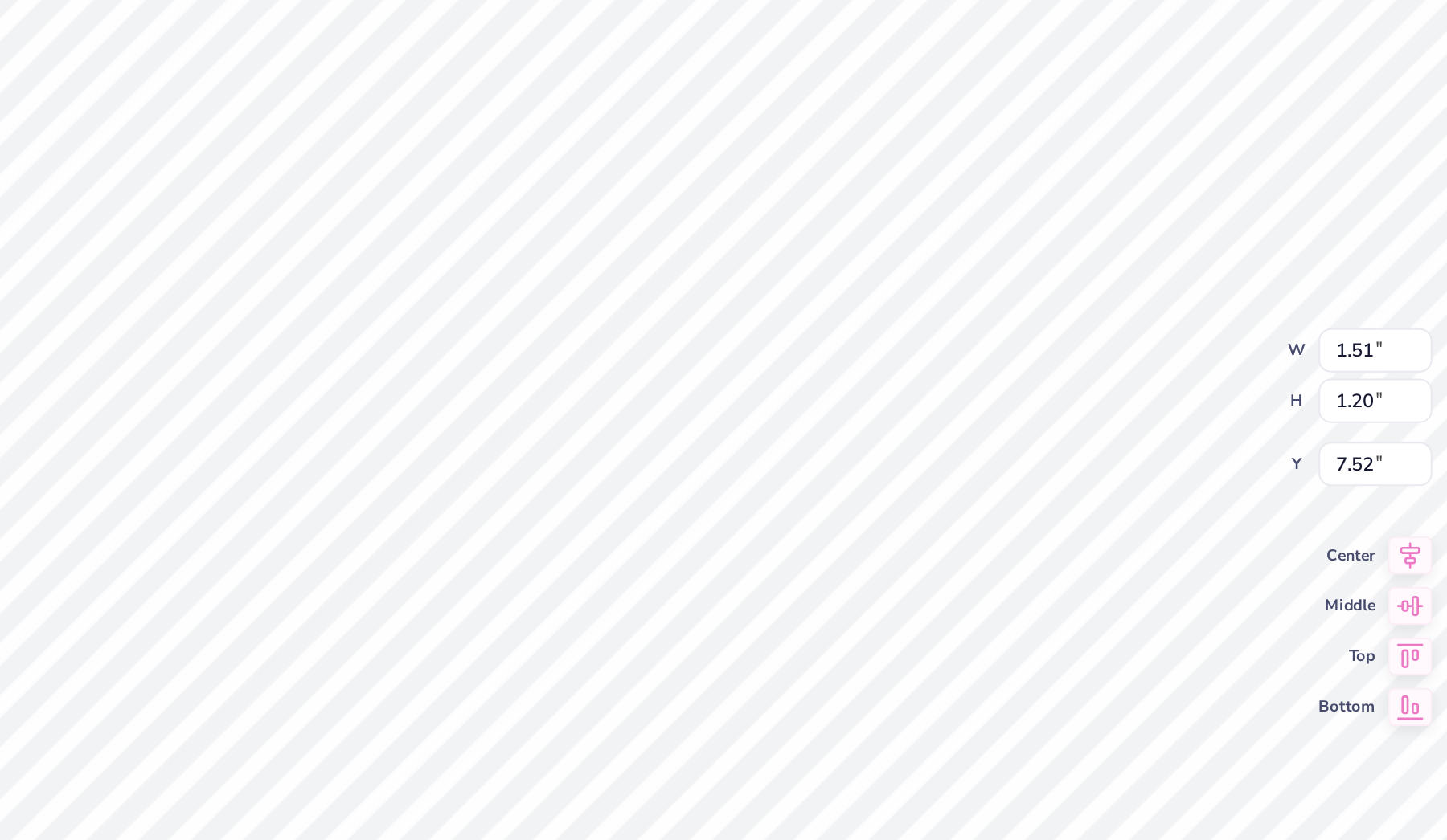
type input "4.09"
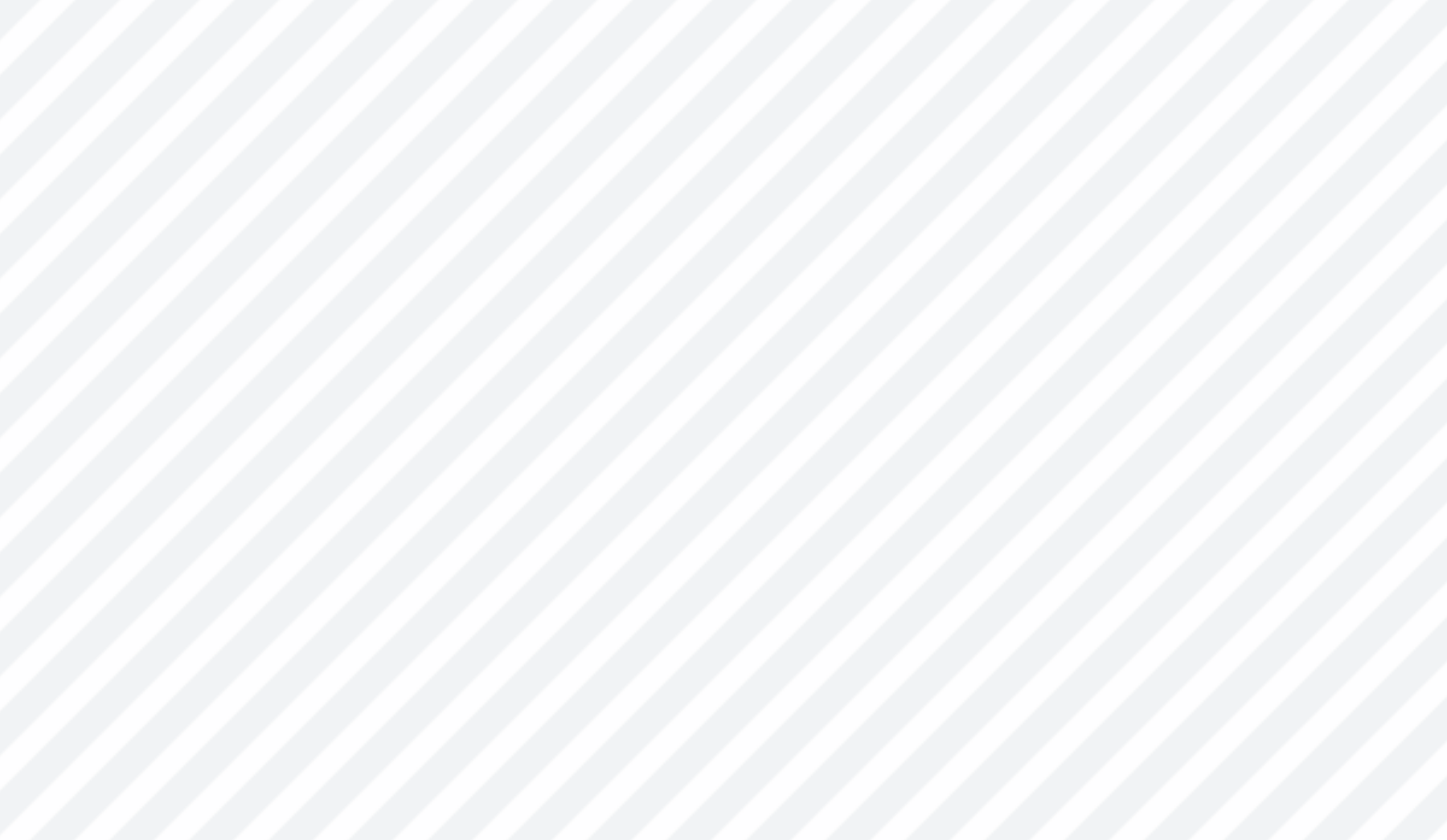
type input "1.67"
type input "1.39"
type input "7.45"
type input "7.43"
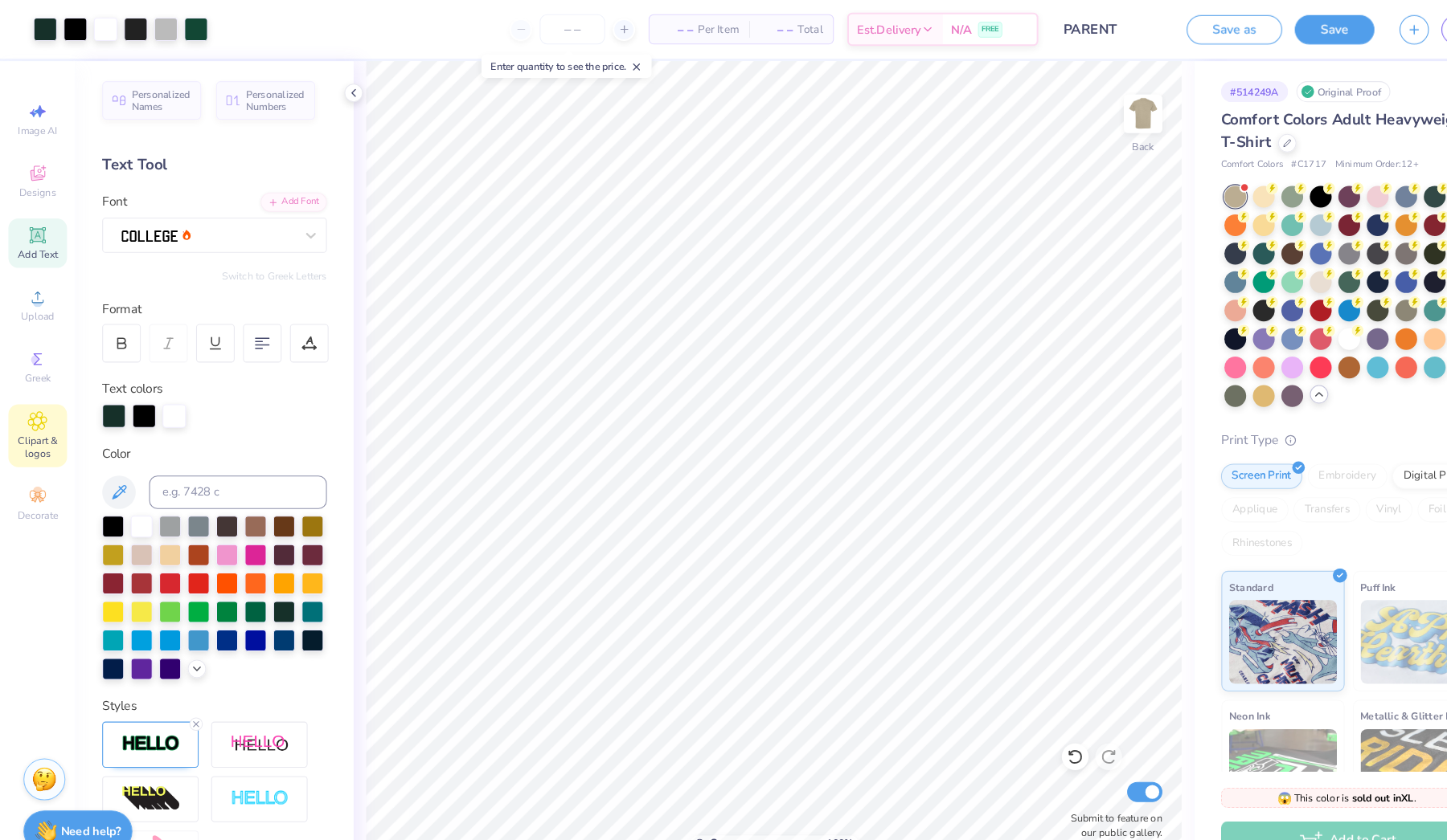
click at [36, 407] on icon at bounding box center [36, 403] width 8 height 8
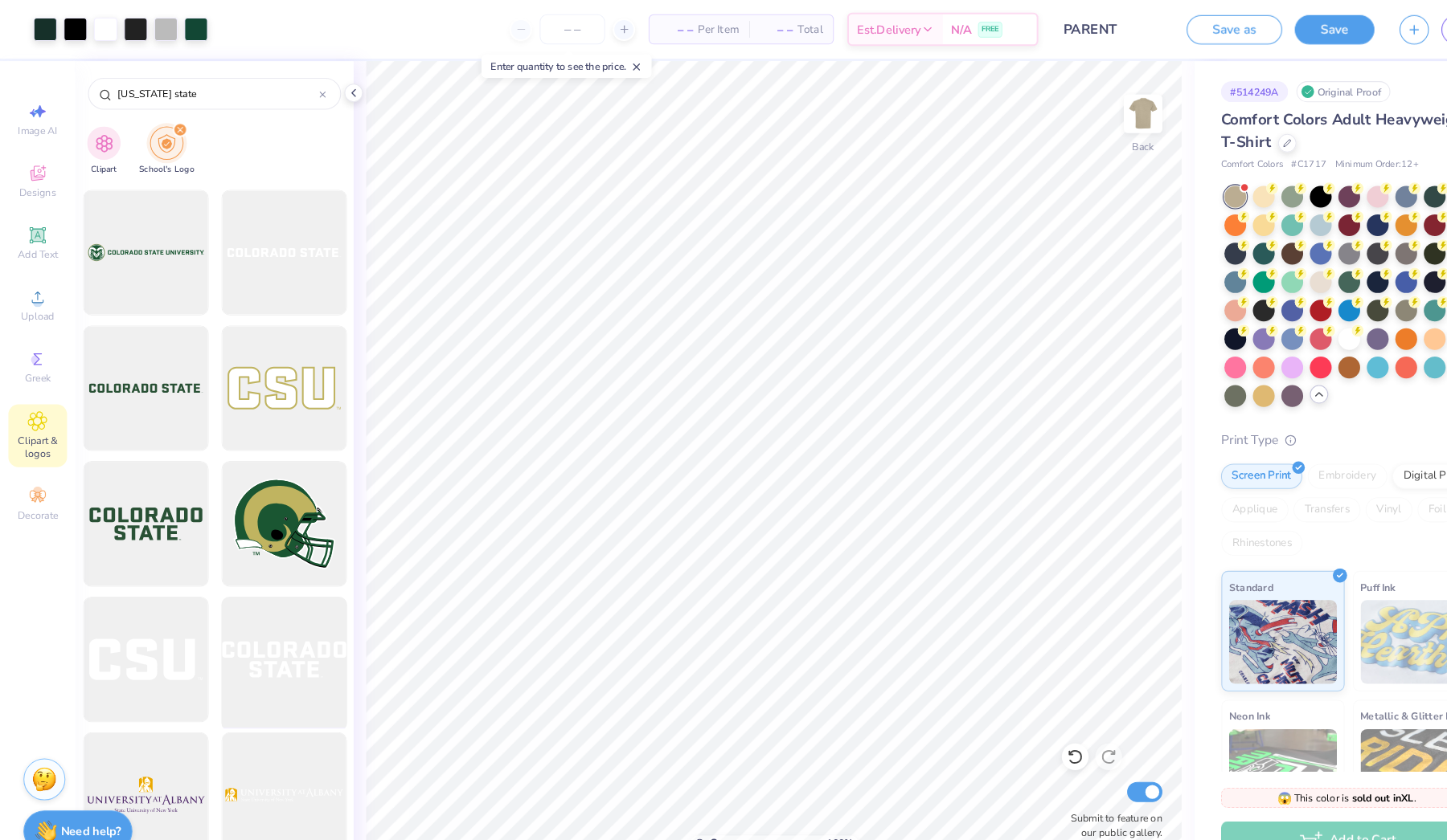
scroll to position [774, 0]
click at [266, 516] on div at bounding box center [272, 505] width 133 height 133
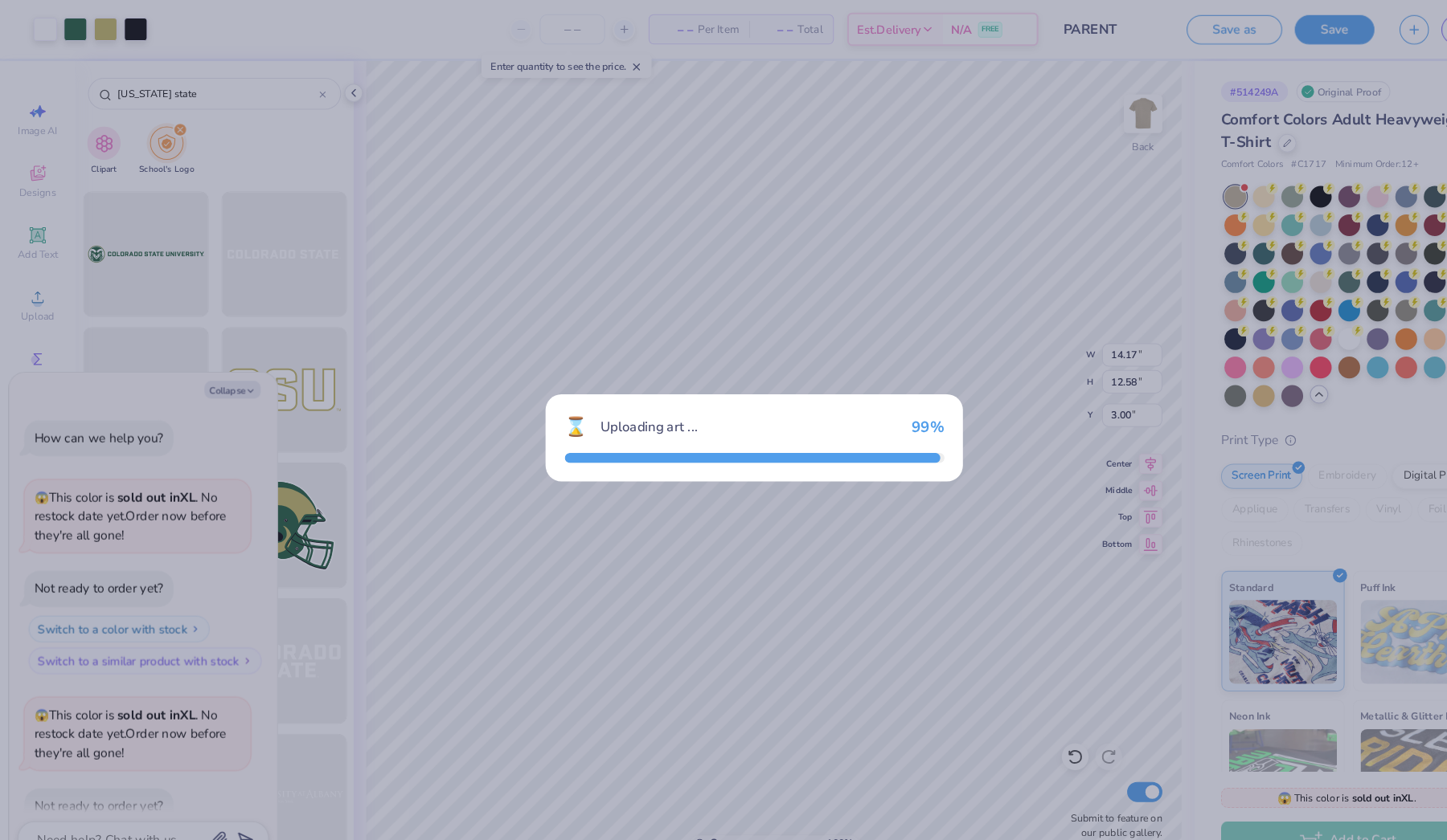
scroll to position [353, 0]
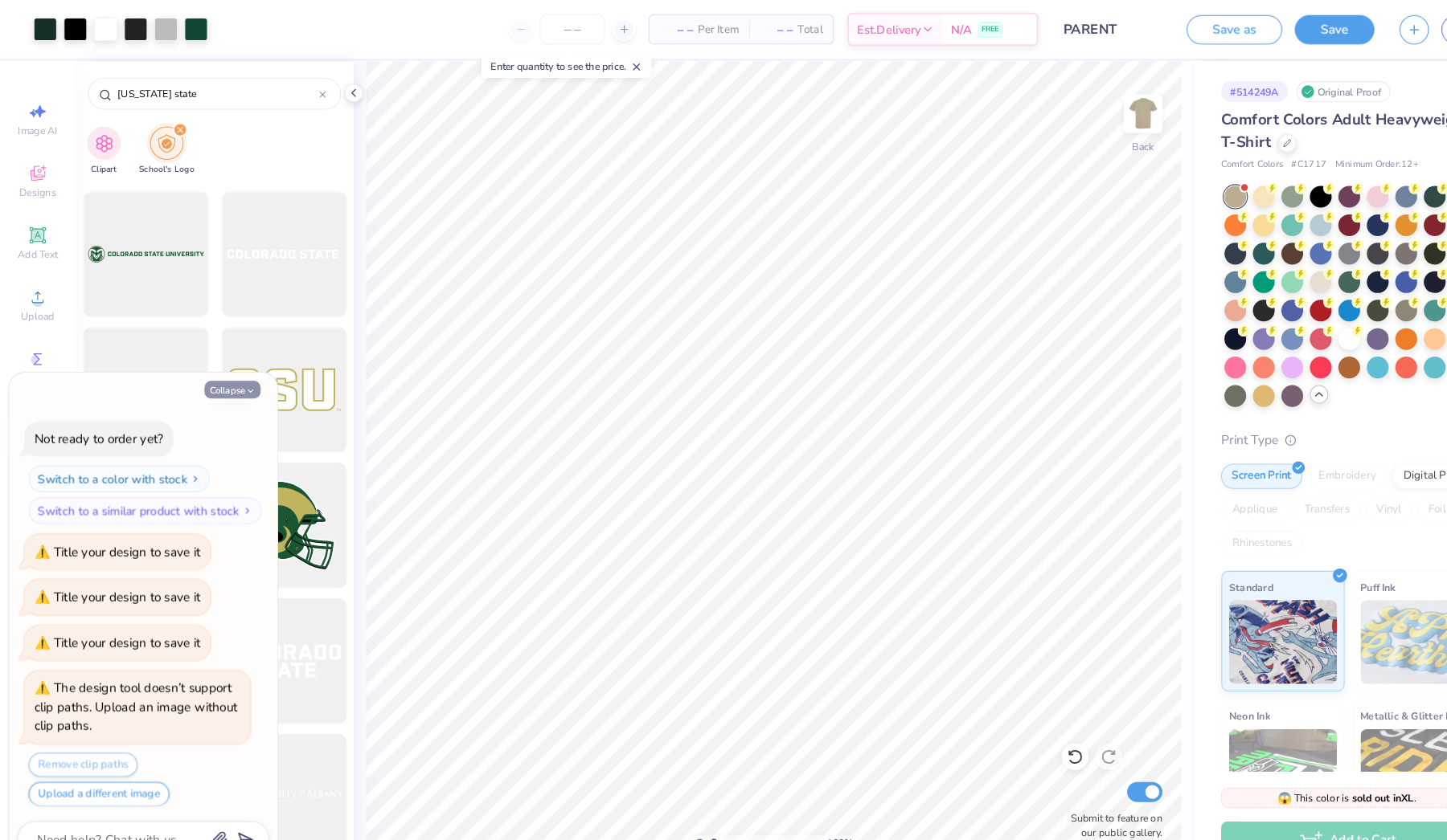
click at [223, 369] on button "Collapse" at bounding box center [223, 374] width 54 height 17
type textarea "x"
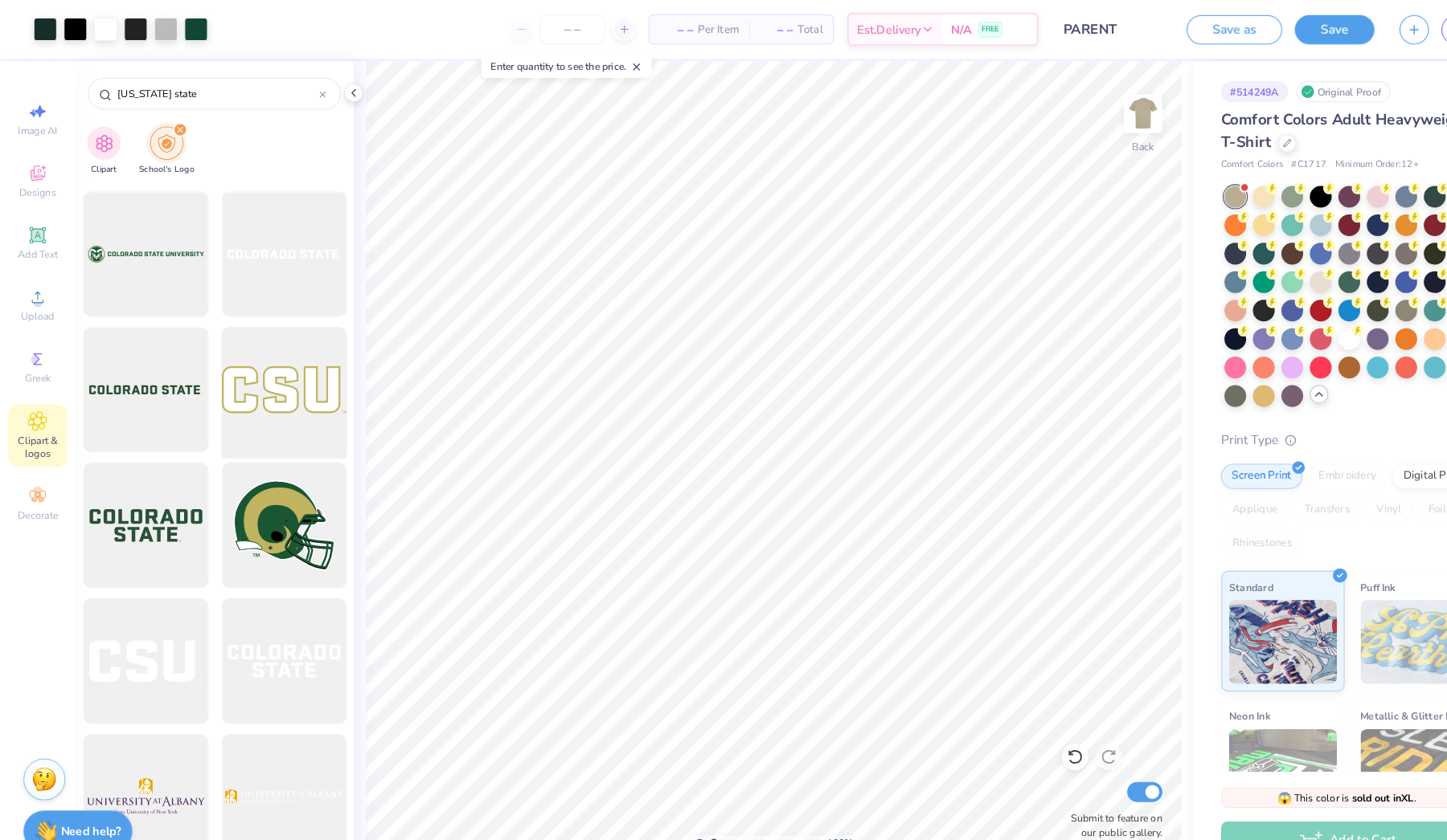
click at [255, 351] on div at bounding box center [272, 375] width 133 height 133
type input "1.49"
type input "0.56"
type input "8.12"
type input "1.56"
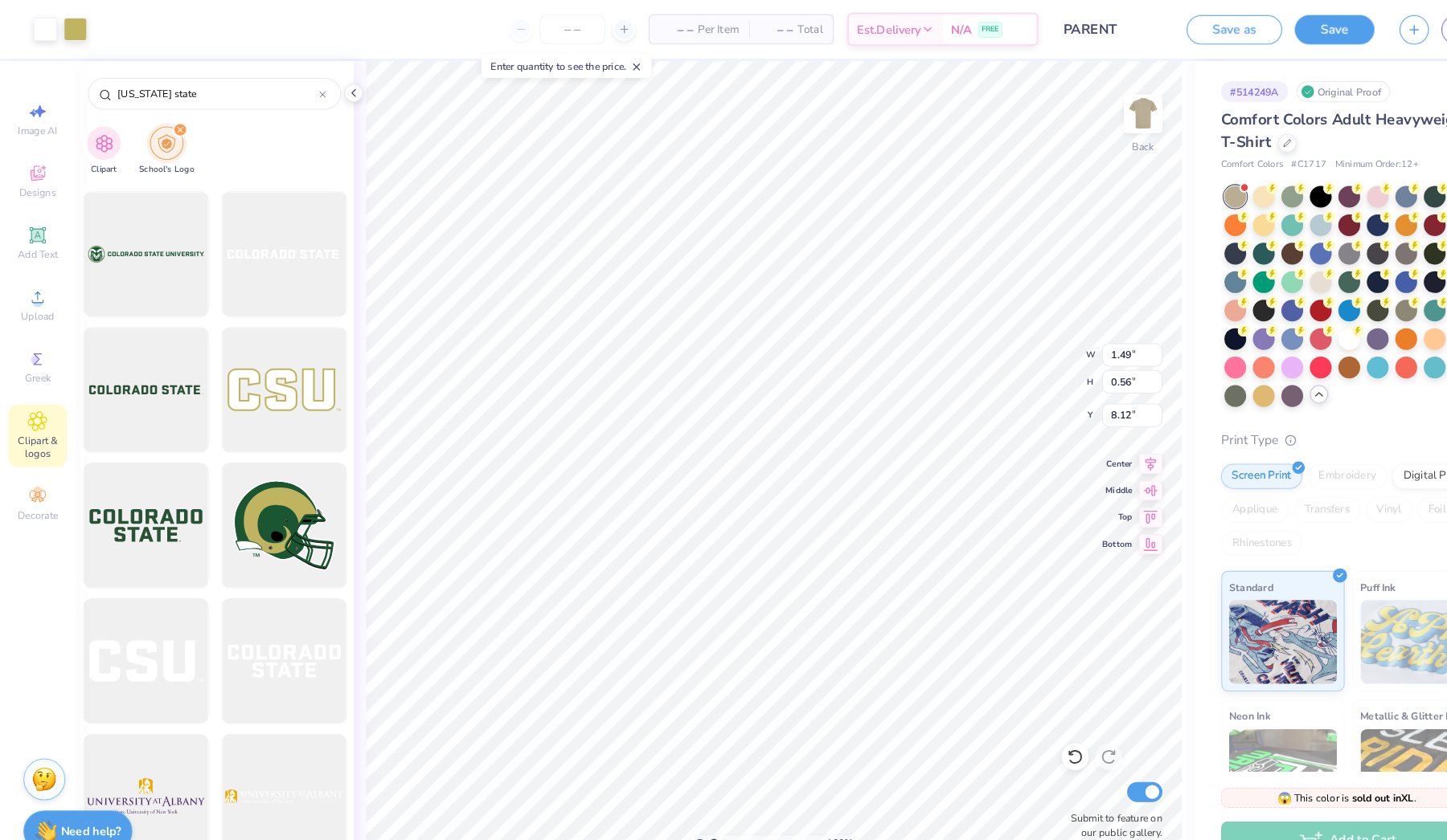
type input "1.06"
type input "7.59"
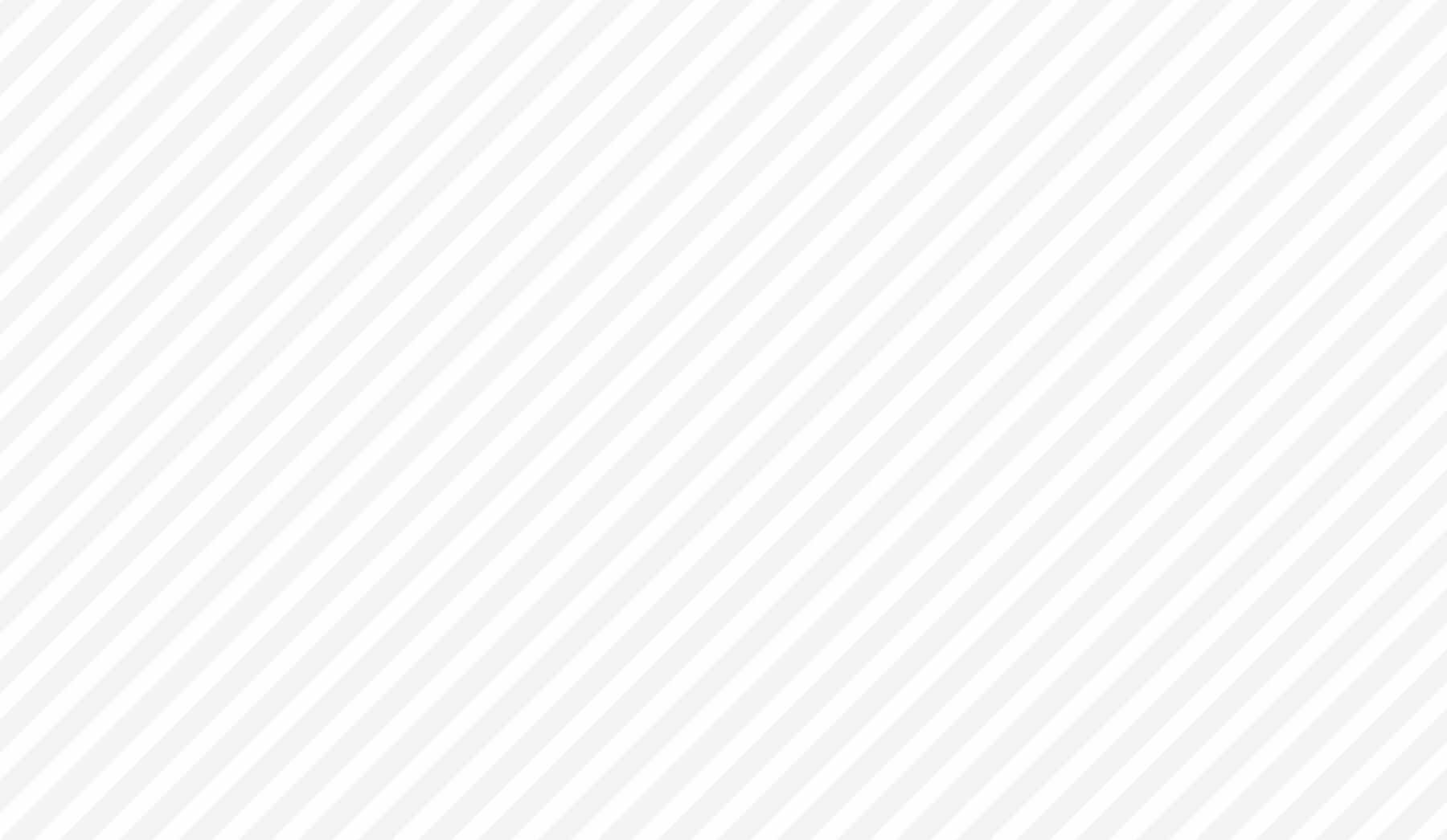
type input "1.58"
type input "1.26"
type input "7.50"
type input "3.07"
type input "3.78"
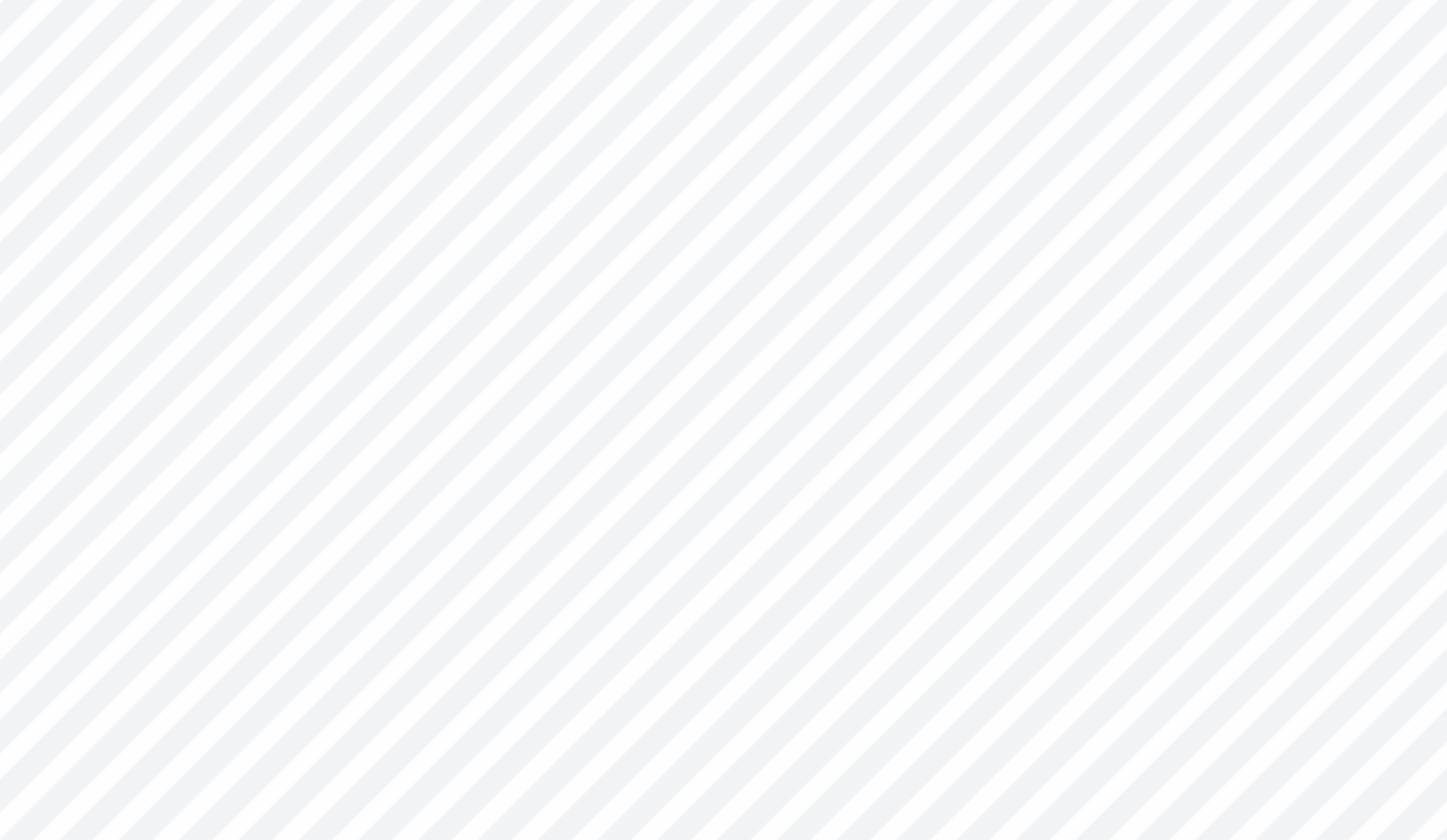
type input "7.24"
type input "1.58"
type input "1.26"
type input "7.50"
type input "7.45"
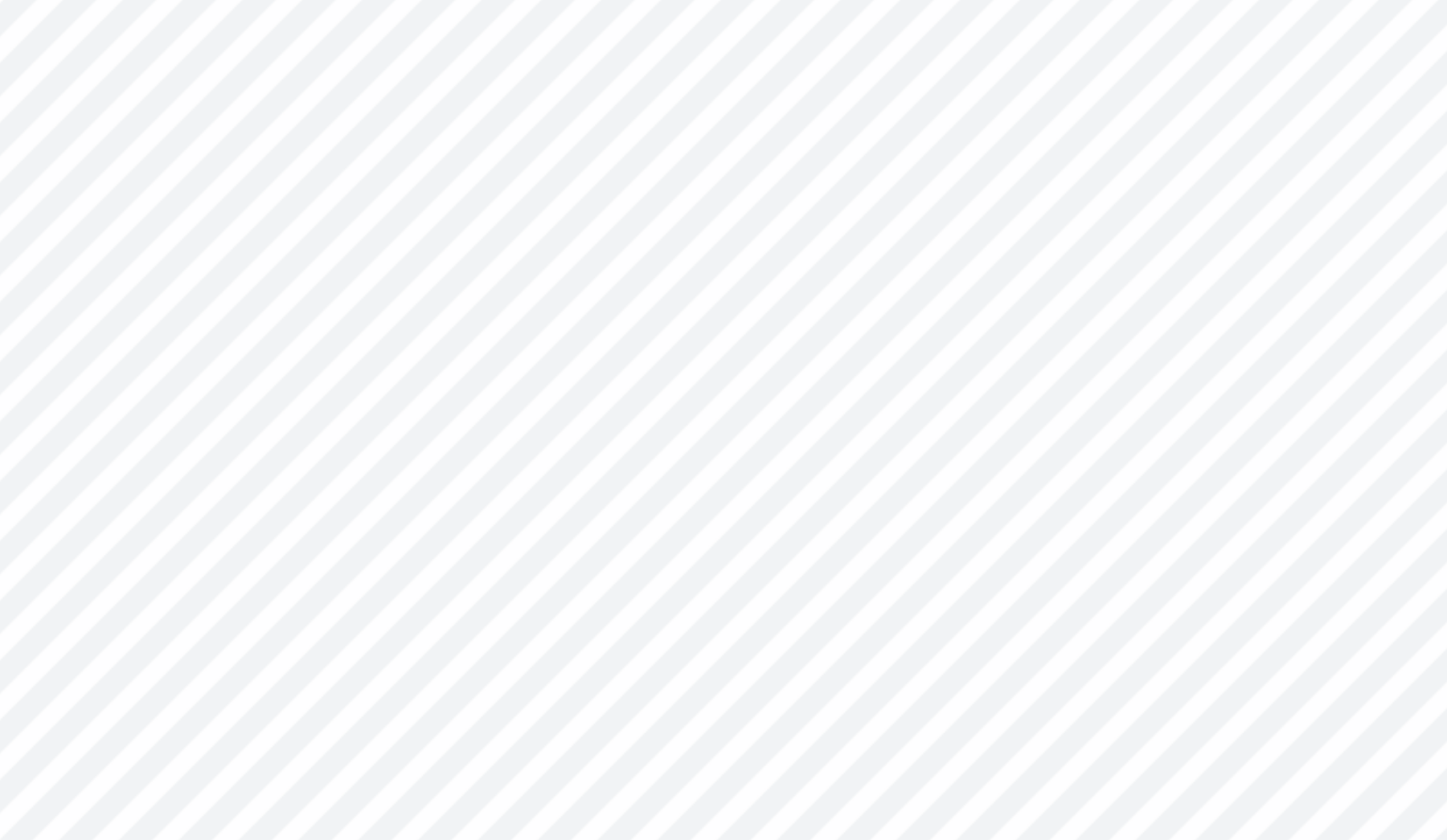
type input "3.61"
type input "4.09"
type input "0.97"
type input "7.64"
type input "1.67"
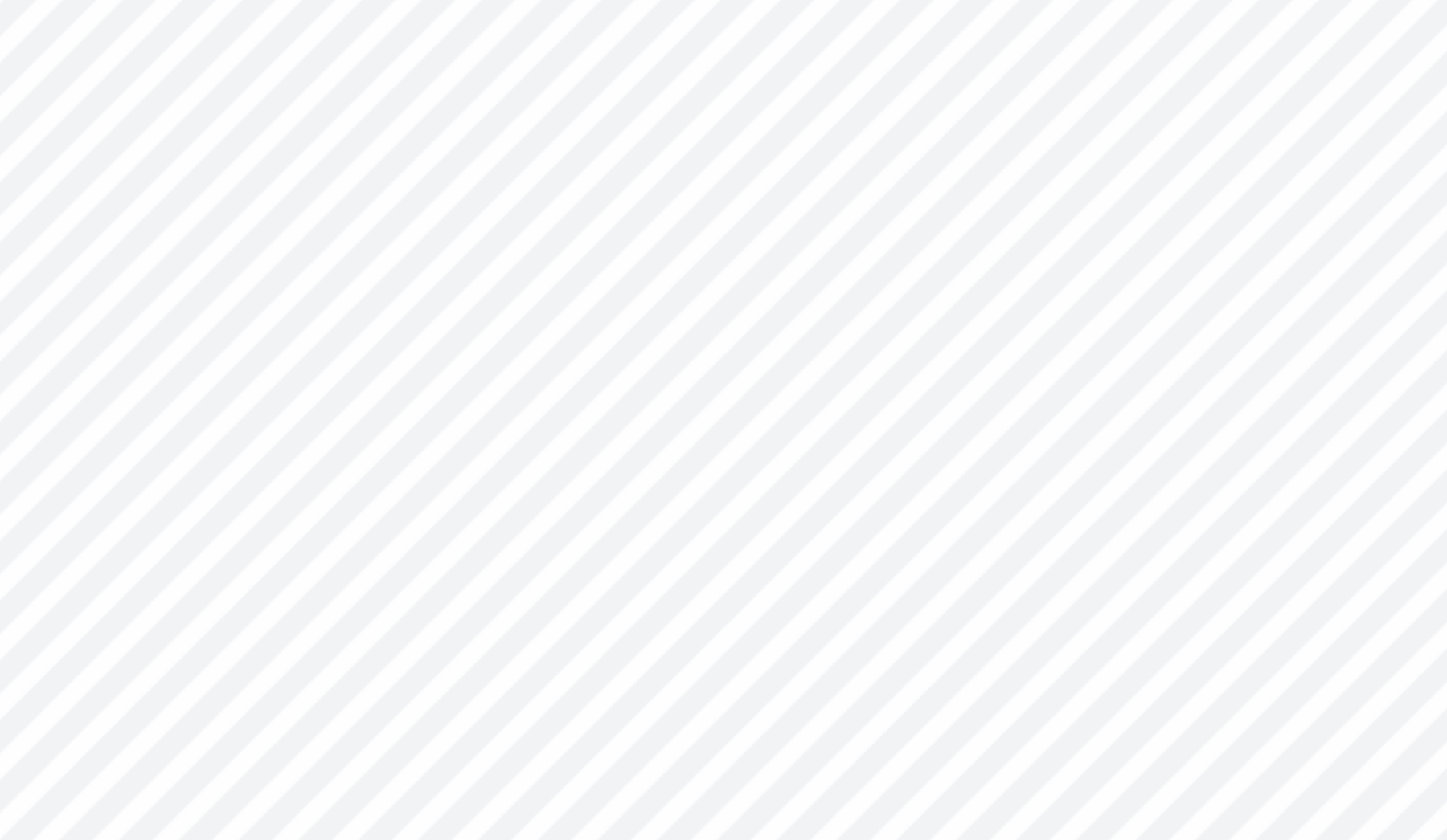
type input "1.03"
type input "7.61"
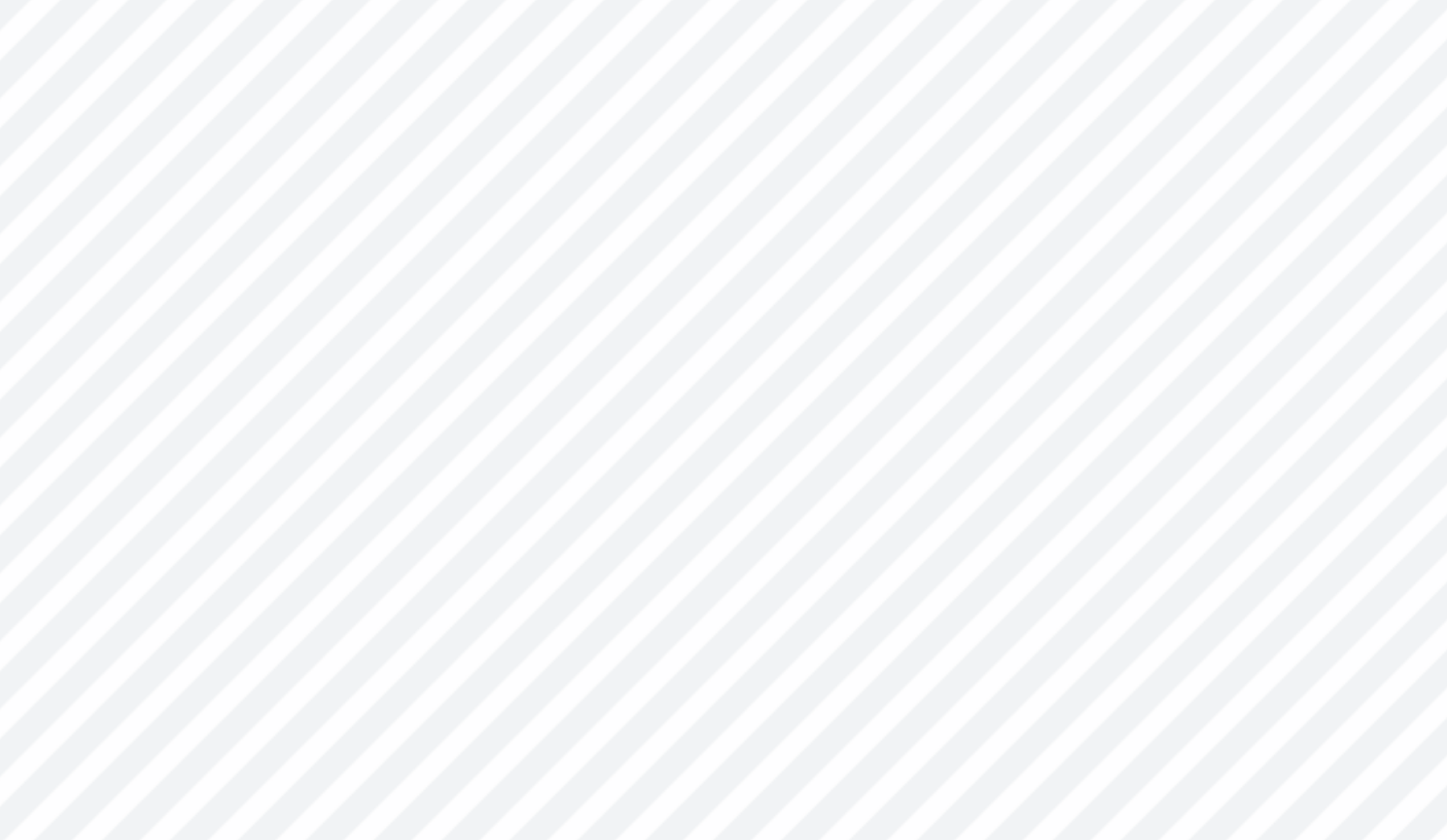
type input "1.41"
type input "1.12"
type input "7.61"
type input "1.35"
type input "1.08"
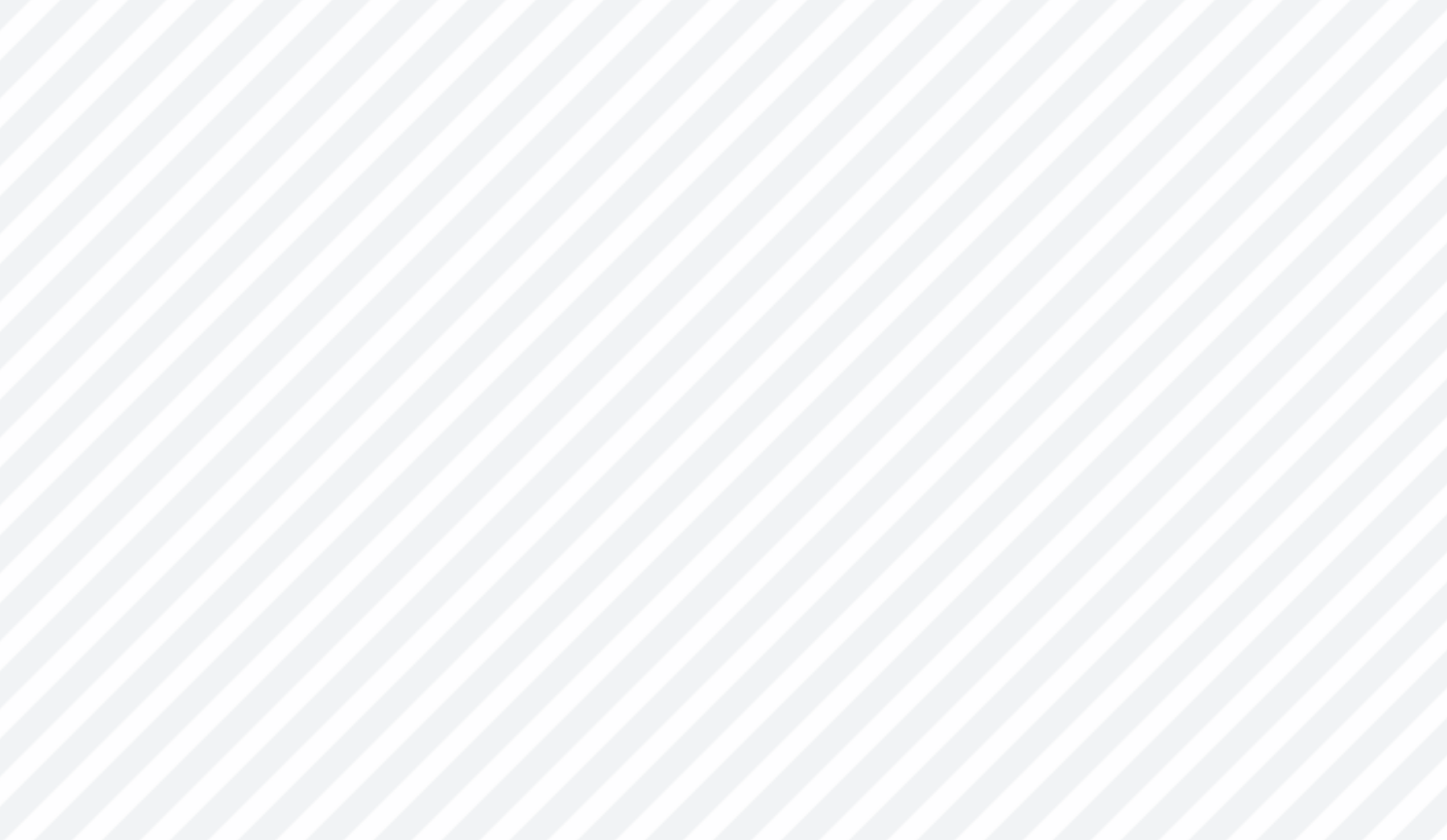
type input "3.07"
type input "3.78"
type input "7.24"
type input "1.35"
type input "1.08"
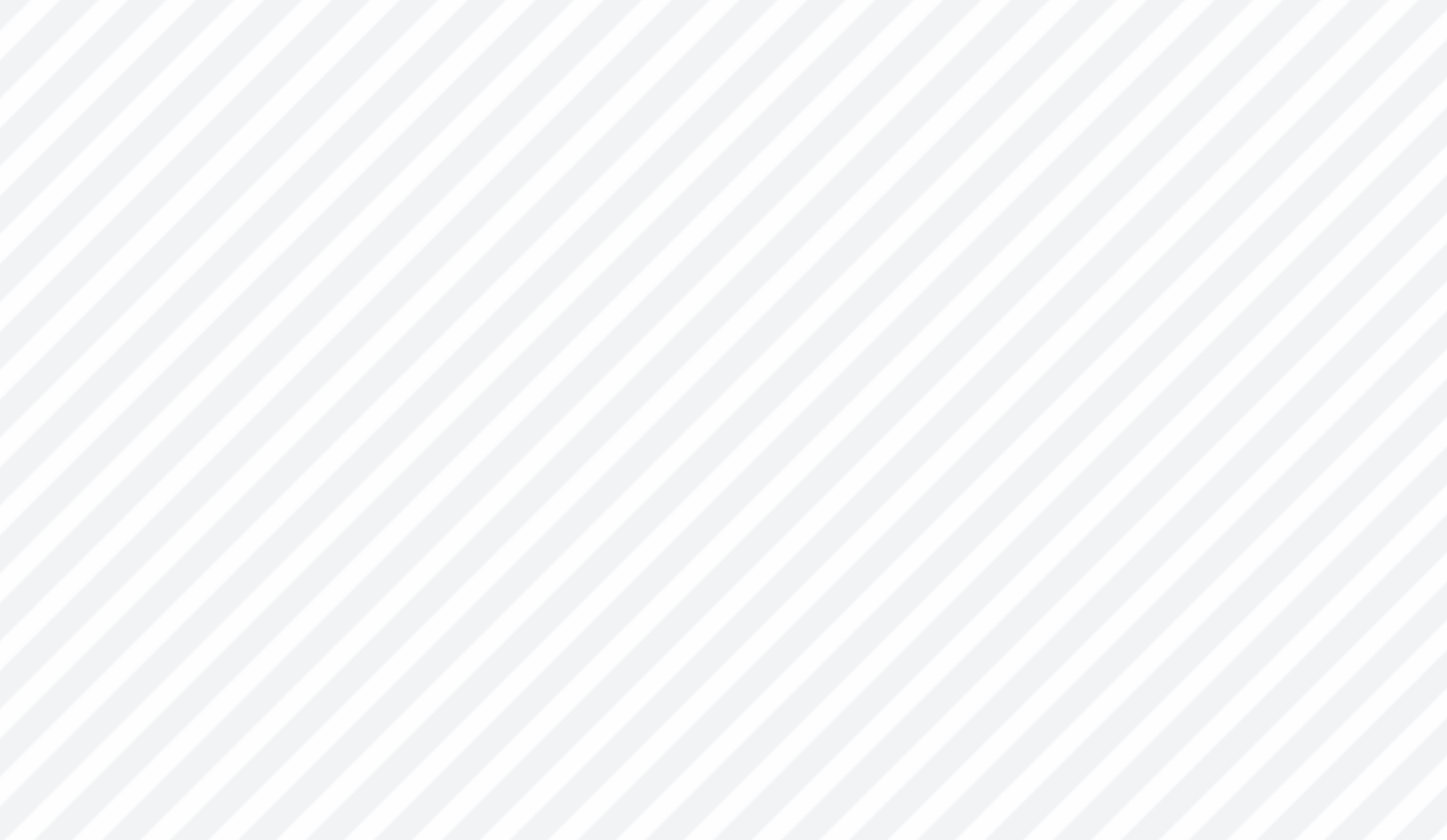
type input "7.56"
type input "3.07"
type input "3.78"
type input "7.24"
type input "1.35"
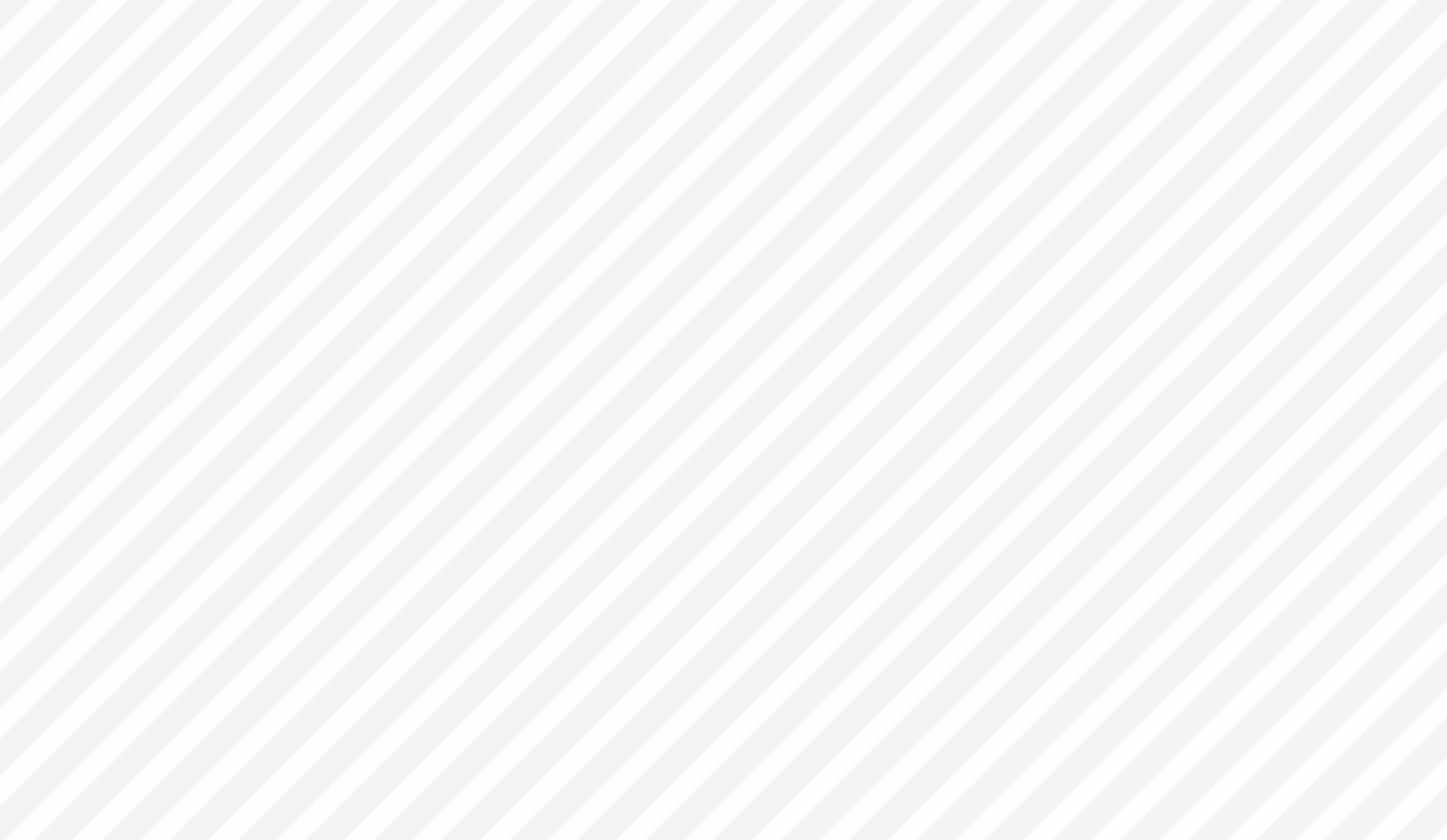
type input "1.08"
type input "7.56"
type input "3.07"
type input "3.78"
type input "7.24"
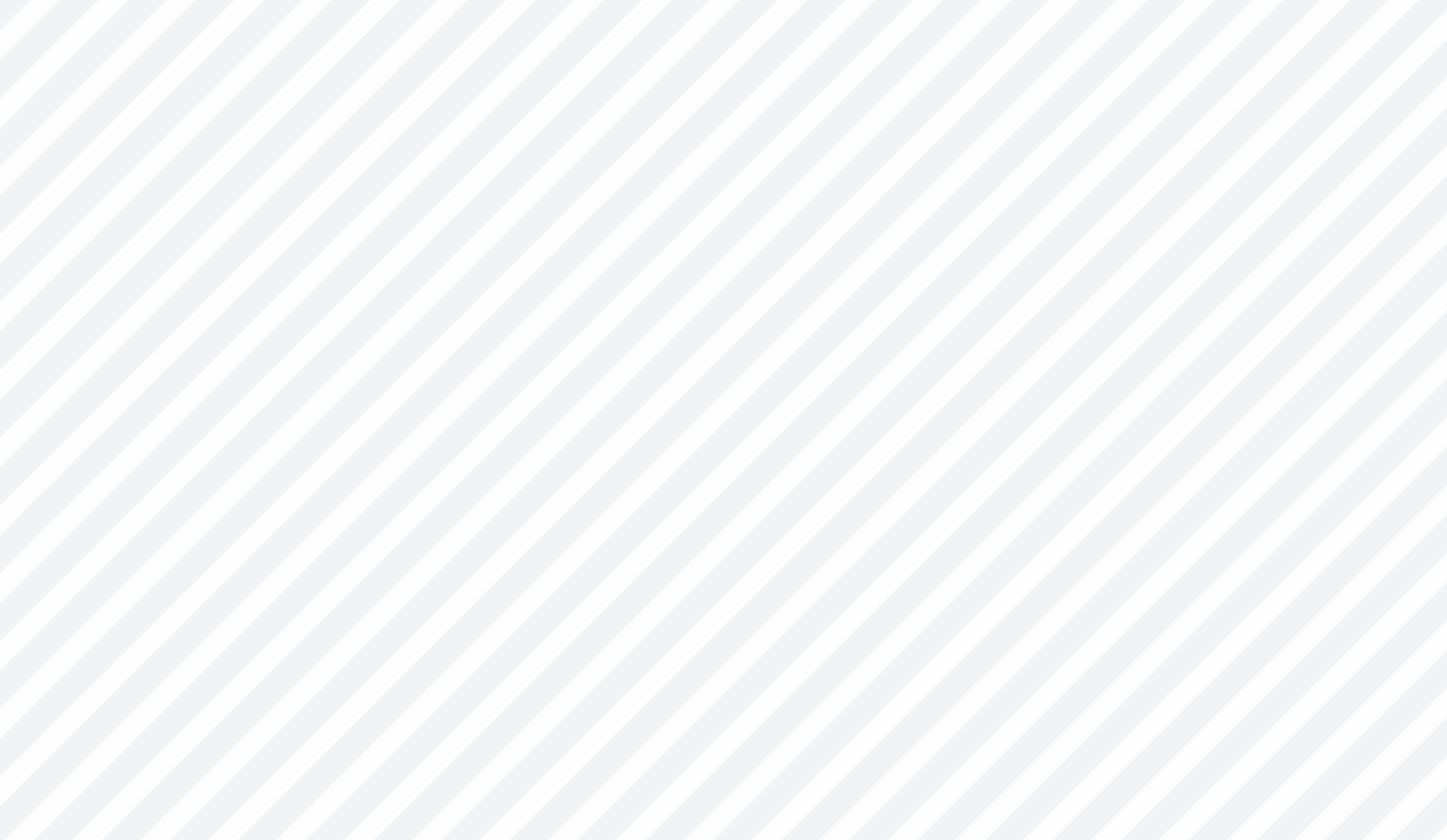
type input "1.67"
type input "1.03"
type input "7.61"
type input "1.51"
type input "0.93"
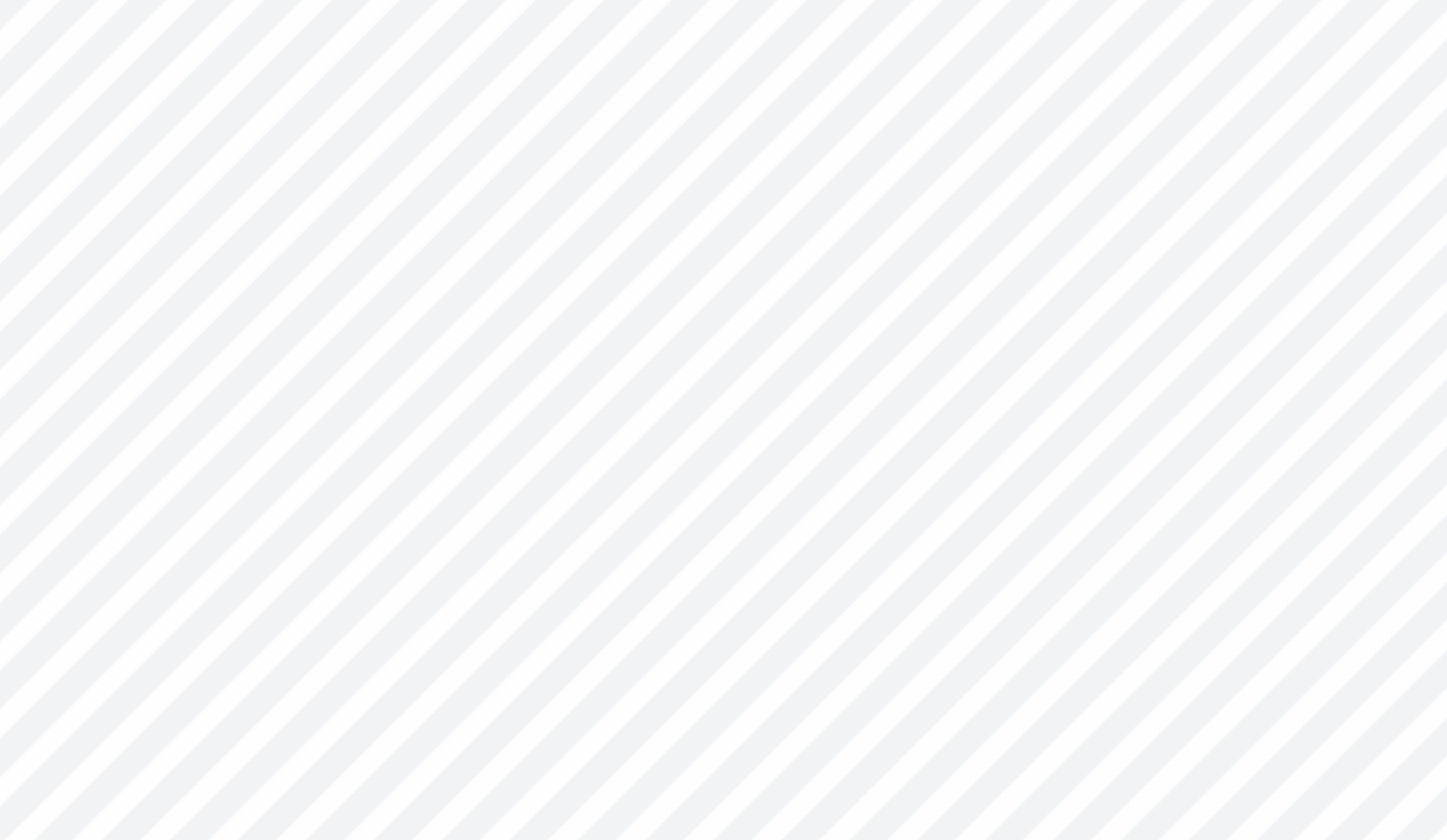
type input "7.71"
type input "3.05"
type input "2.95"
type input "7.24"
type input "1.51"
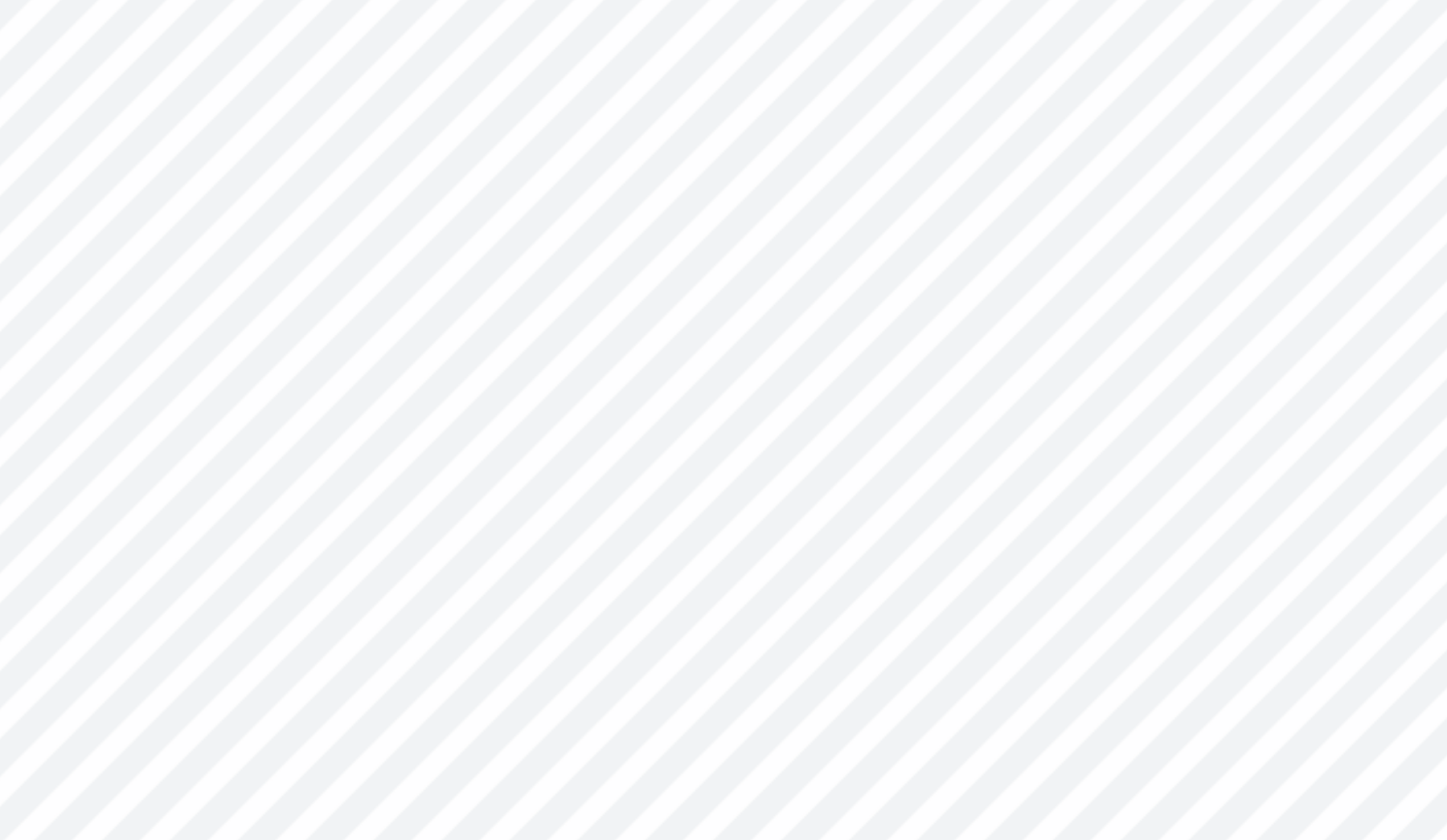
type input "0.93"
type input "7.63"
type input "1.48"
type input "0.68"
type input "7.76"
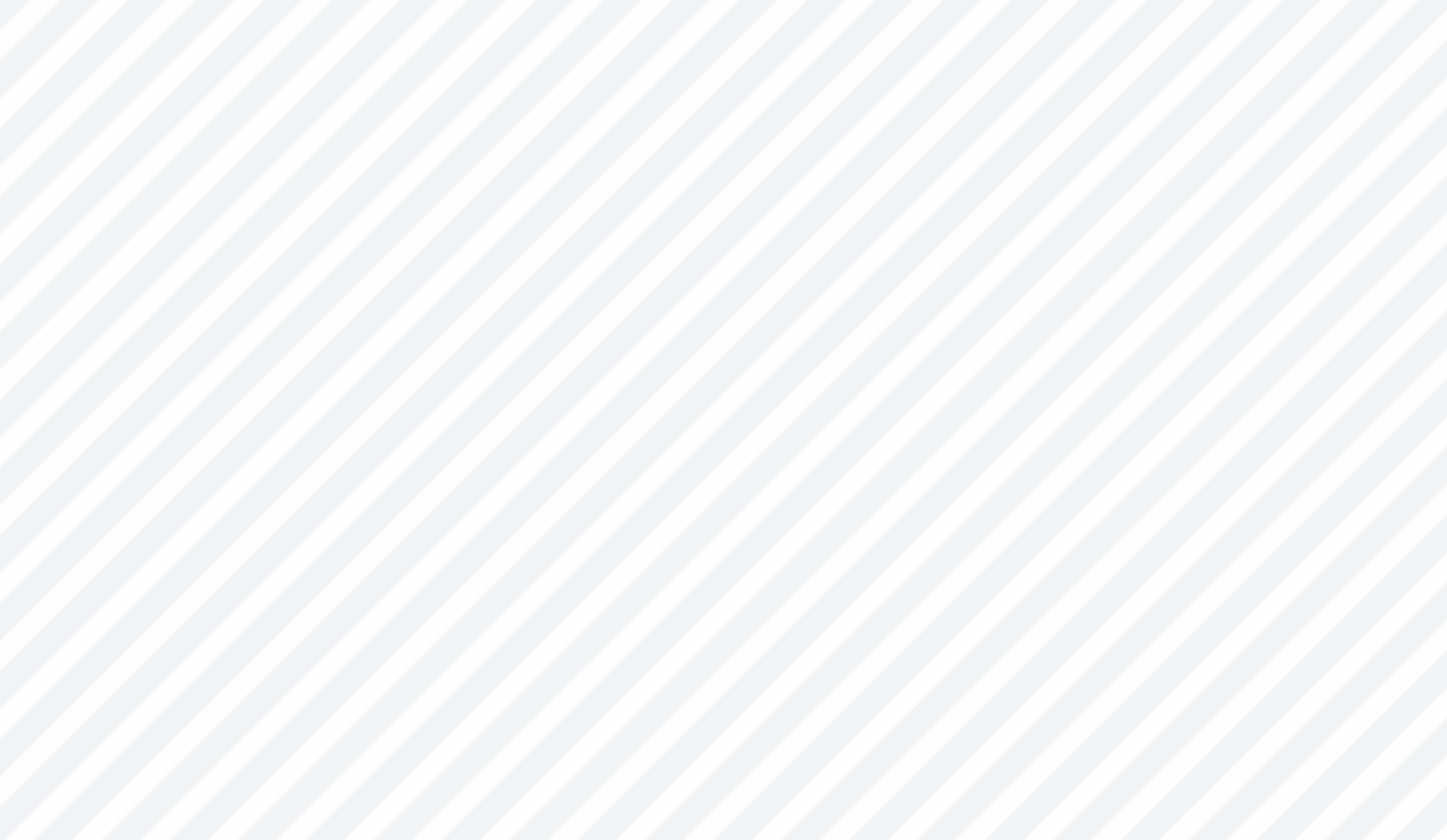
type input "1.54"
type input "0.70"
type input "7.75"
type input "3.05"
type input "2.95"
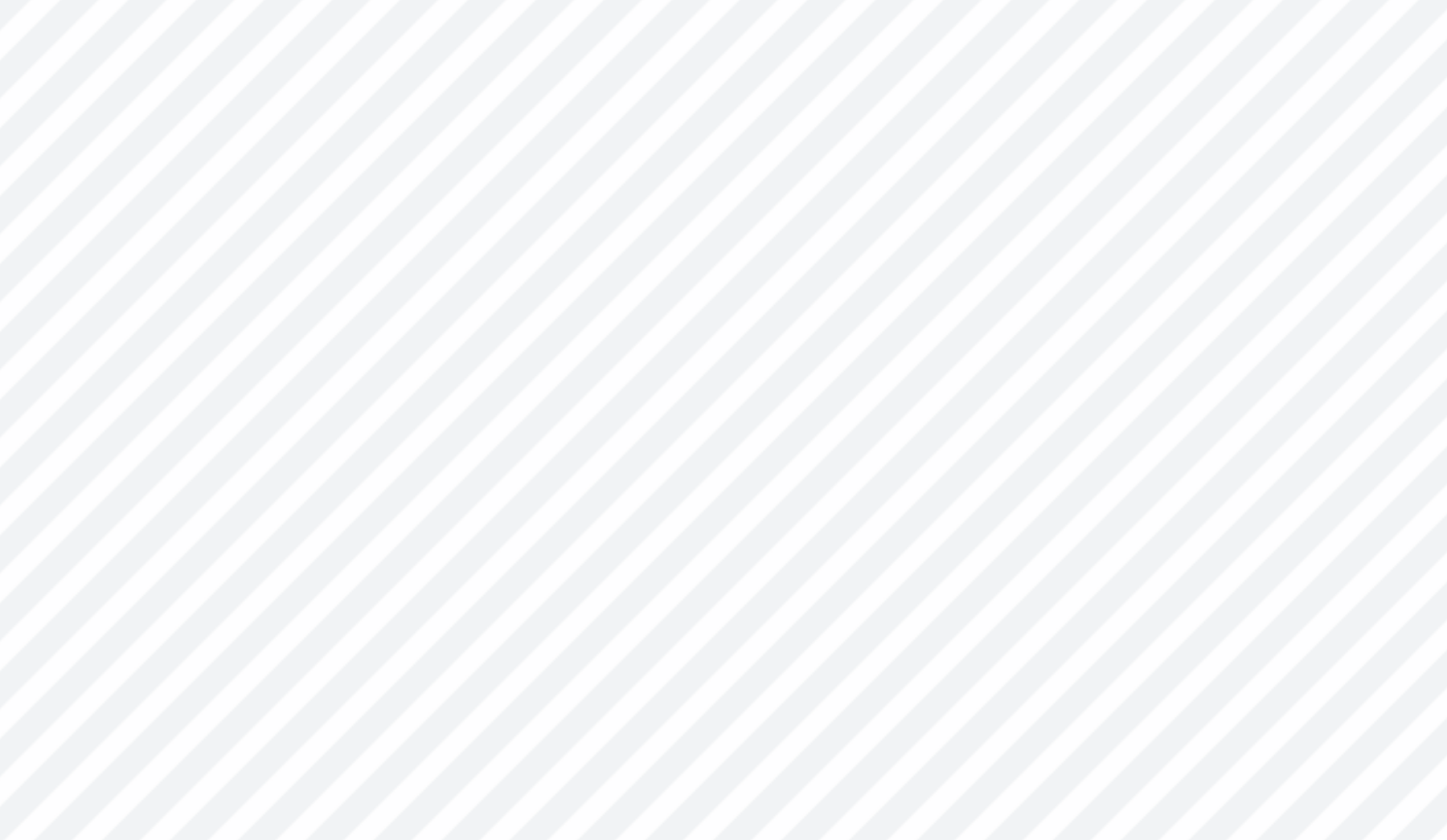
type input "7.24"
type input "1.54"
type input "0.70"
type input "7.75"
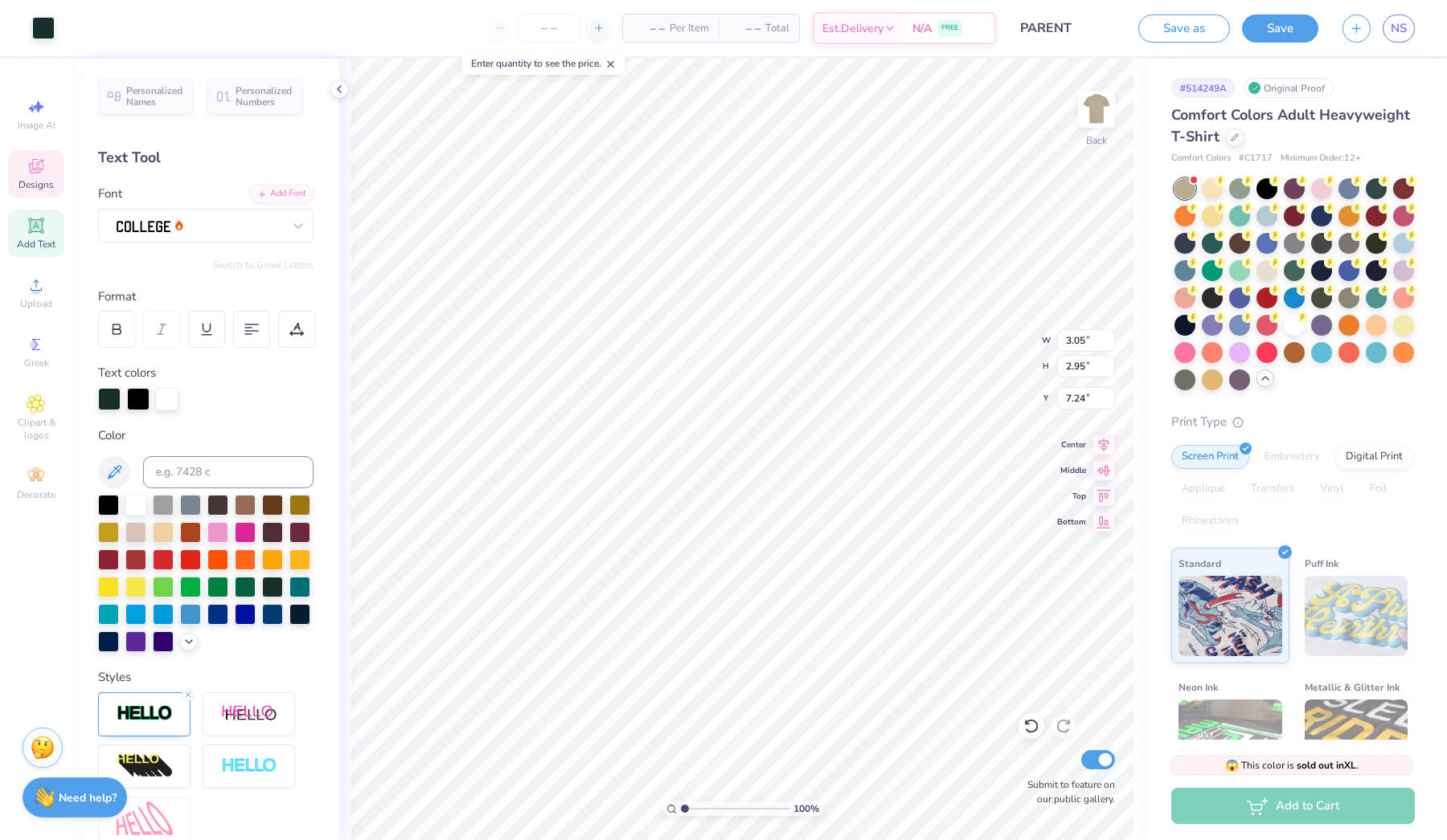
type input "1.54"
type input "0.70"
type input "7.75"
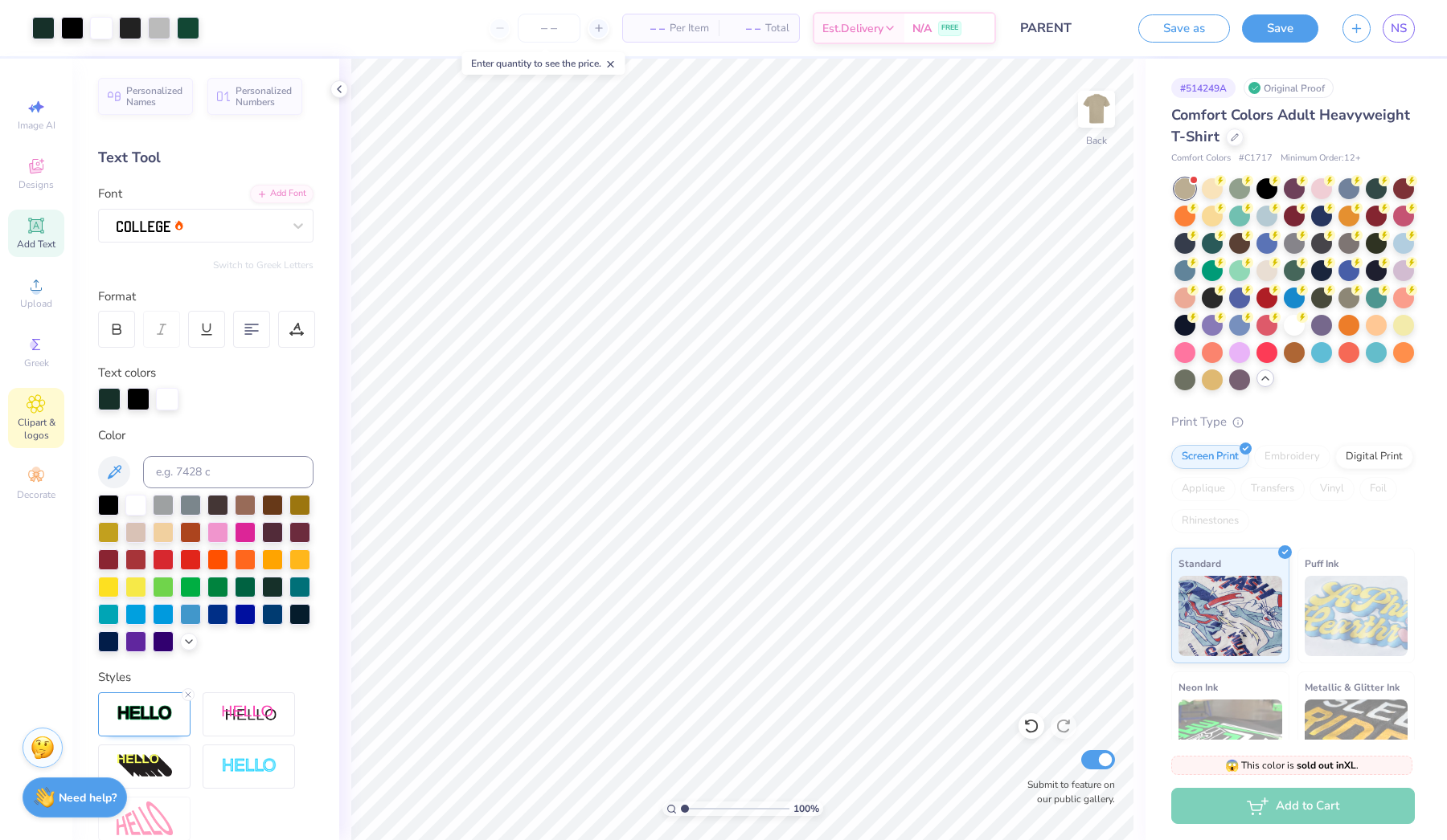
click at [46, 413] on div "Clipart & logos" at bounding box center [36, 417] width 56 height 60
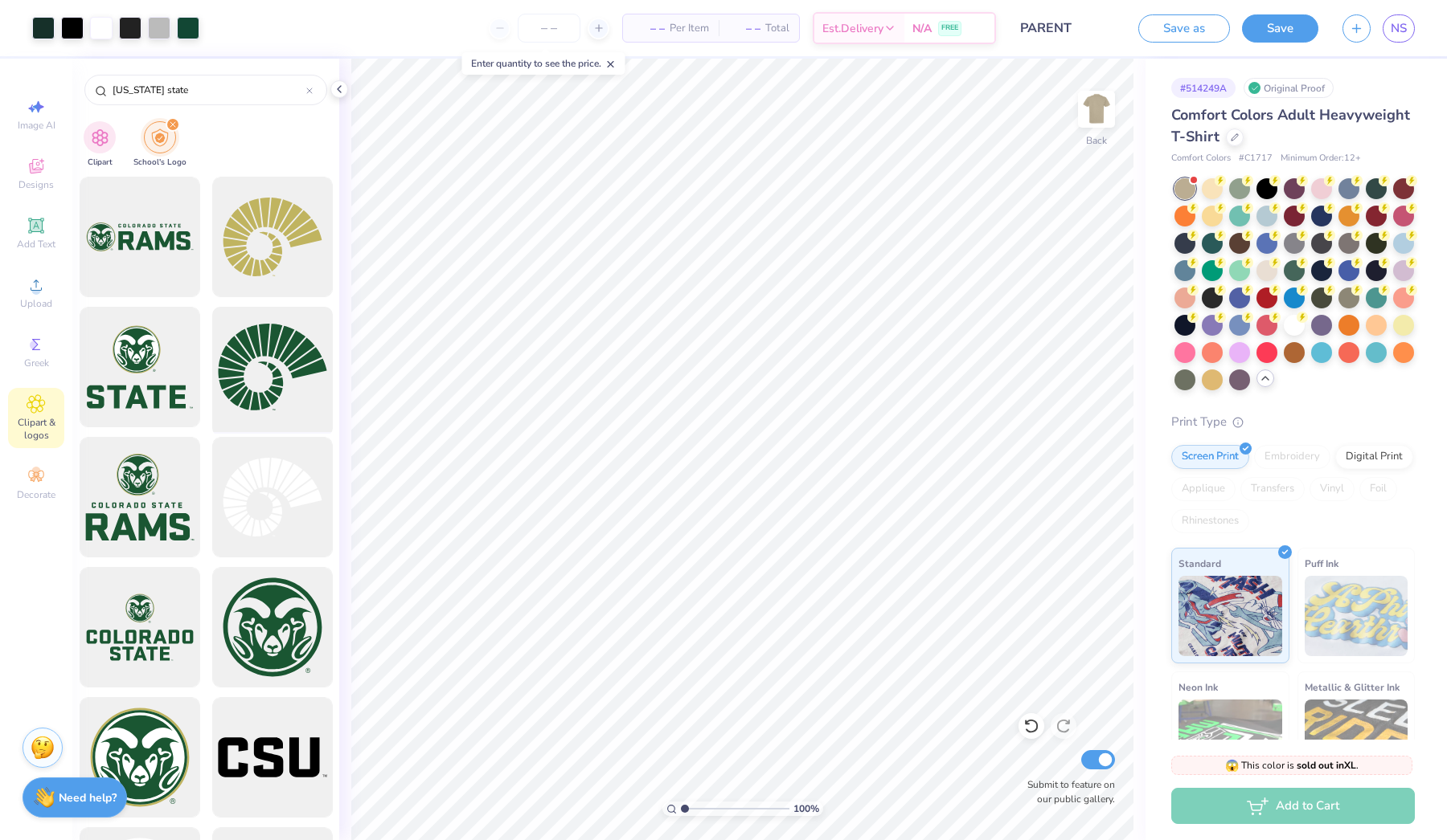
click at [276, 384] on div at bounding box center [272, 367] width 133 height 133
click at [281, 230] on div at bounding box center [272, 237] width 133 height 133
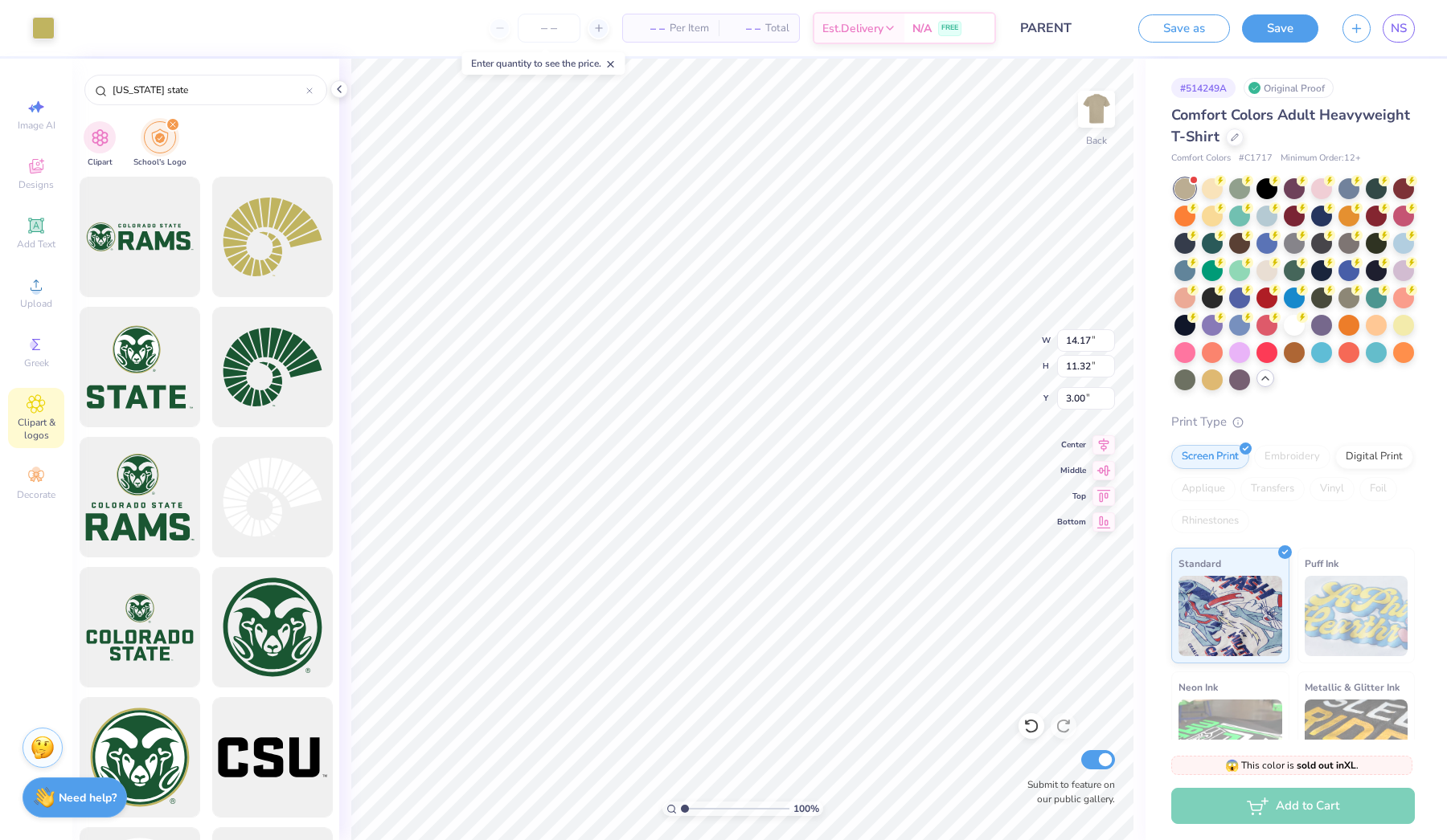
type input "1.03"
type input "0.82"
type input "7.82"
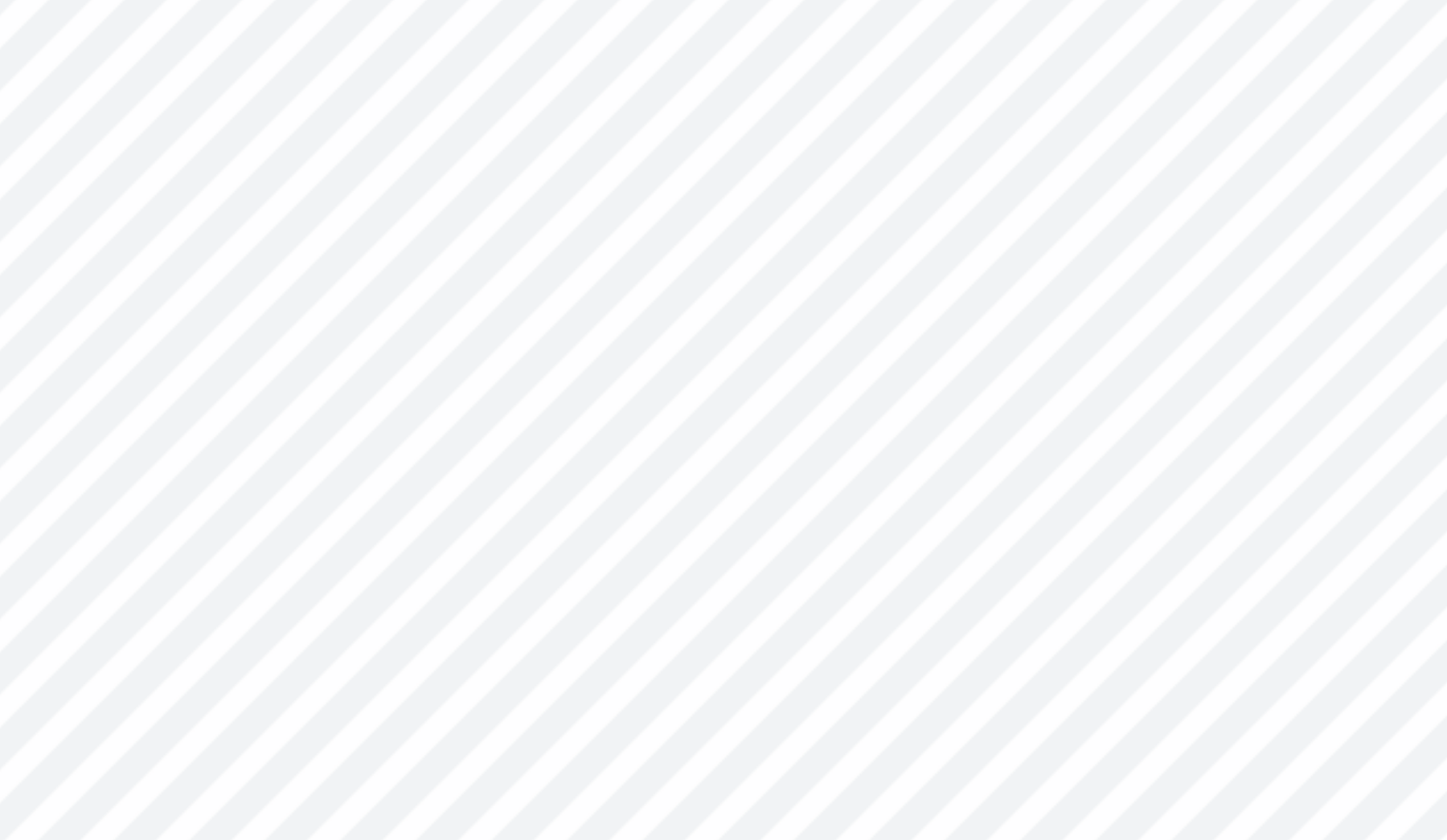
type input "1.01"
type input "0.83"
type input "7.80"
type input "1.65"
type input "1.35"
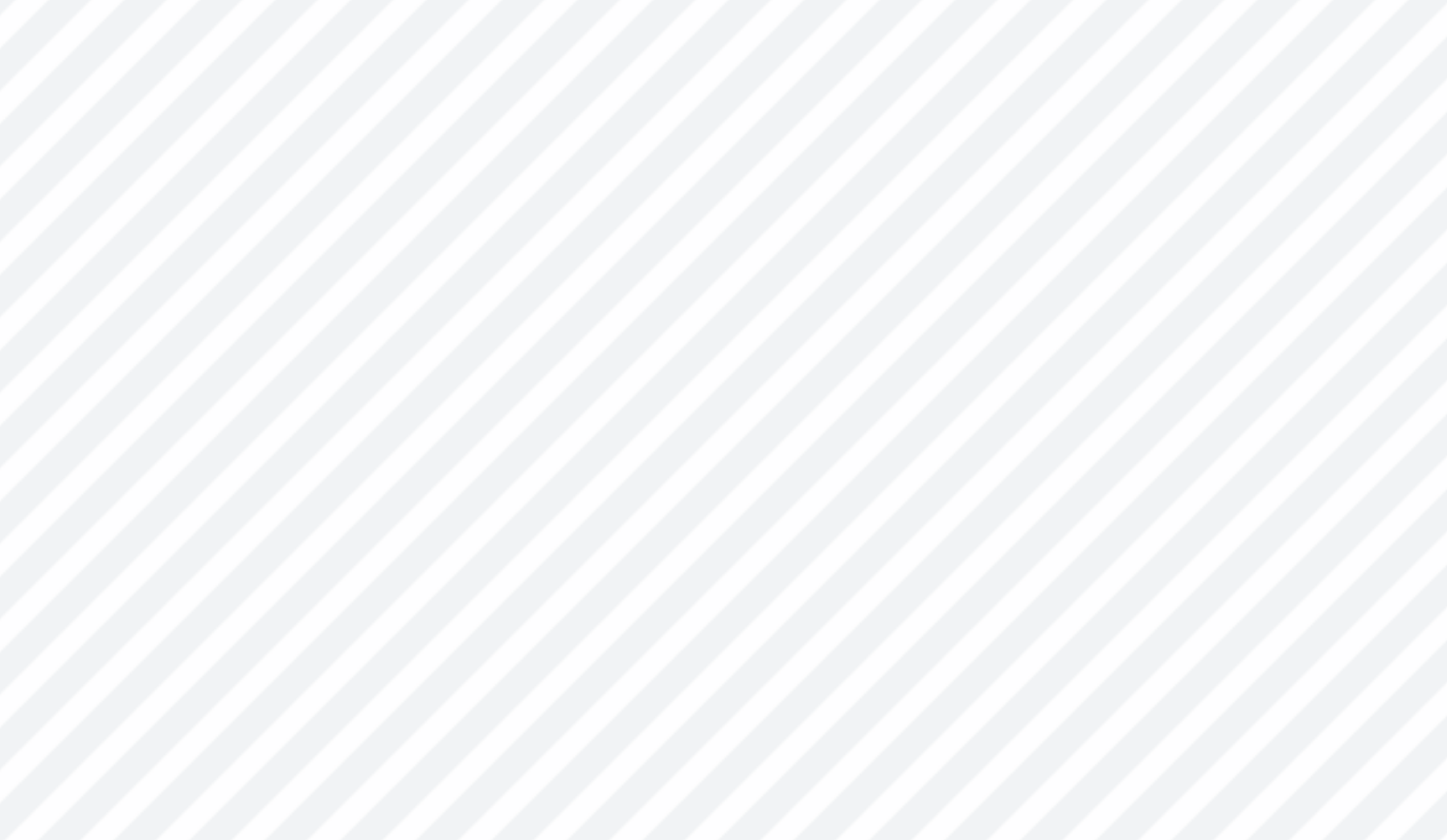
type input "7.56"
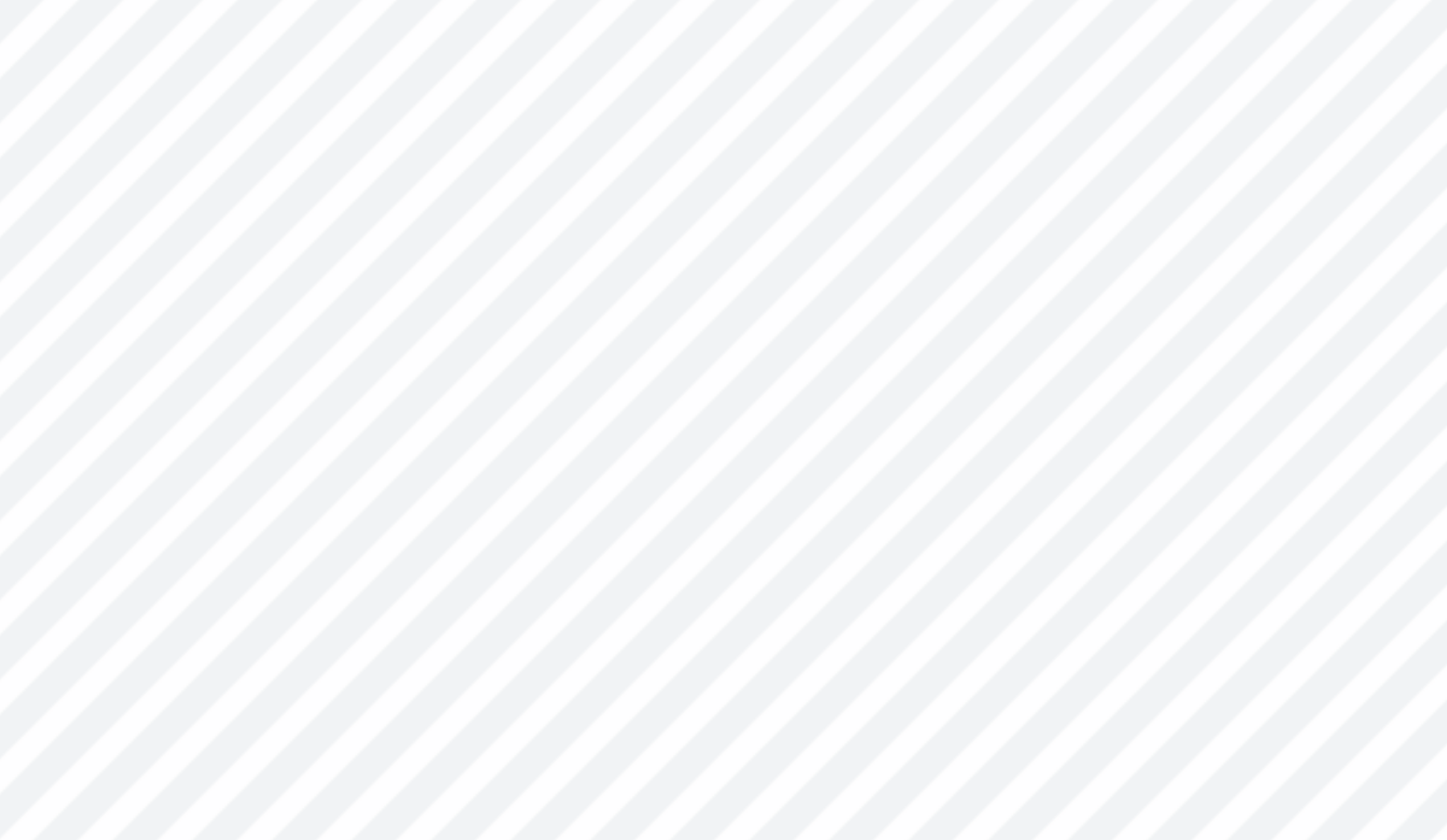
type input "2.22"
type input "1.82"
type input "7.31"
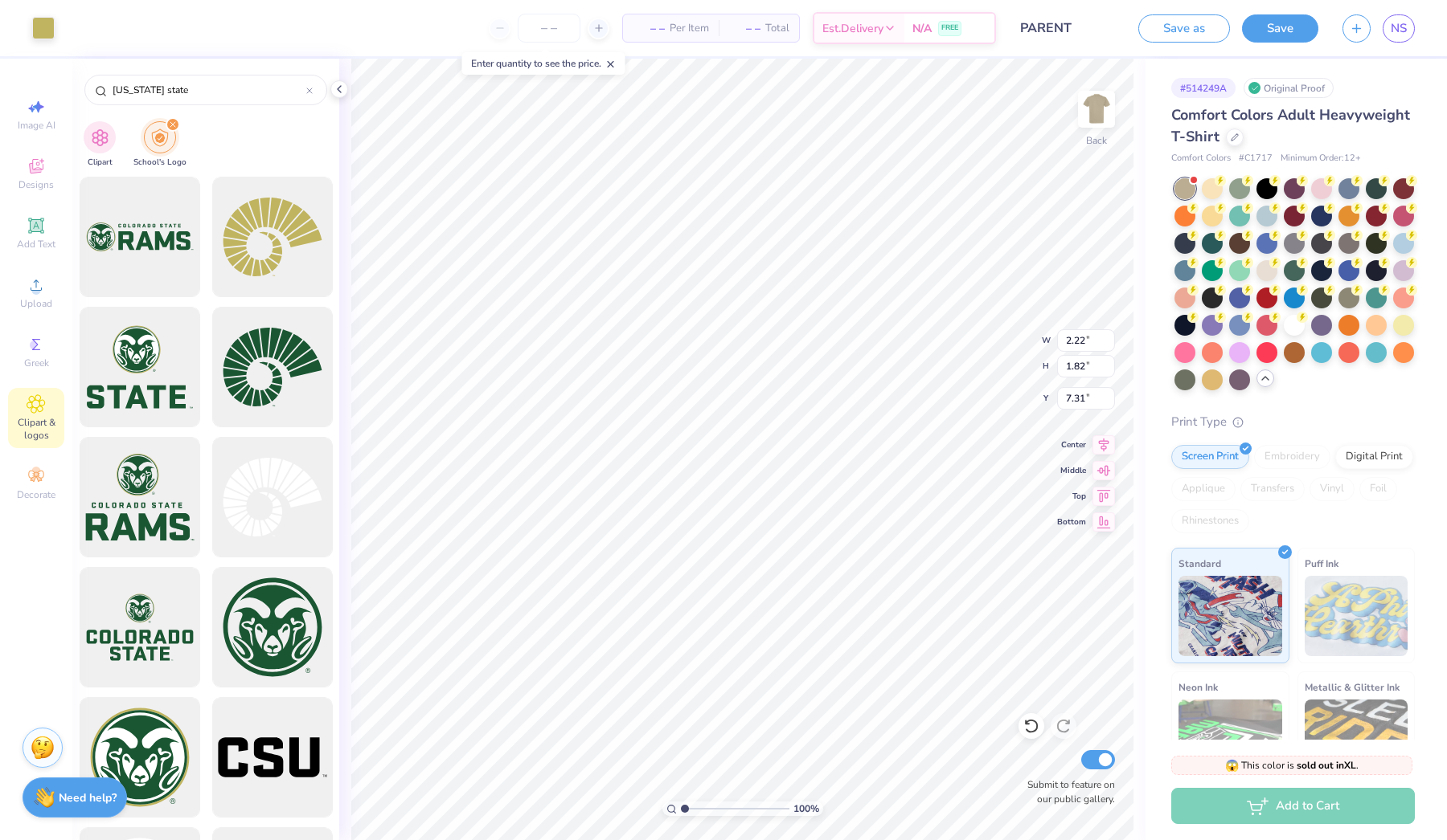
type input "7.56"
type input "1.59"
type input "1.31"
type input "7.83"
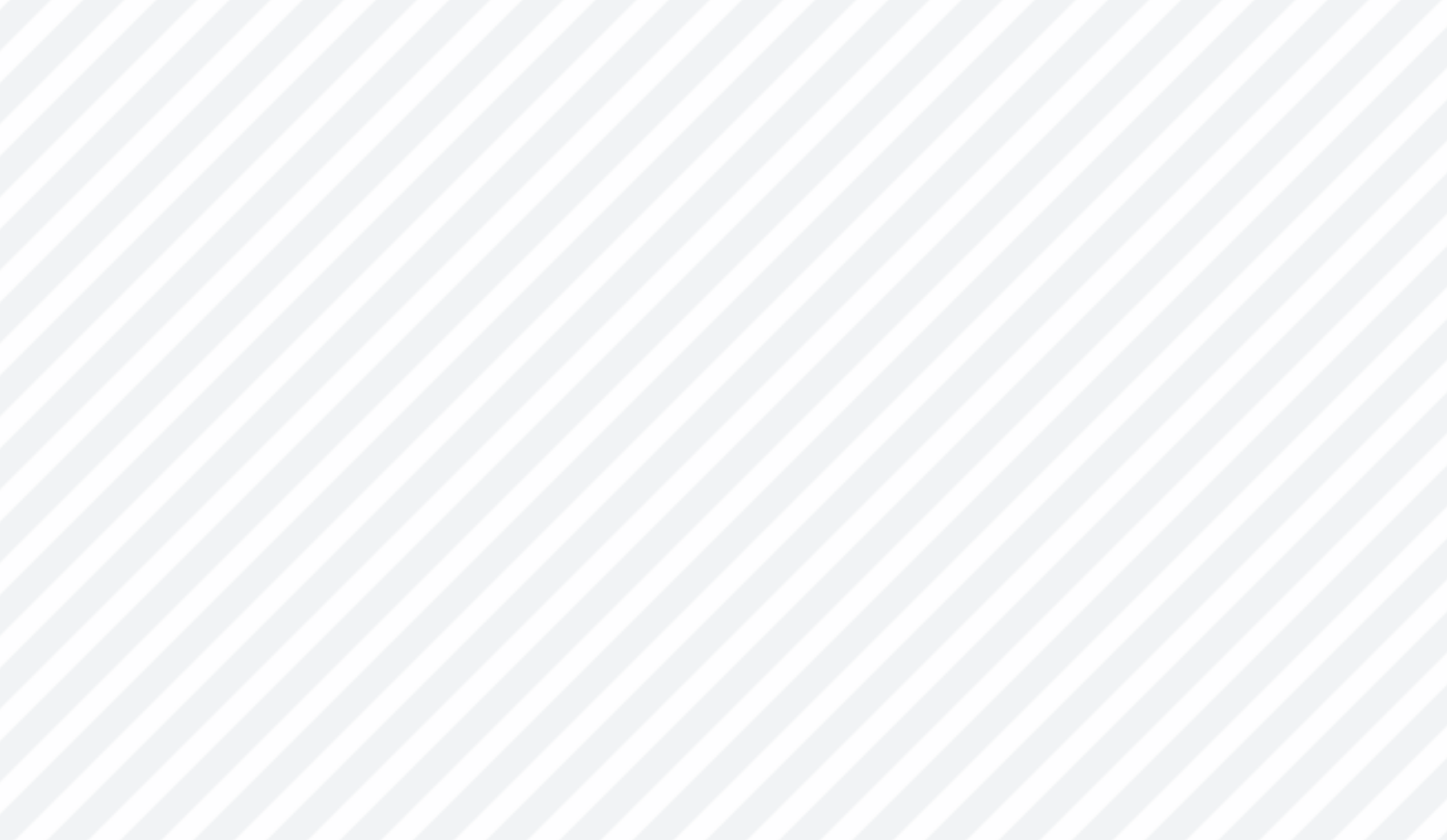
type input "7.56"
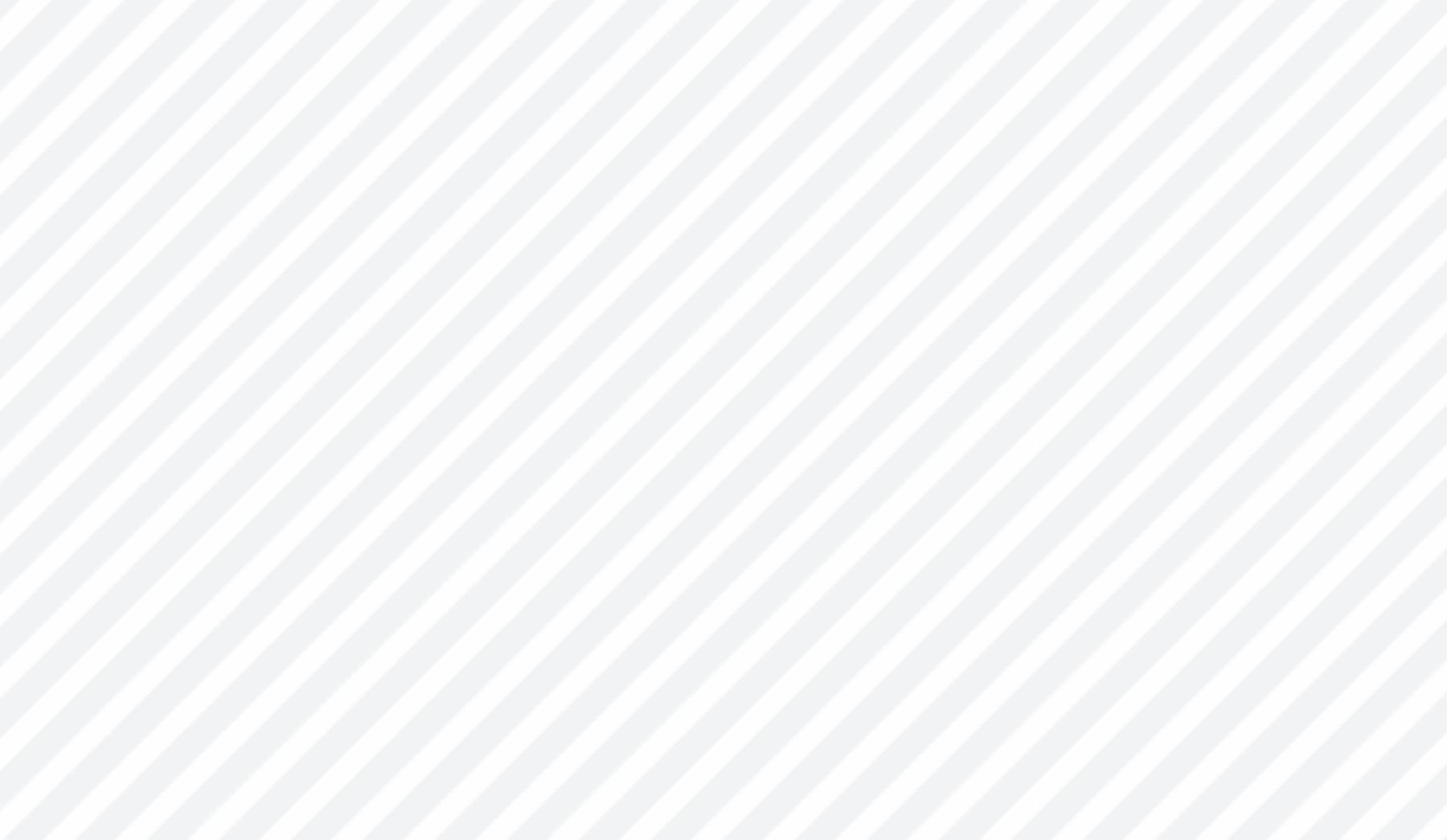
type input "1.99"
type input "1.63"
type input "7.50"
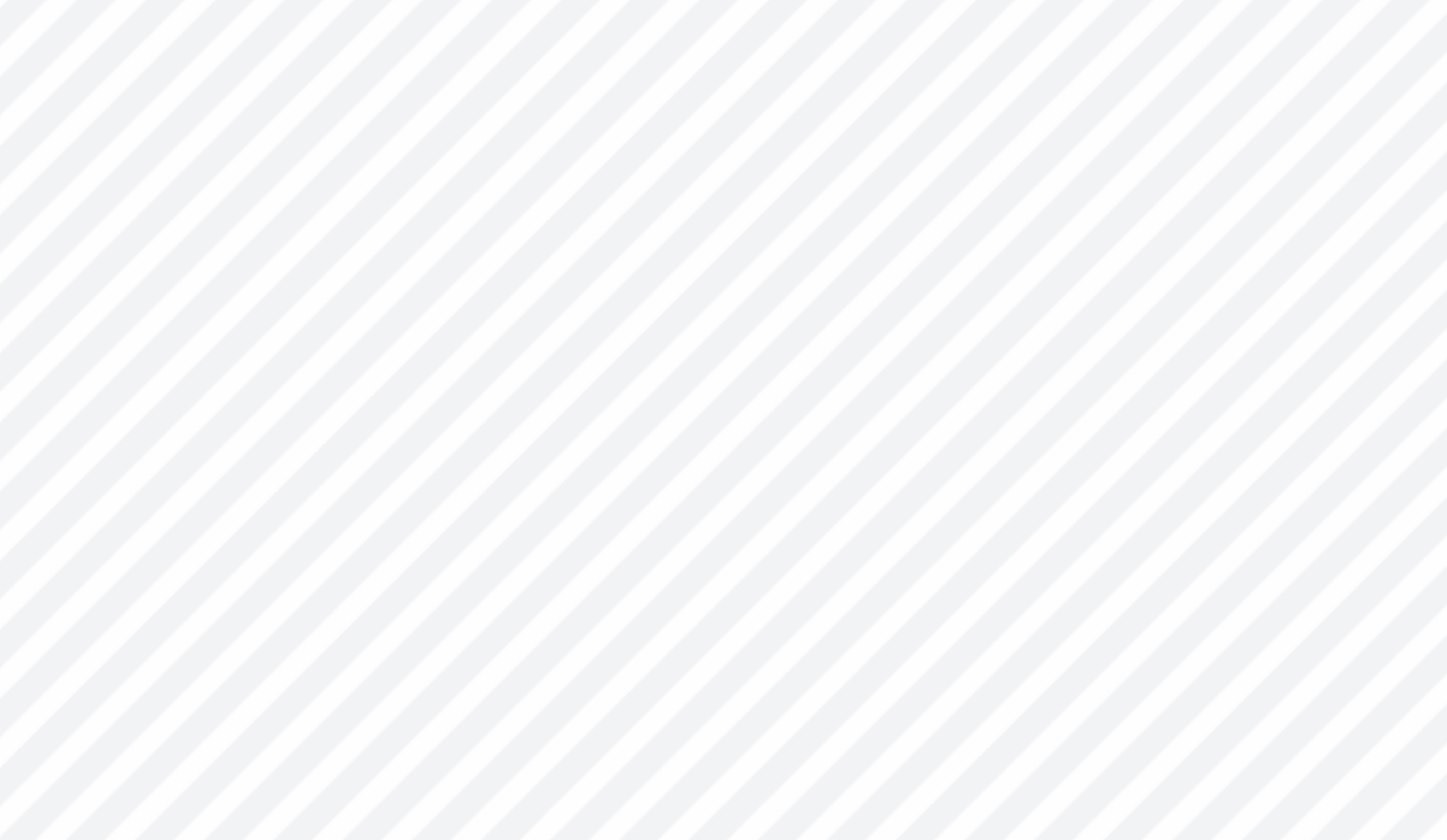
type input "1.51"
type input "1.24"
type input "7.57"
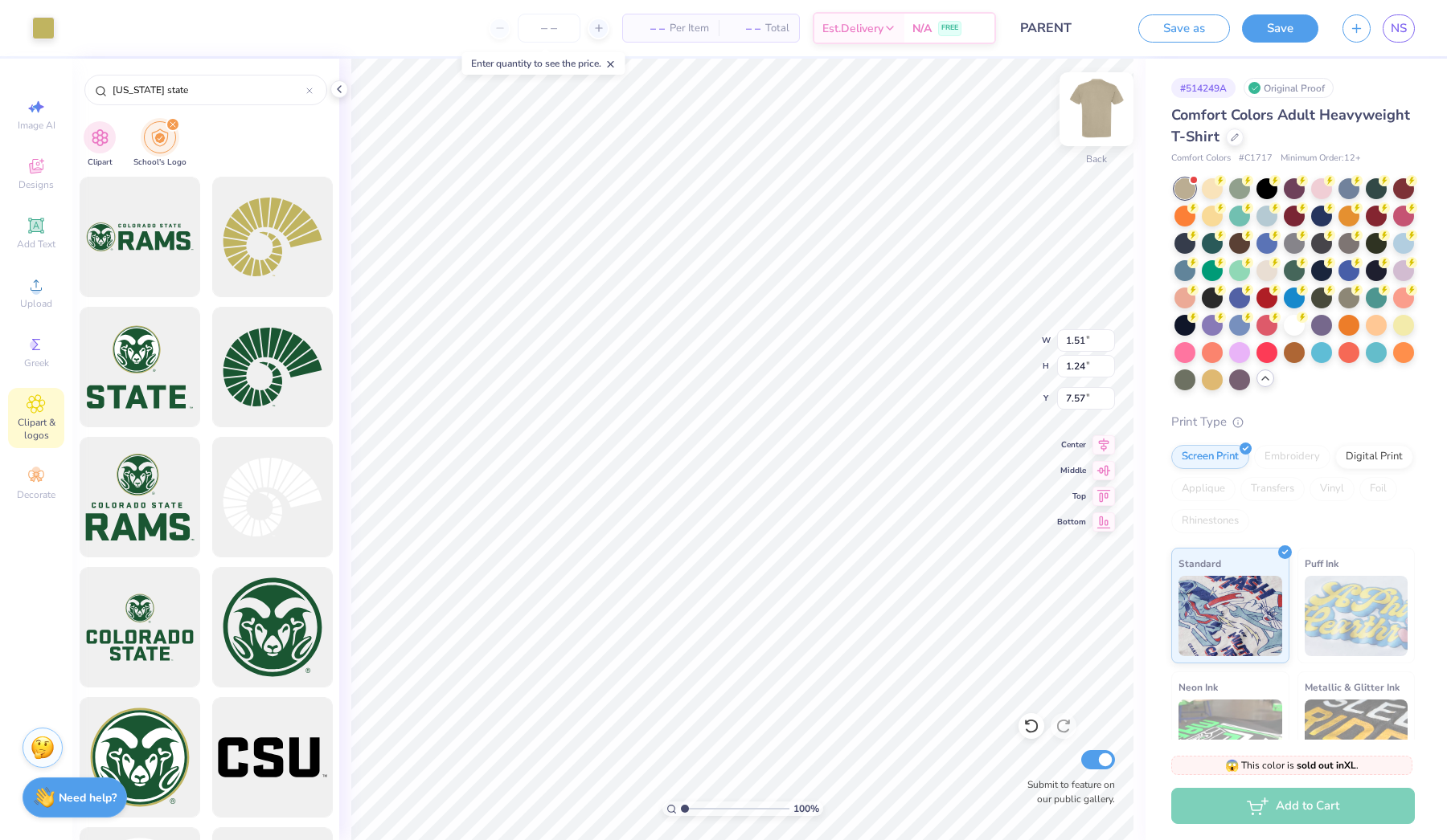
type input "7.58"
click at [1102, 102] on img at bounding box center [1096, 110] width 65 height 65
click at [771, 443] on li "Paste" at bounding box center [803, 444] width 127 height 31
click at [1098, 110] on img at bounding box center [1096, 110] width 65 height 65
click at [1090, 119] on img at bounding box center [1096, 110] width 65 height 65
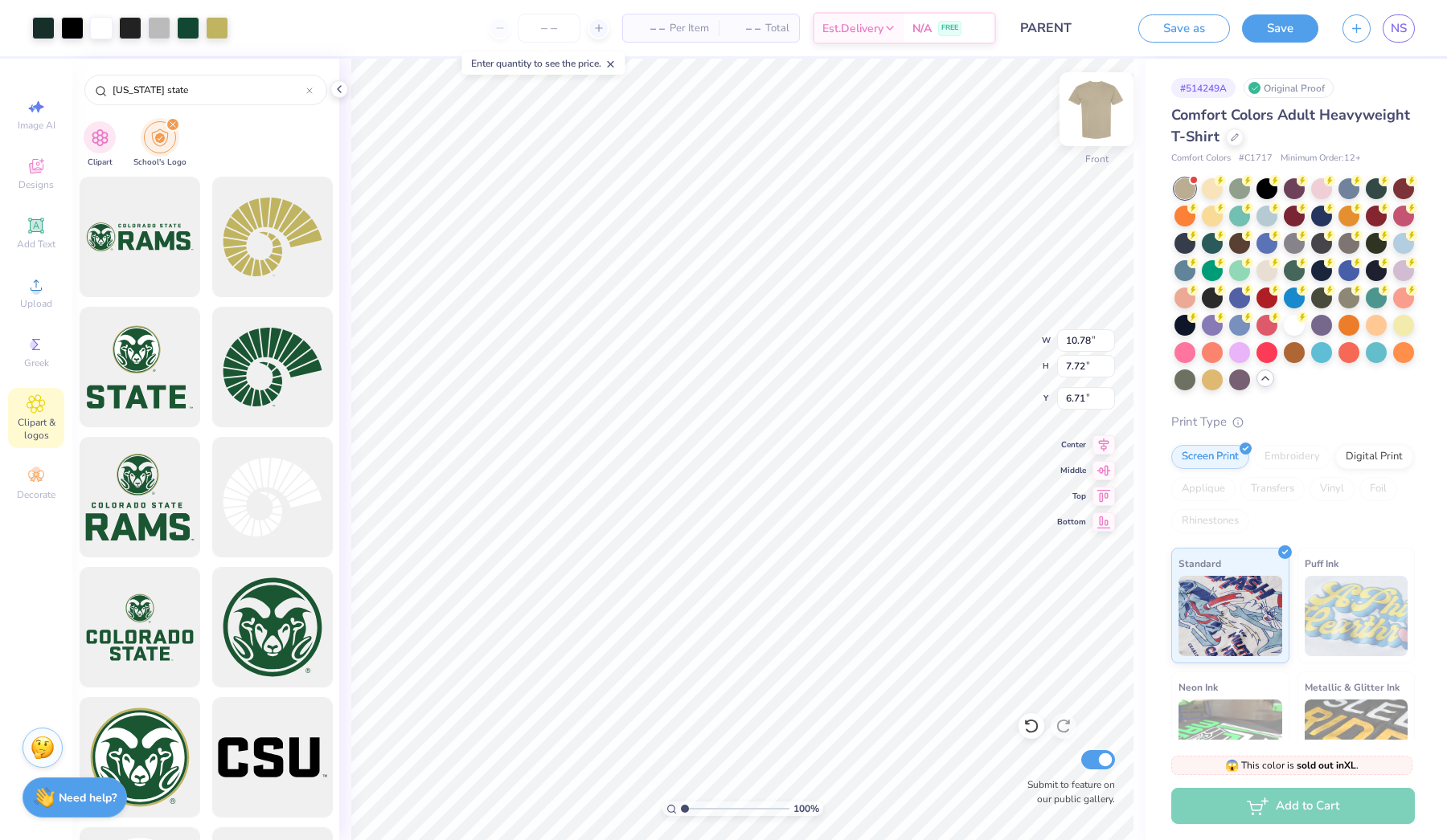
type input "5.62"
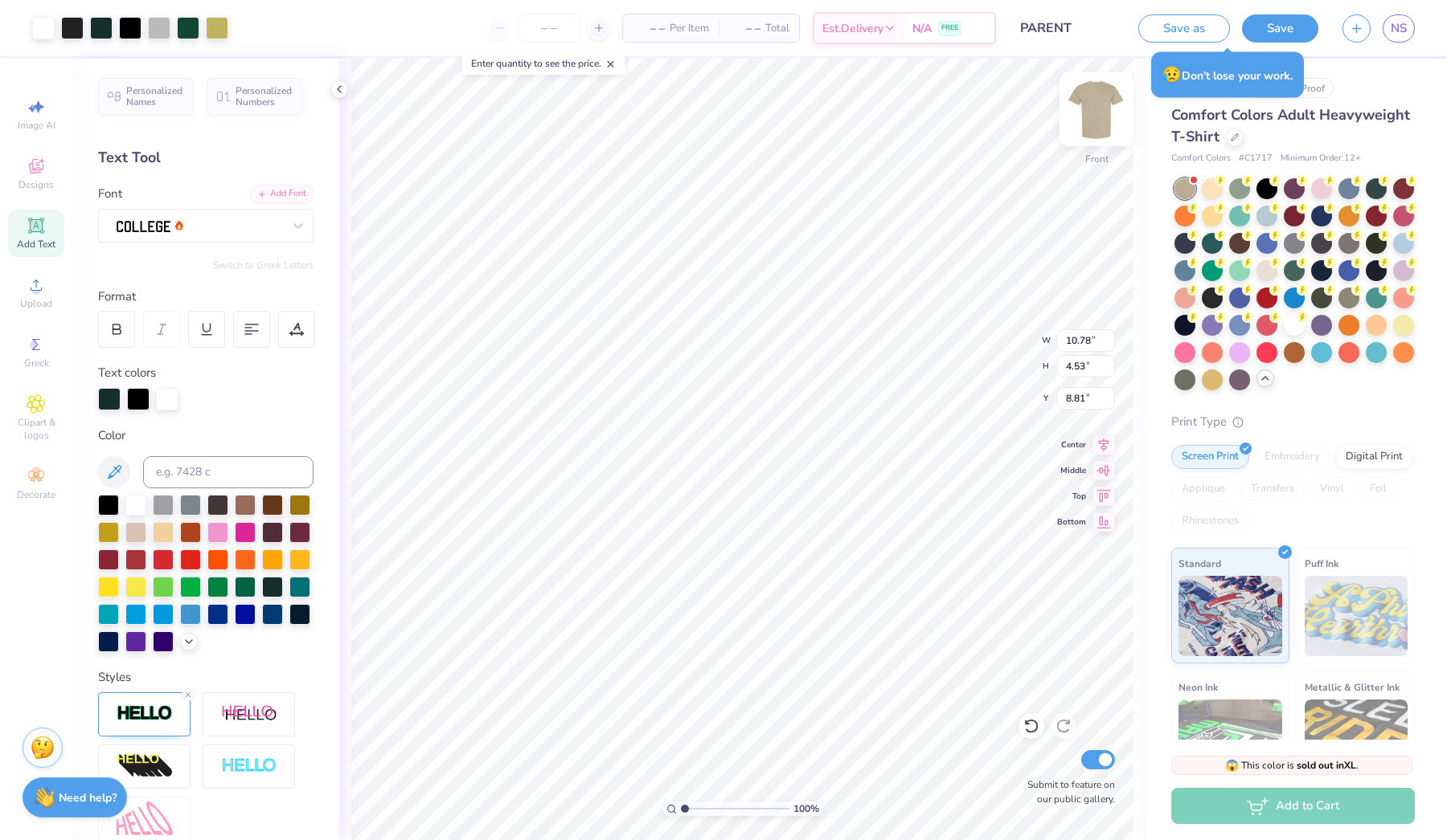
type input "11.29"
click at [36, 162] on icon at bounding box center [36, 166] width 19 height 19
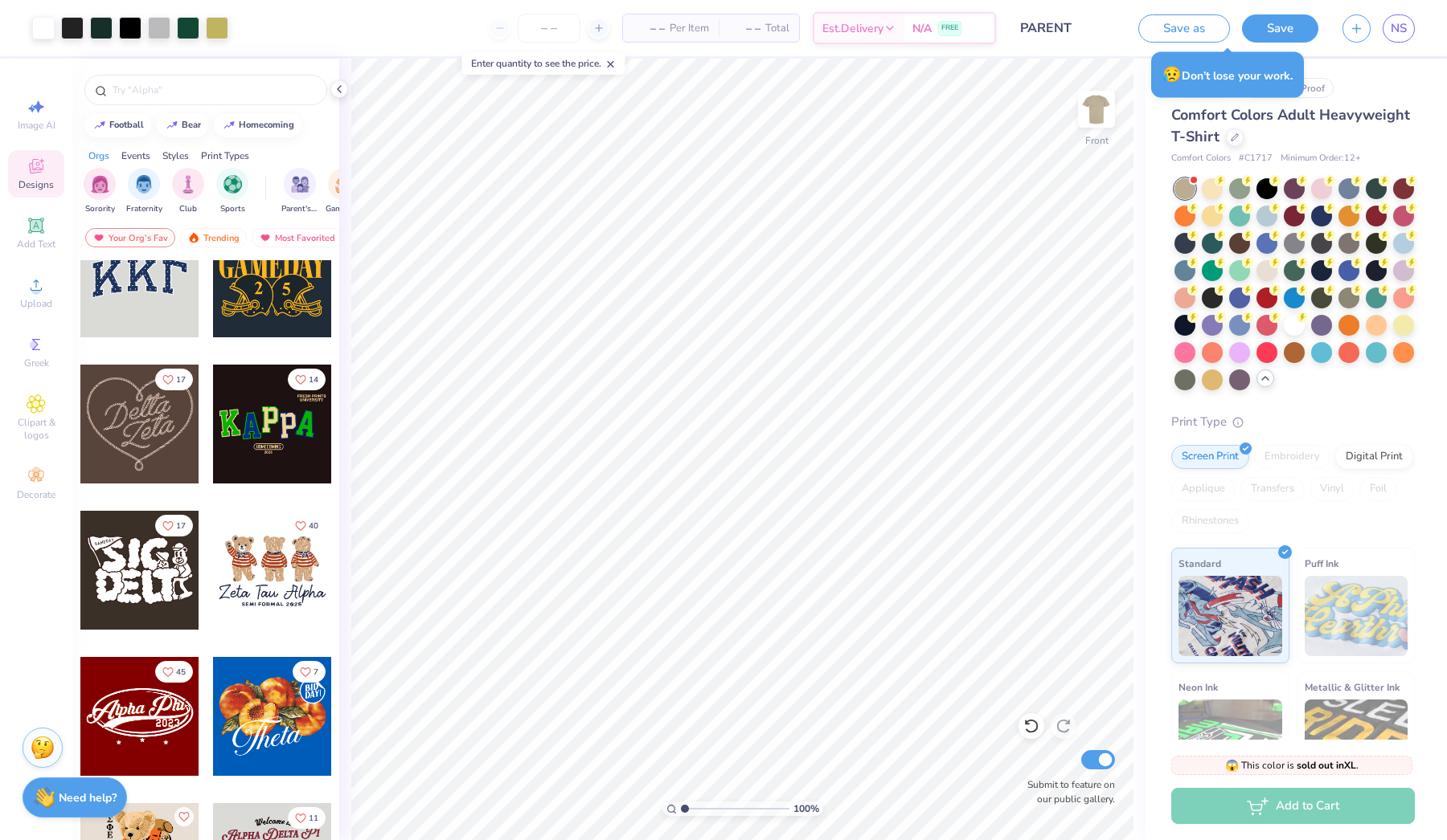
scroll to position [337, 0]
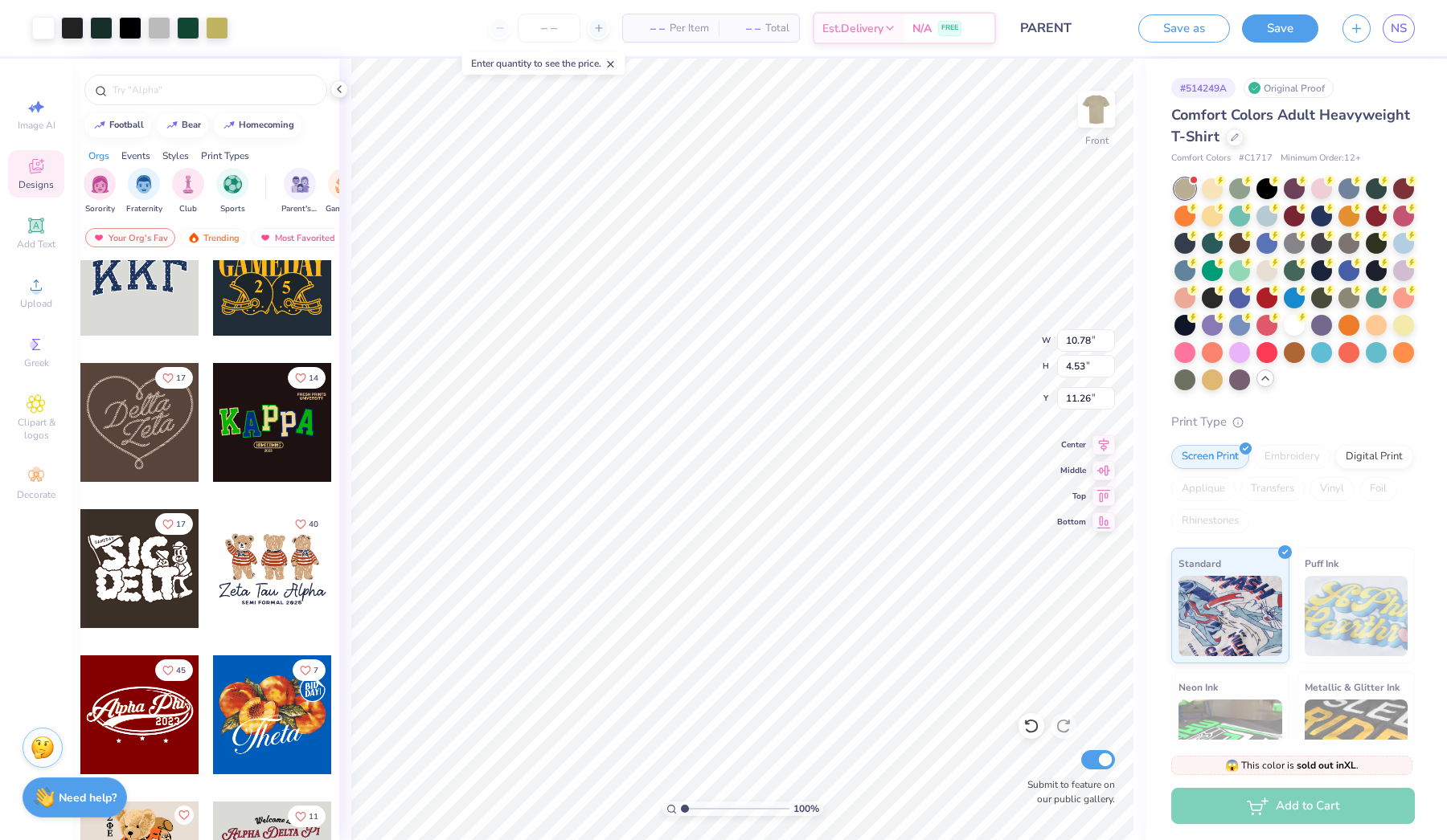
type input "11.26"
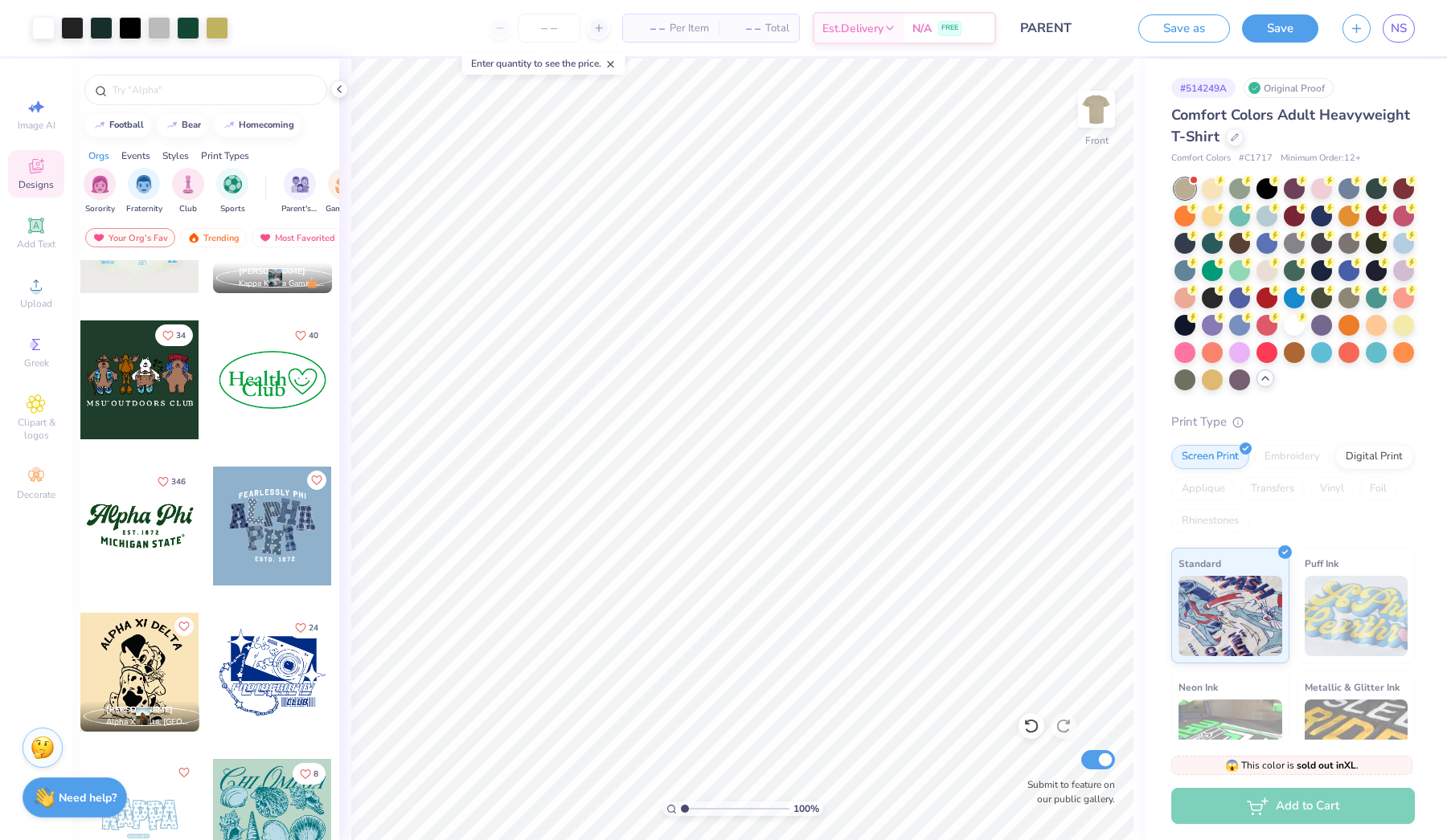
scroll to position [1406, 0]
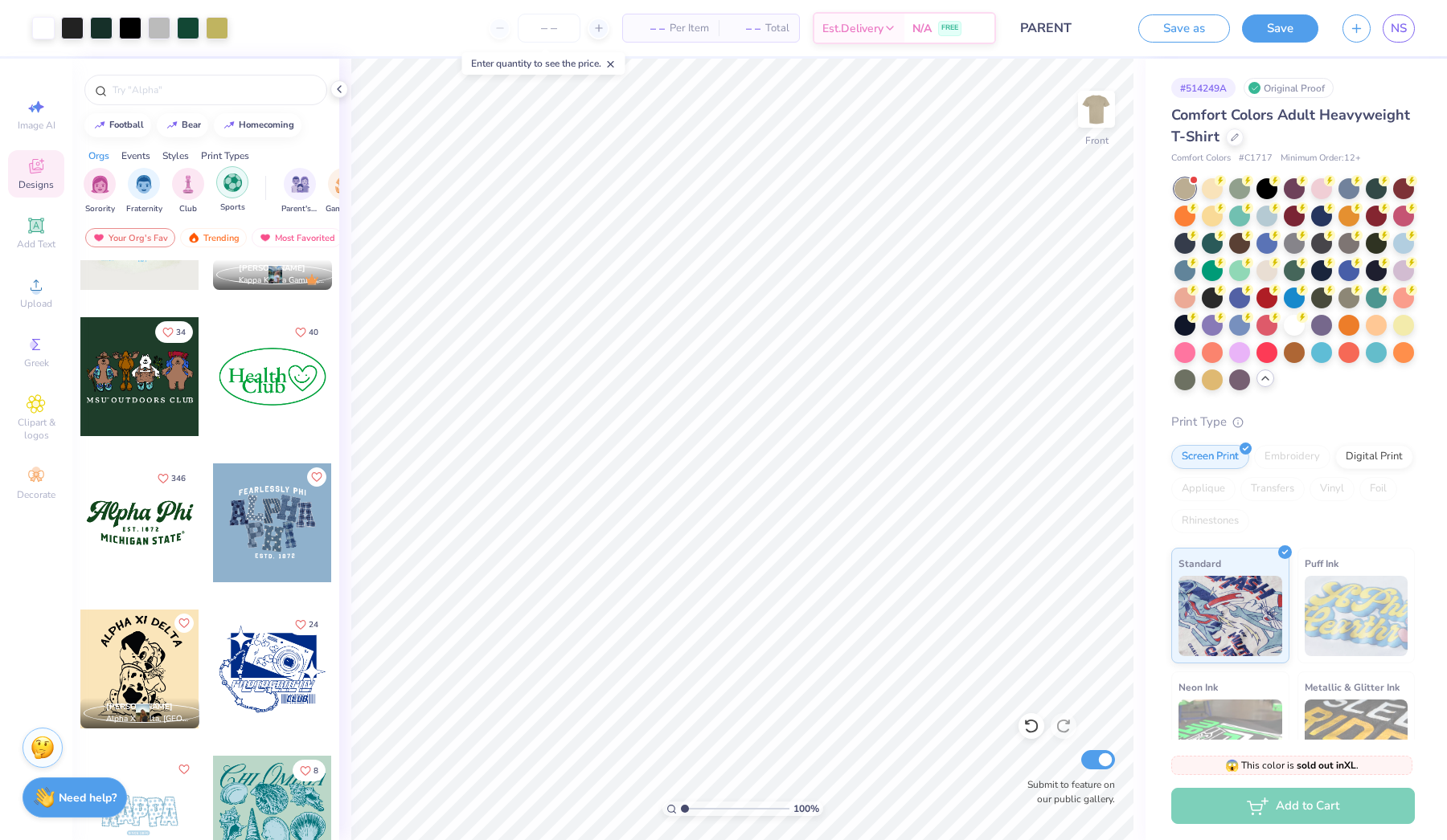
click at [224, 177] on img "filter for Sports" at bounding box center [233, 183] width 18 height 18
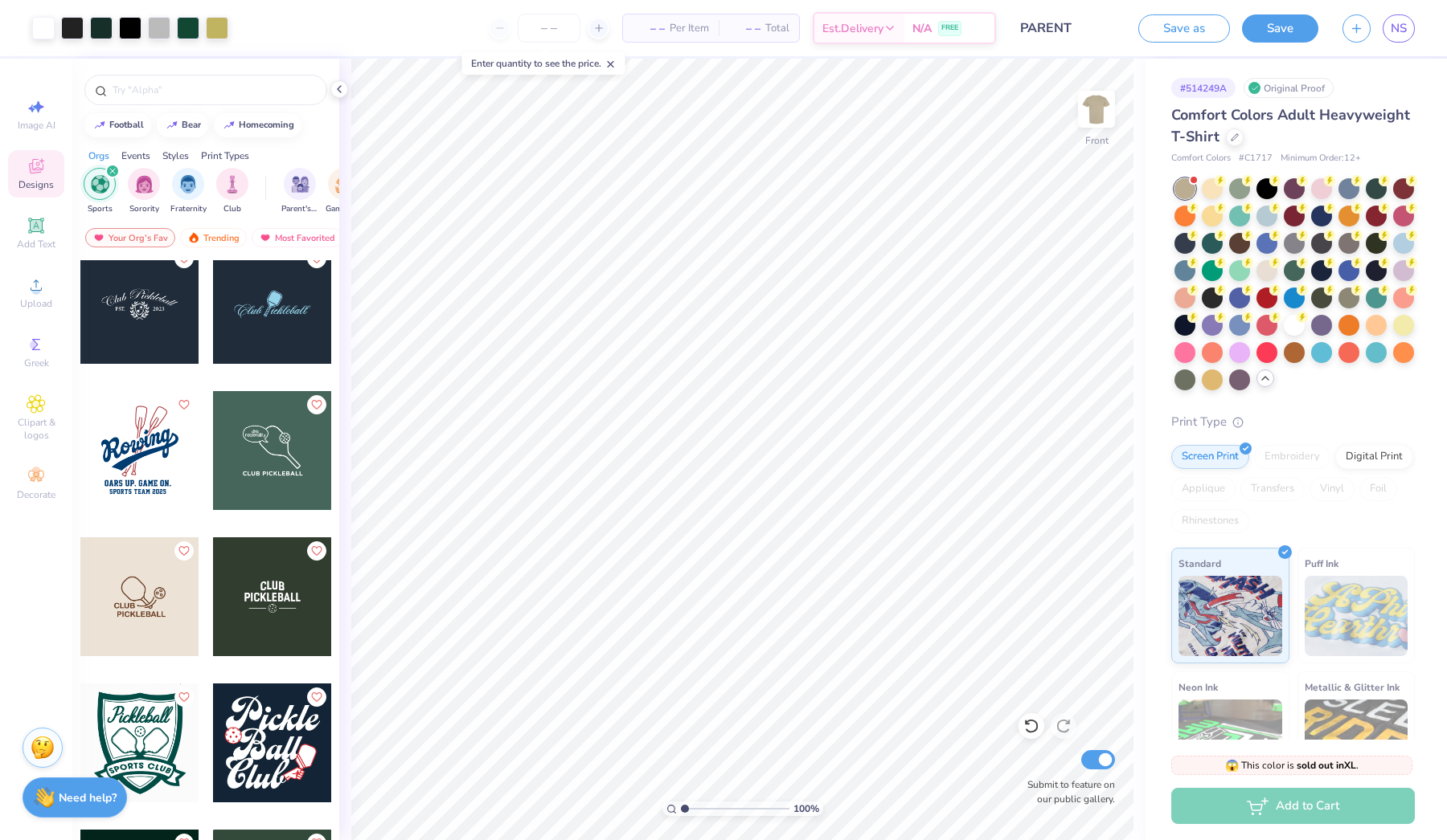
scroll to position [1476, 0]
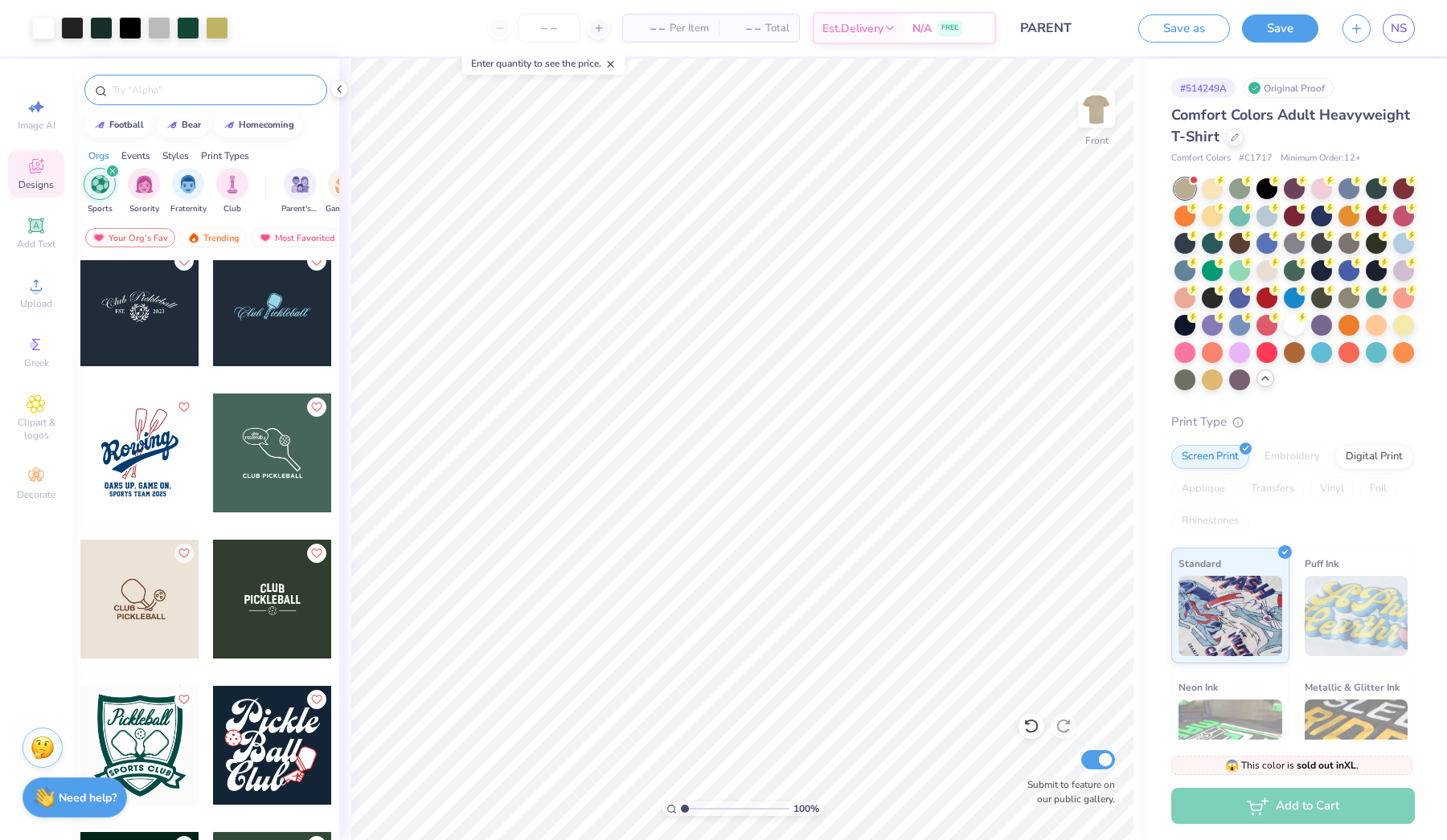
click at [153, 94] on input "text" at bounding box center [213, 90] width 206 height 16
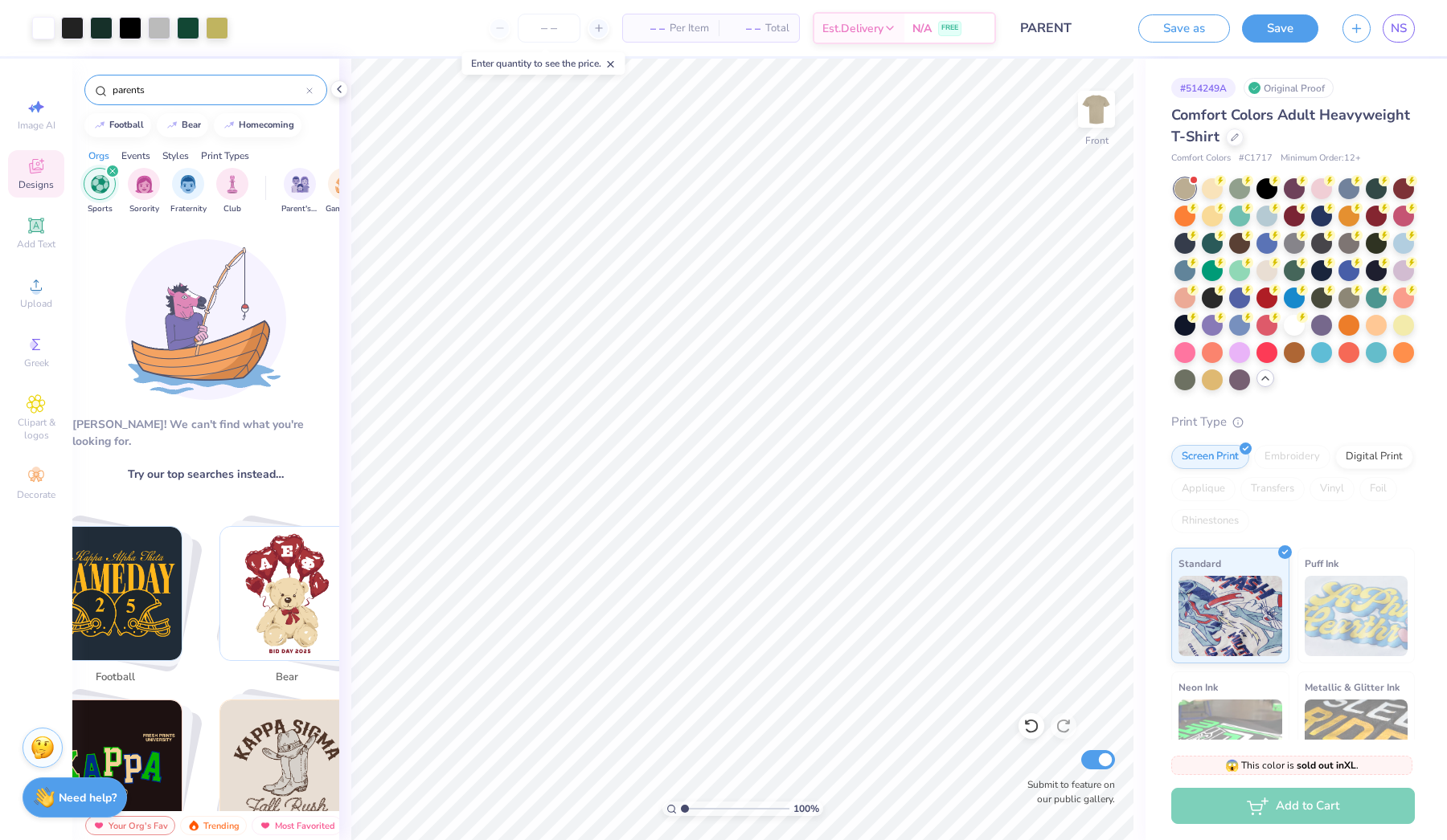
scroll to position [0, 0]
click at [115, 171] on div "filter for Sports" at bounding box center [113, 172] width 15 height 15
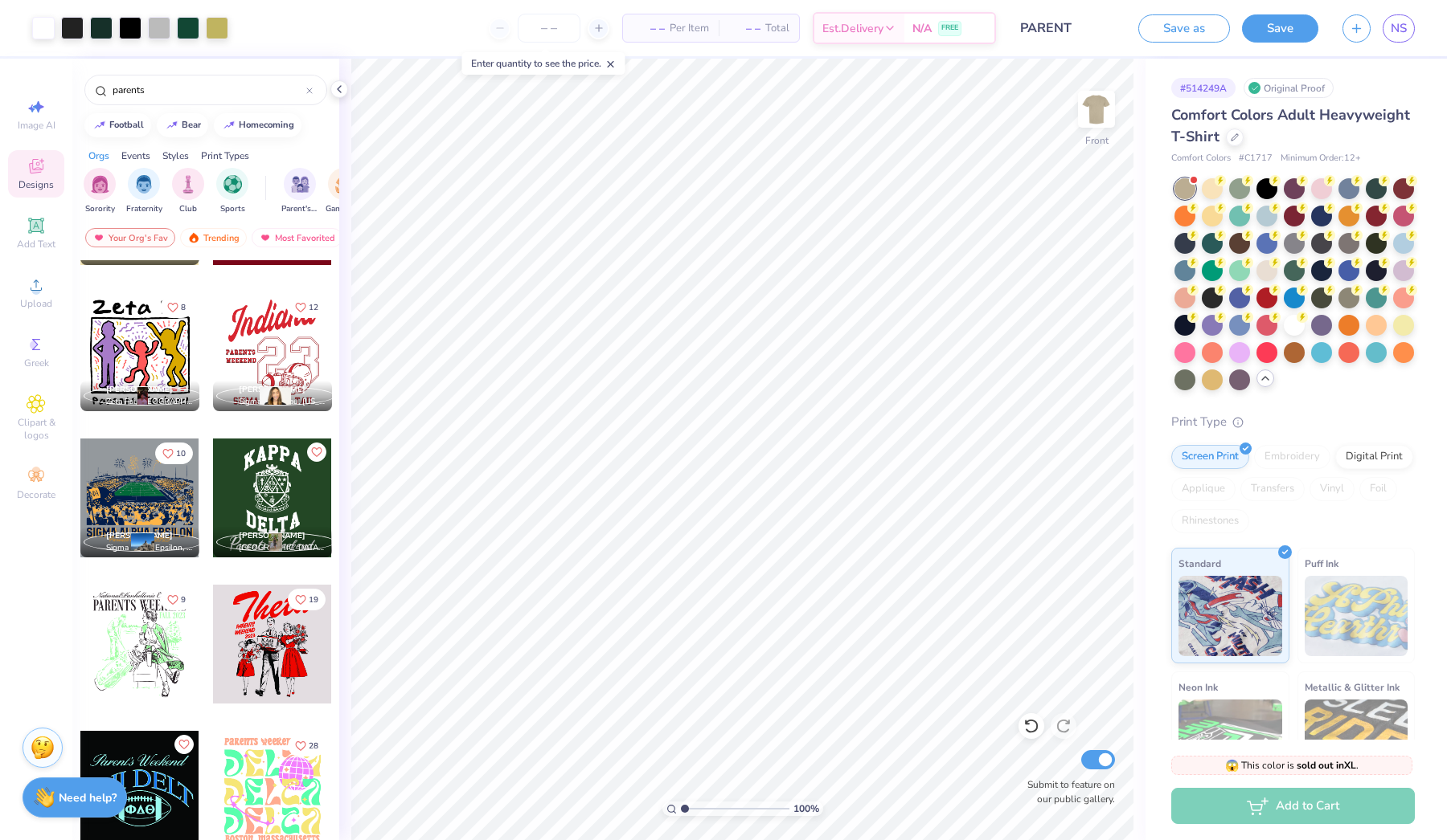
scroll to position [2306, 0]
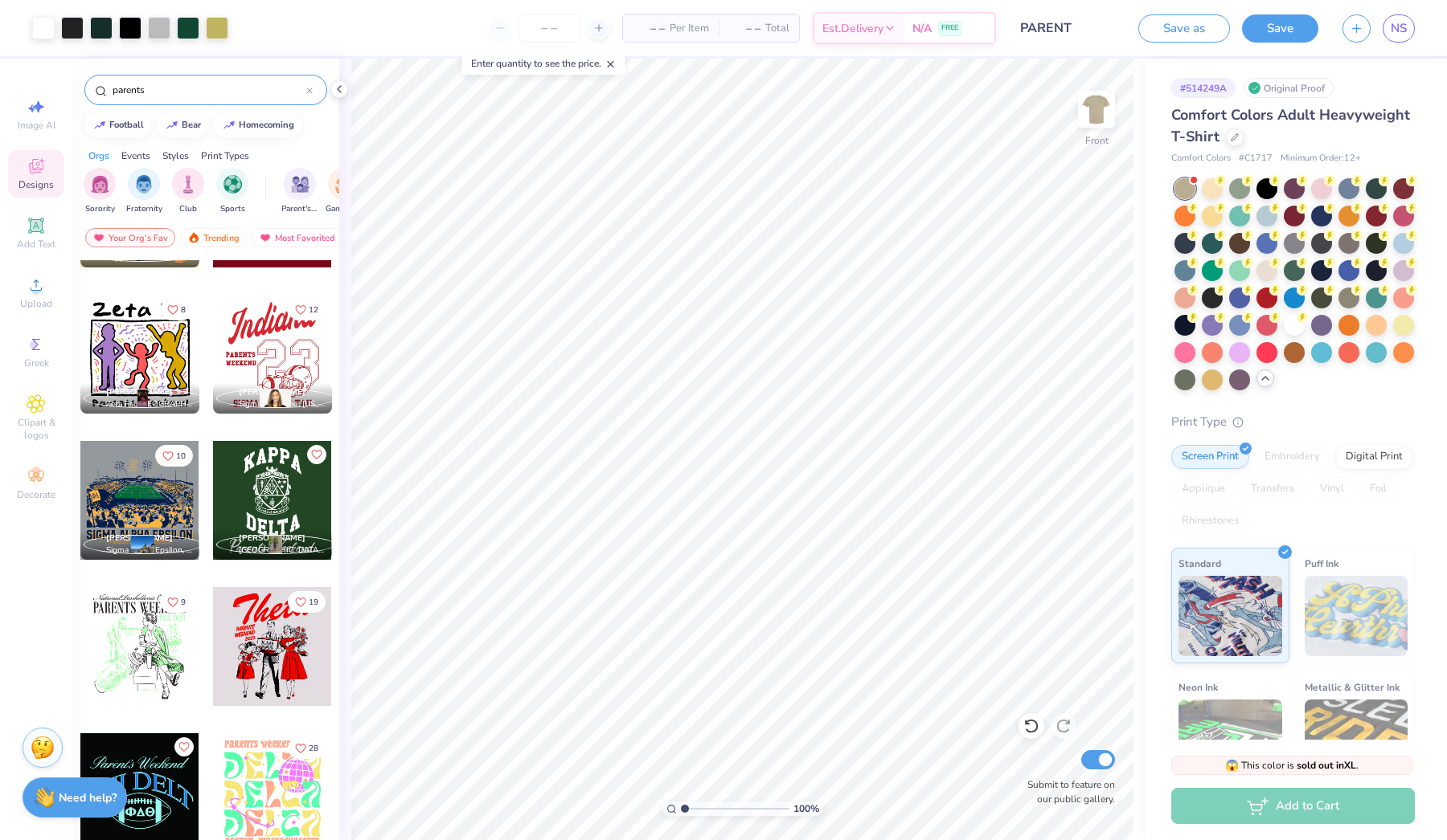
drag, startPoint x: 159, startPoint y: 90, endPoint x: 67, endPoint y: 112, distance: 94.6
click at [67, 112] on div "Art colors – – Per Item – – Total Est. Delivery N/A FREE Design Title PARENT Sa…" at bounding box center [723, 420] width 1447 height 840
drag, startPoint x: 158, startPoint y: 90, endPoint x: 53, endPoint y: 90, distance: 105.0
click at [53, 90] on div "Art colors – – Per Item – – Total Est. Delivery N/A FREE Design Title PARENT Sa…" at bounding box center [723, 420] width 1447 height 840
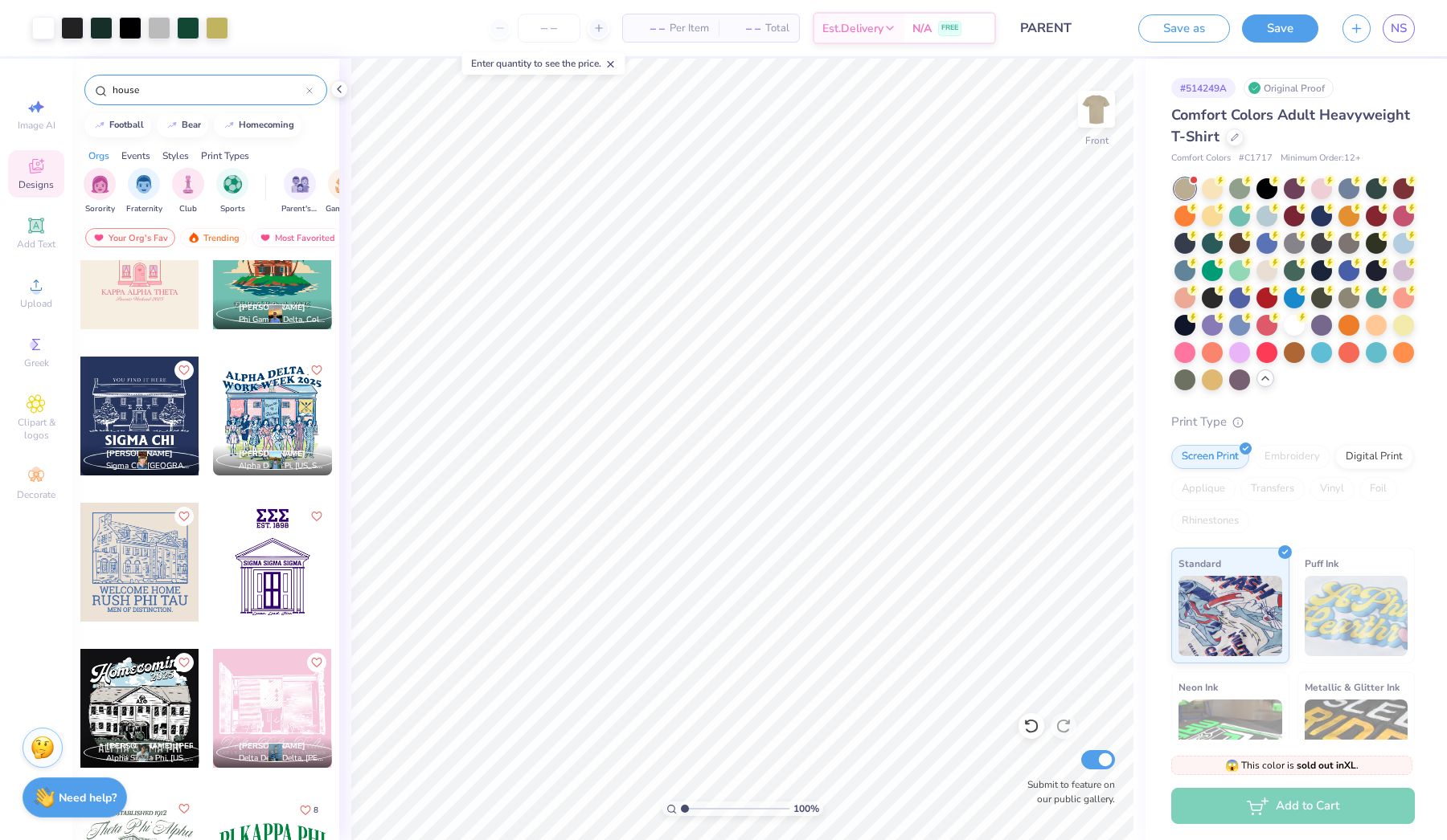
scroll to position [917, 0]
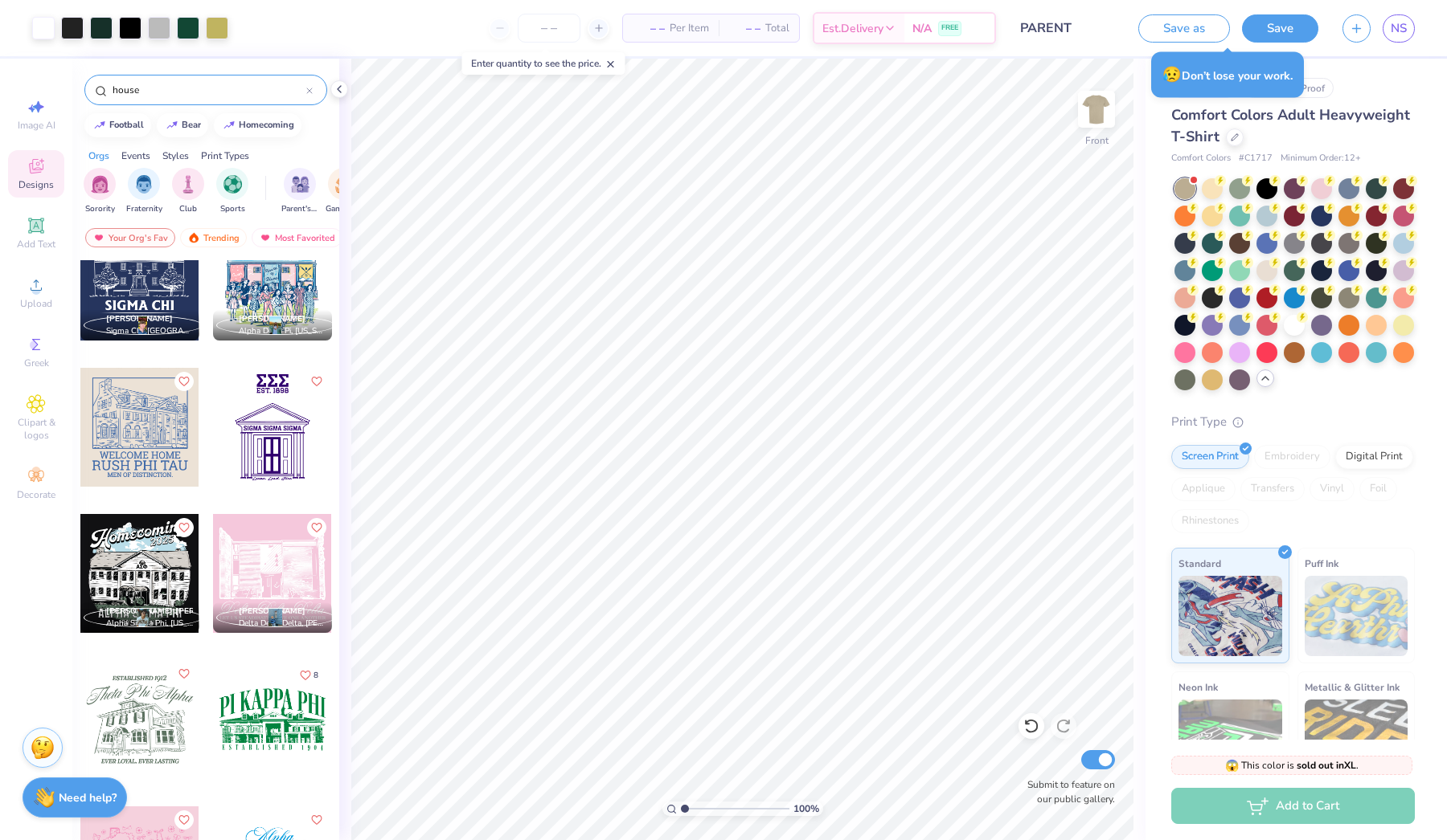
type input "house"
type input "9.00"
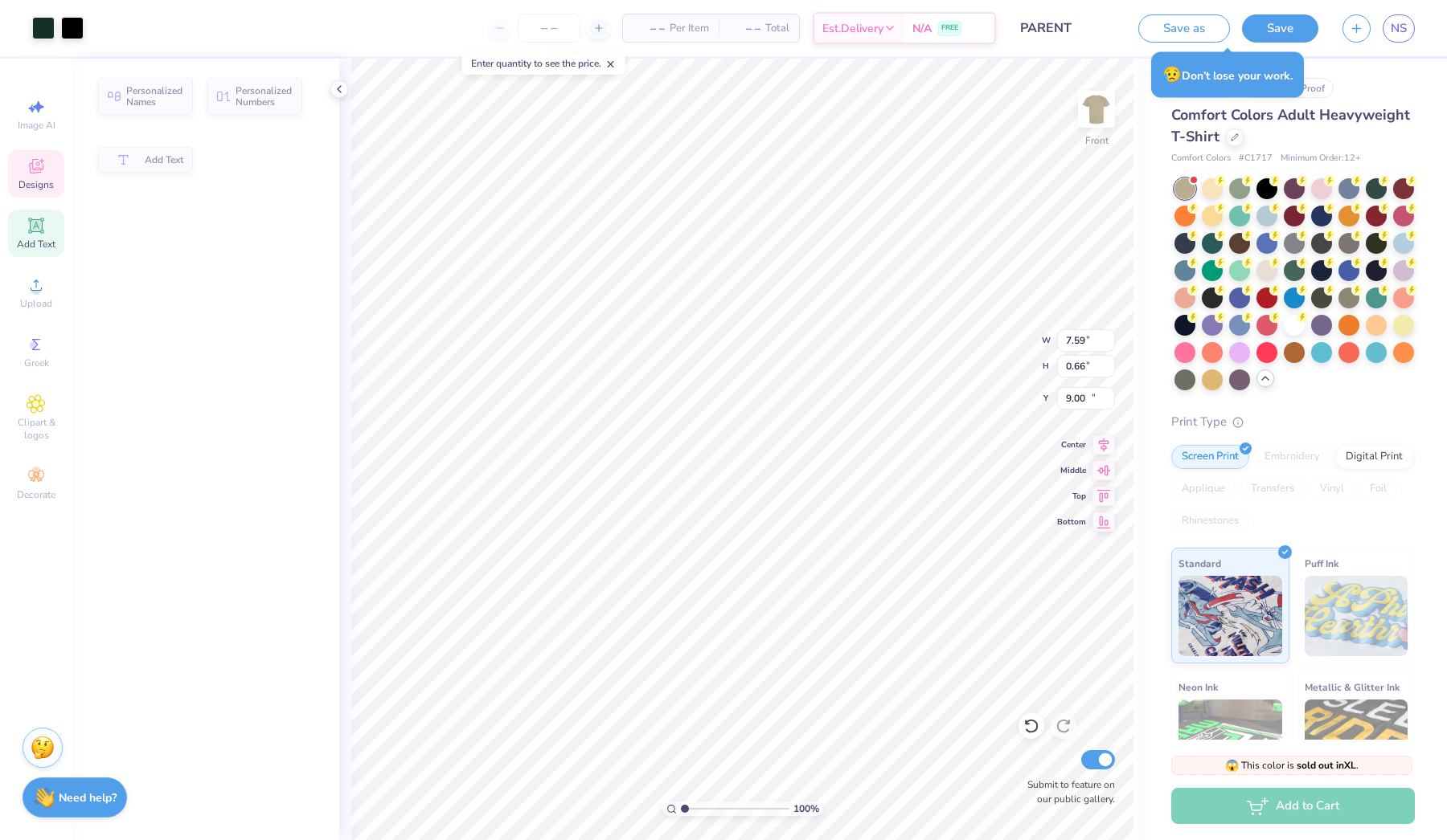
type input "7.59"
type input "0.66"
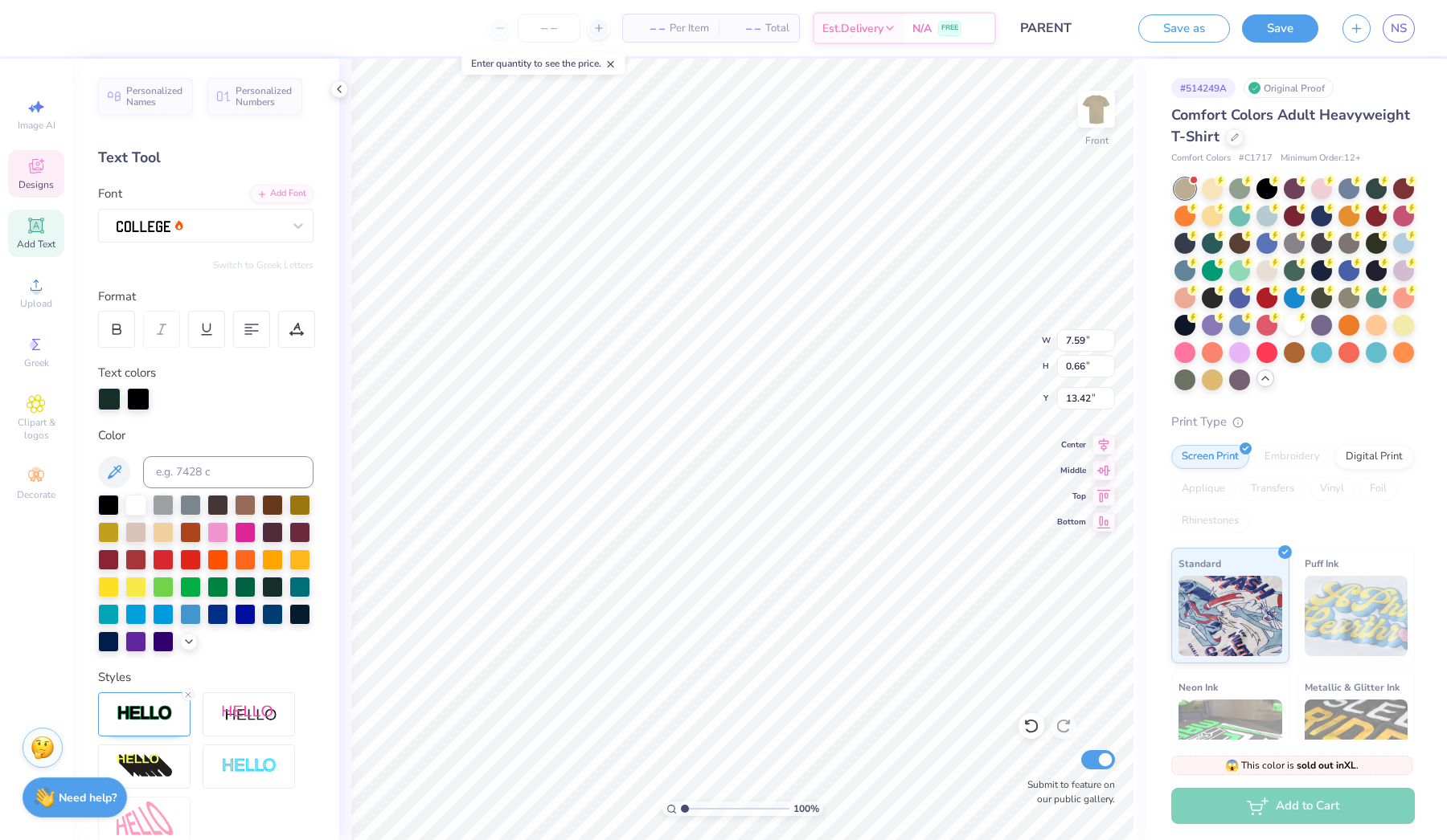
type input "13.62"
type input "2.33"
type input "2.24"
type input "12.88"
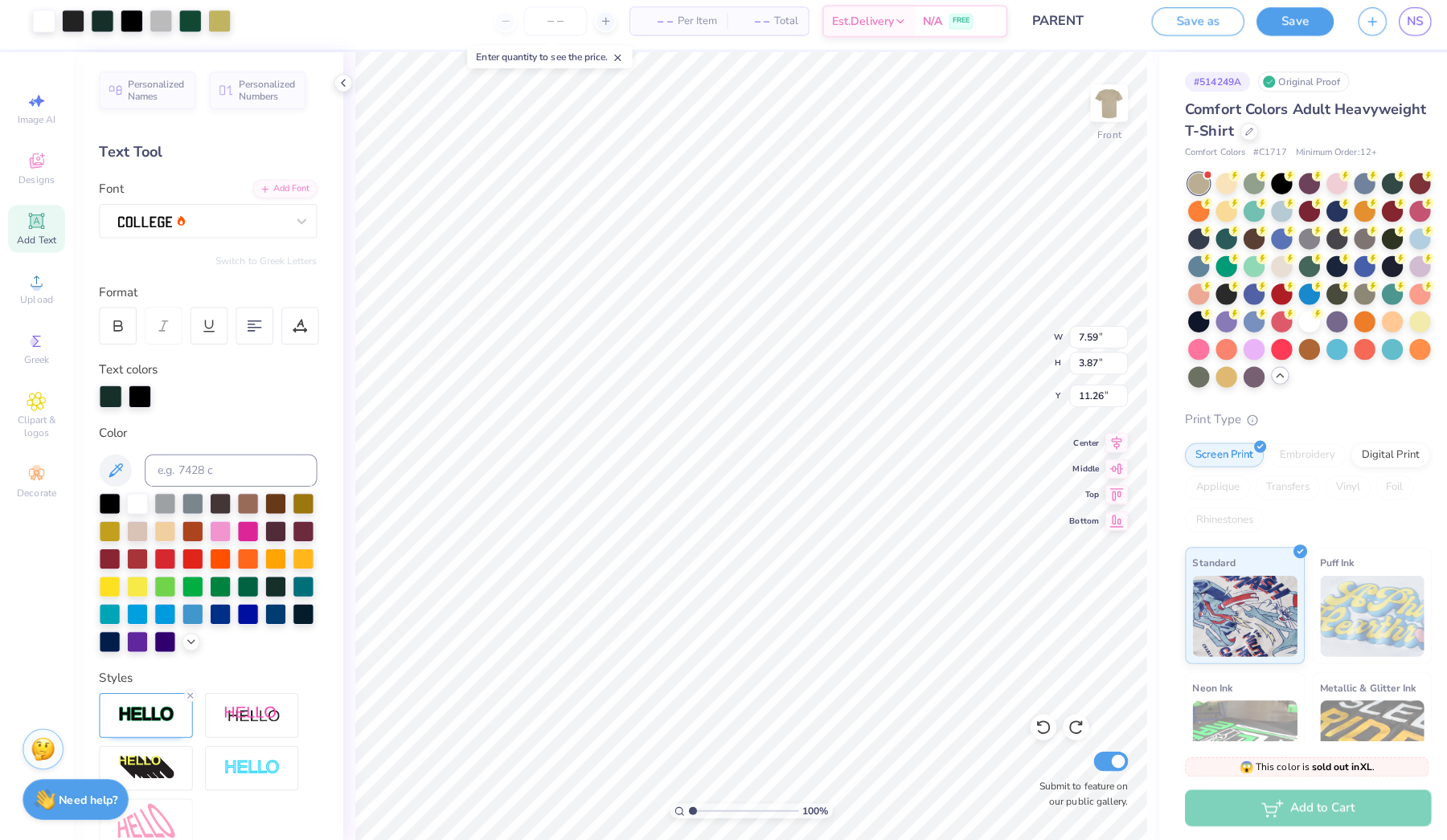
type input "8.97"
type input "7.39"
type input "0.64"
type input "13.43"
type input "10.26"
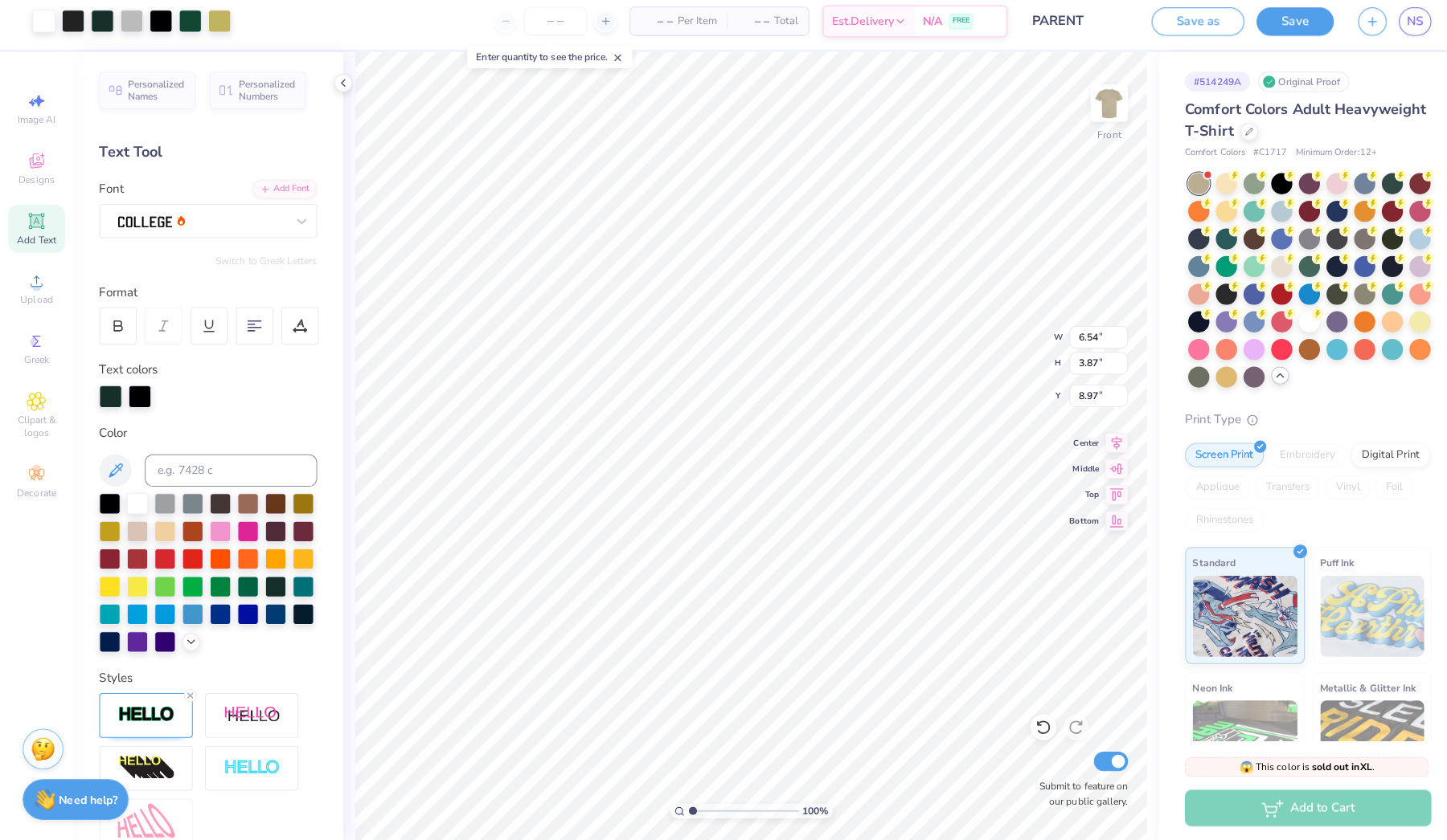
type input "6.07"
type input "6.62"
type input "14.51"
